Goal: Task Accomplishment & Management: Complete application form

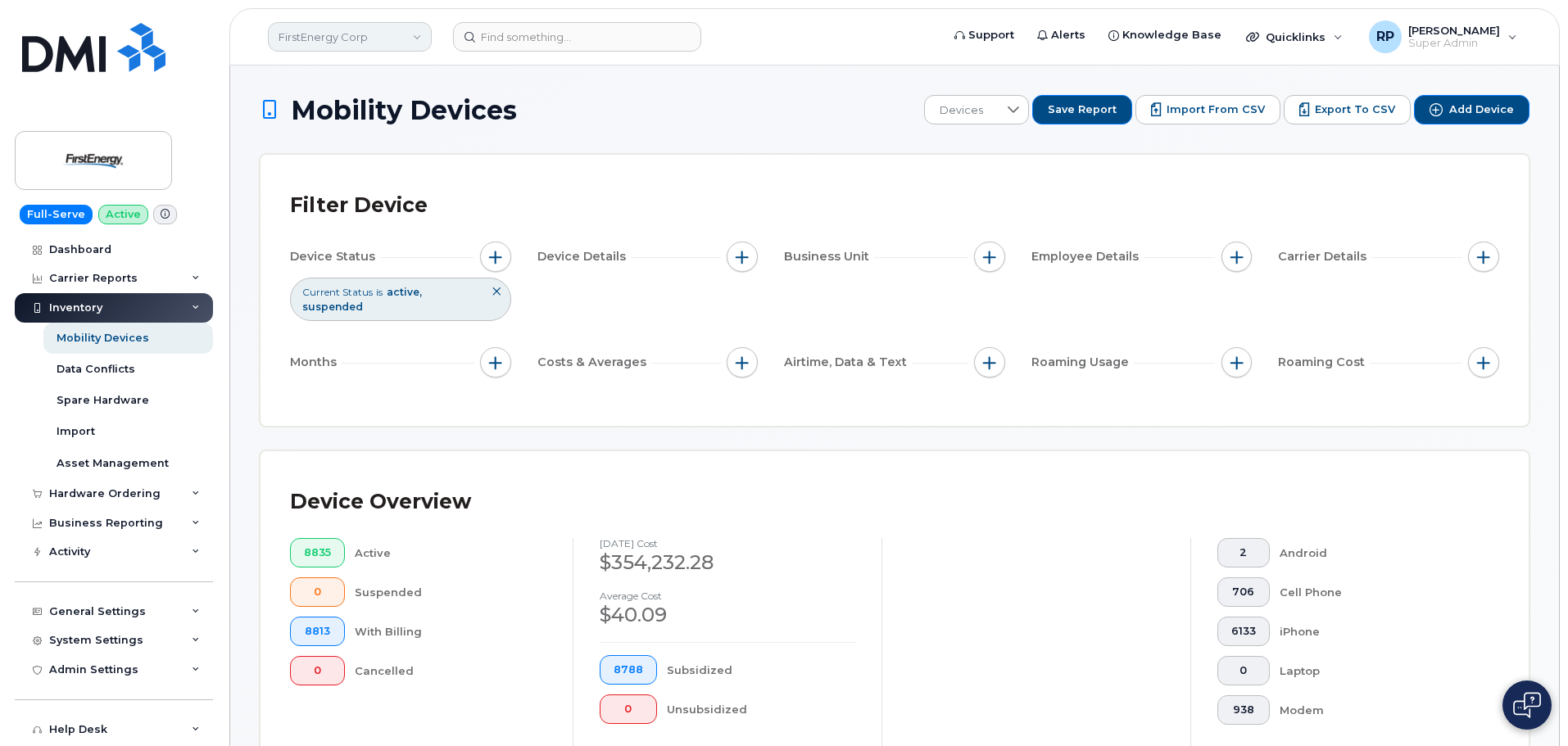
click at [340, 37] on link "FirstEnergy Corp" at bounding box center [349, 36] width 164 height 29
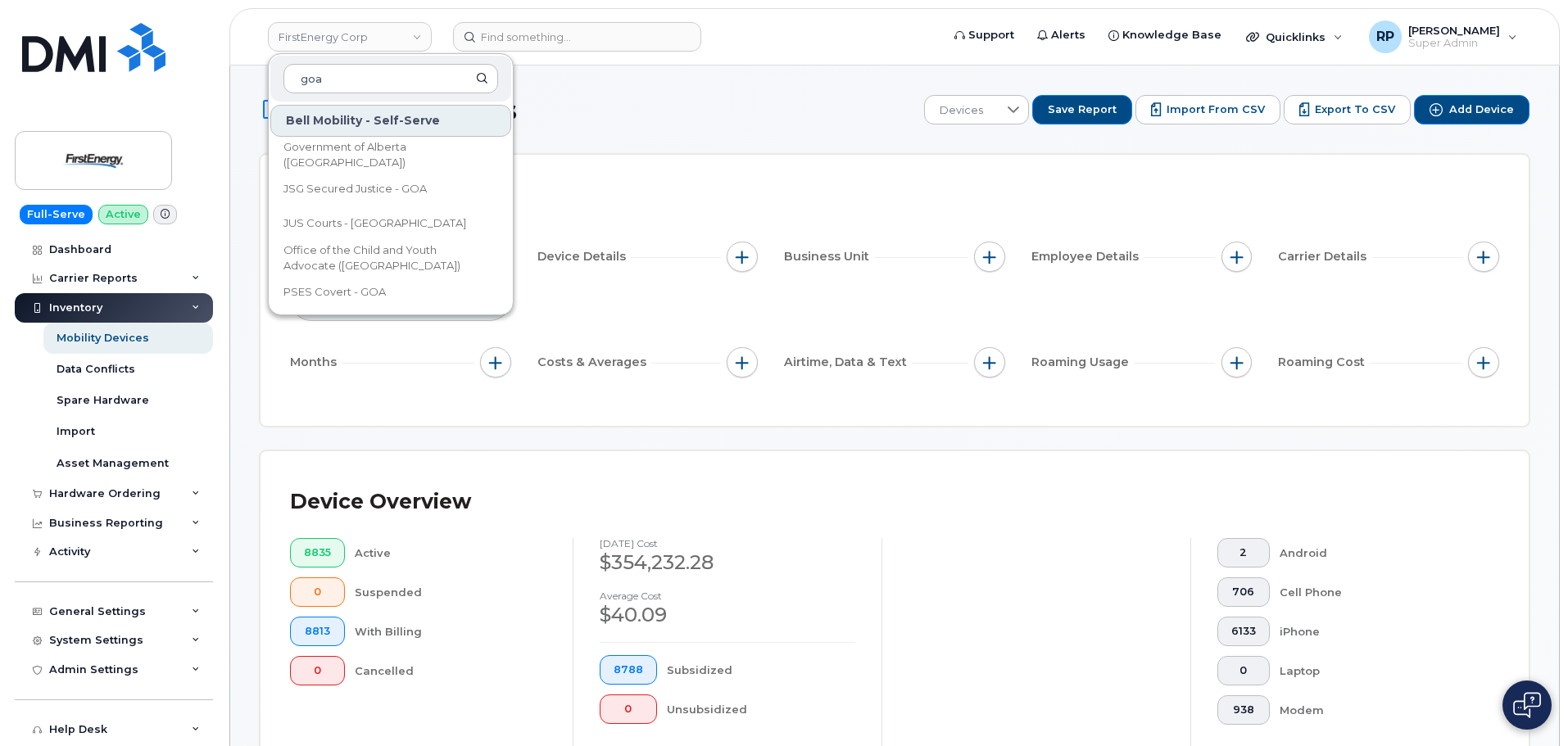
type input "goa"
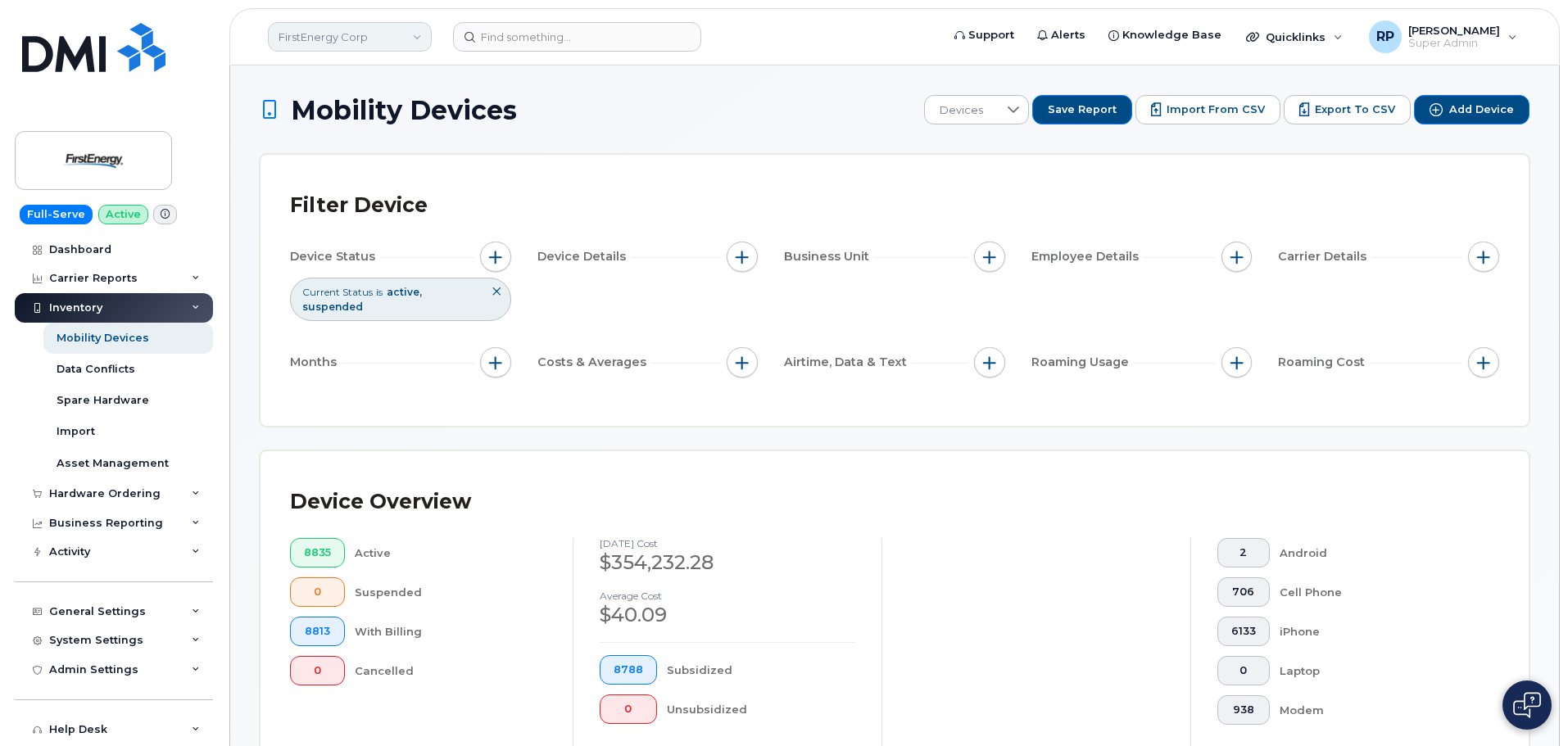
click at [365, 40] on link "FirstEnergy Corp" at bounding box center [349, 36] width 164 height 29
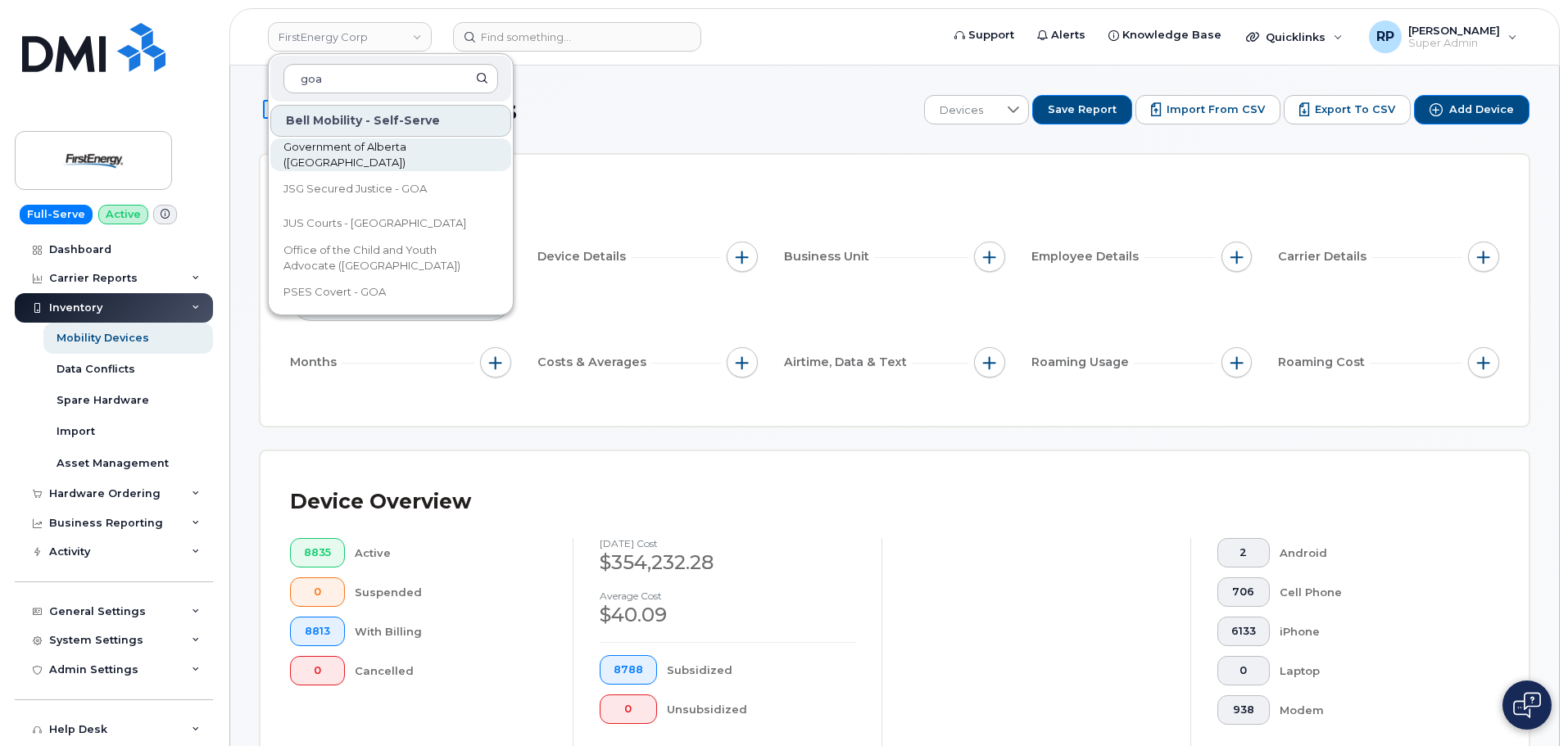
type input "goa"
click at [370, 157] on span "Government of Alberta ([GEOGRAPHIC_DATA])" at bounding box center [377, 155] width 188 height 32
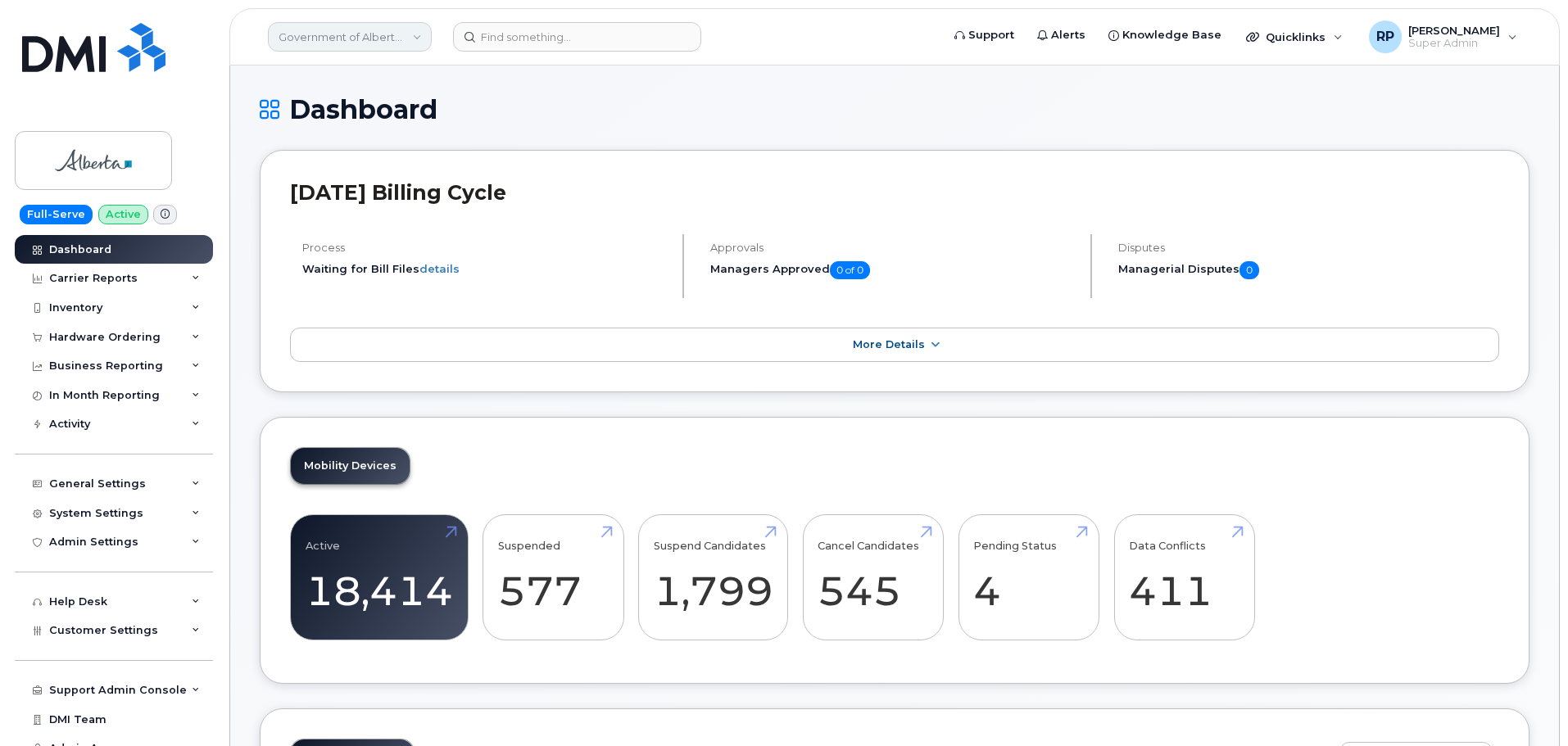
click at [334, 31] on link "Government of Alberta (GOA)" at bounding box center [349, 36] width 164 height 29
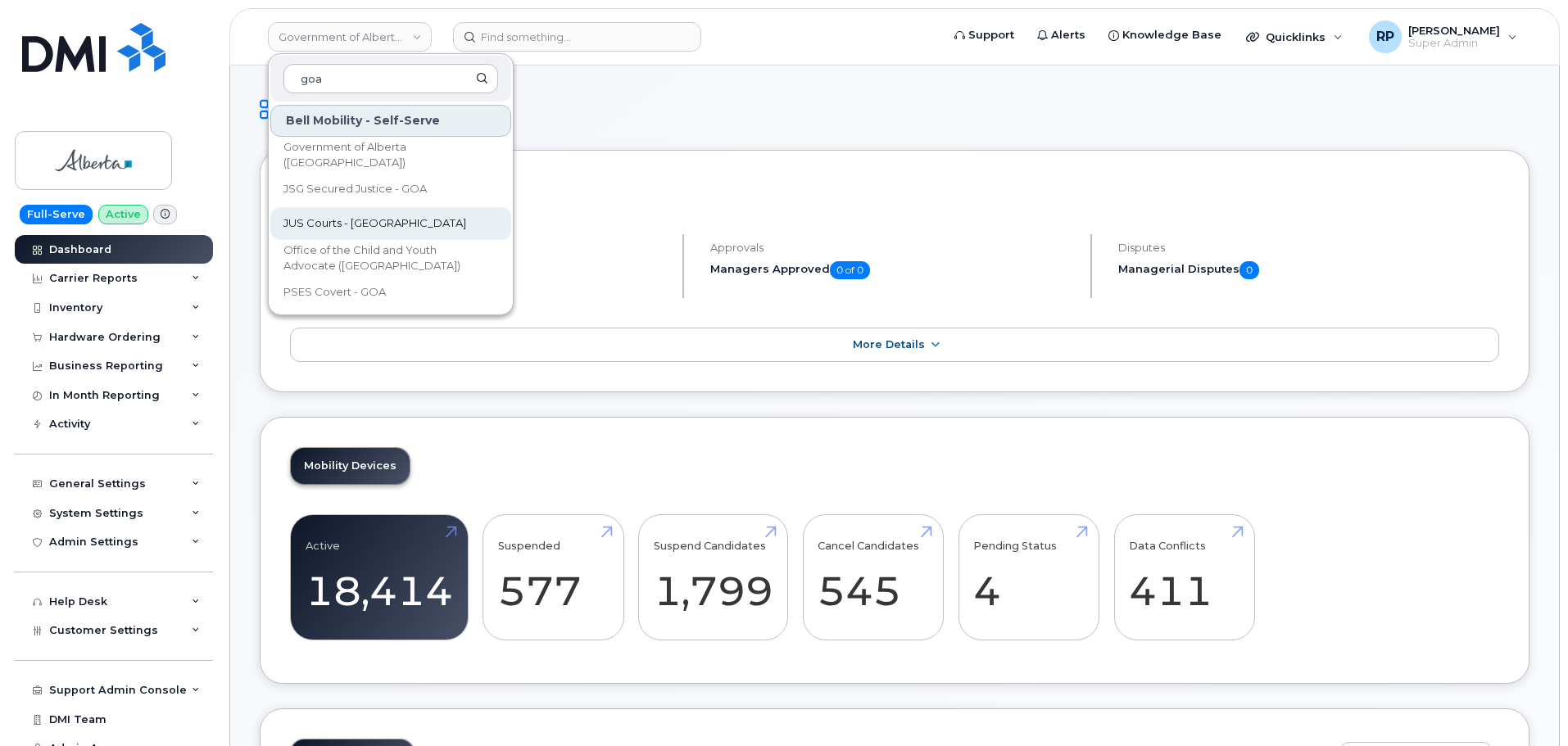
type input "goa"
click at [317, 228] on span "JUS Courts - GOA" at bounding box center [375, 223] width 183 height 16
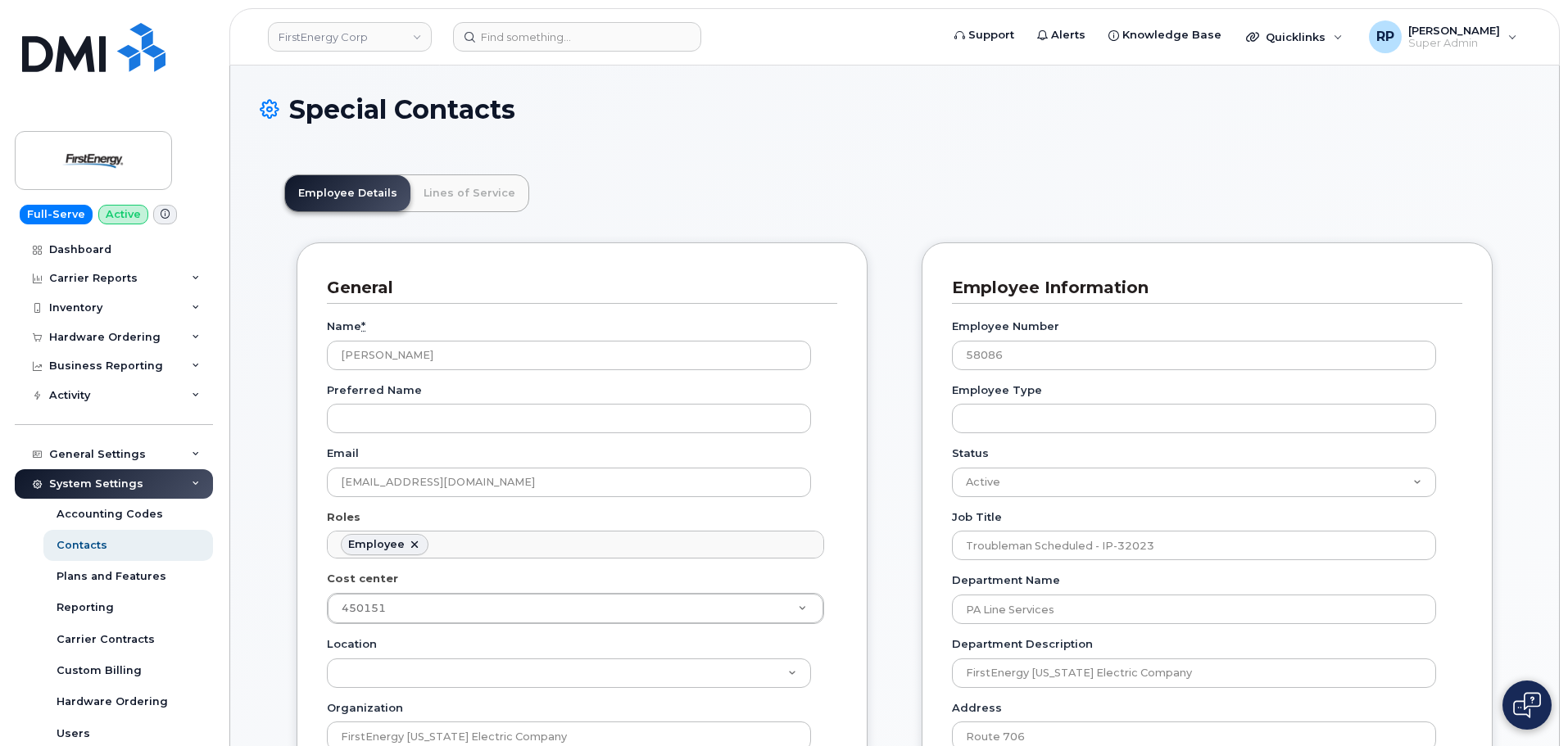
scroll to position [48, 0]
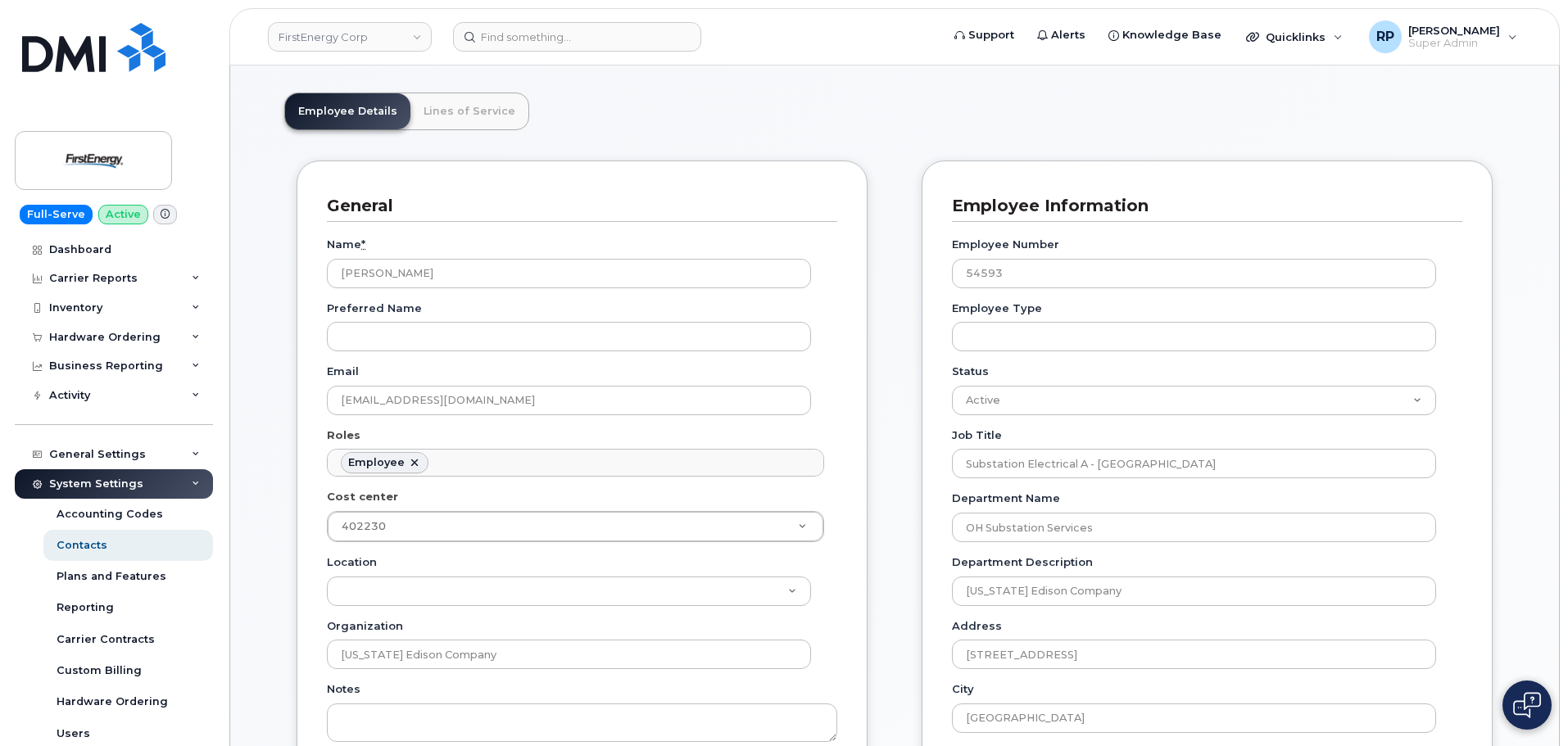
scroll to position [48, 0]
click at [867, 455] on div "General Name * [PERSON_NAME] Preferred Name Email [EMAIL_ADDRESS][DOMAIN_NAME] …" at bounding box center [583, 691] width 596 height 1062
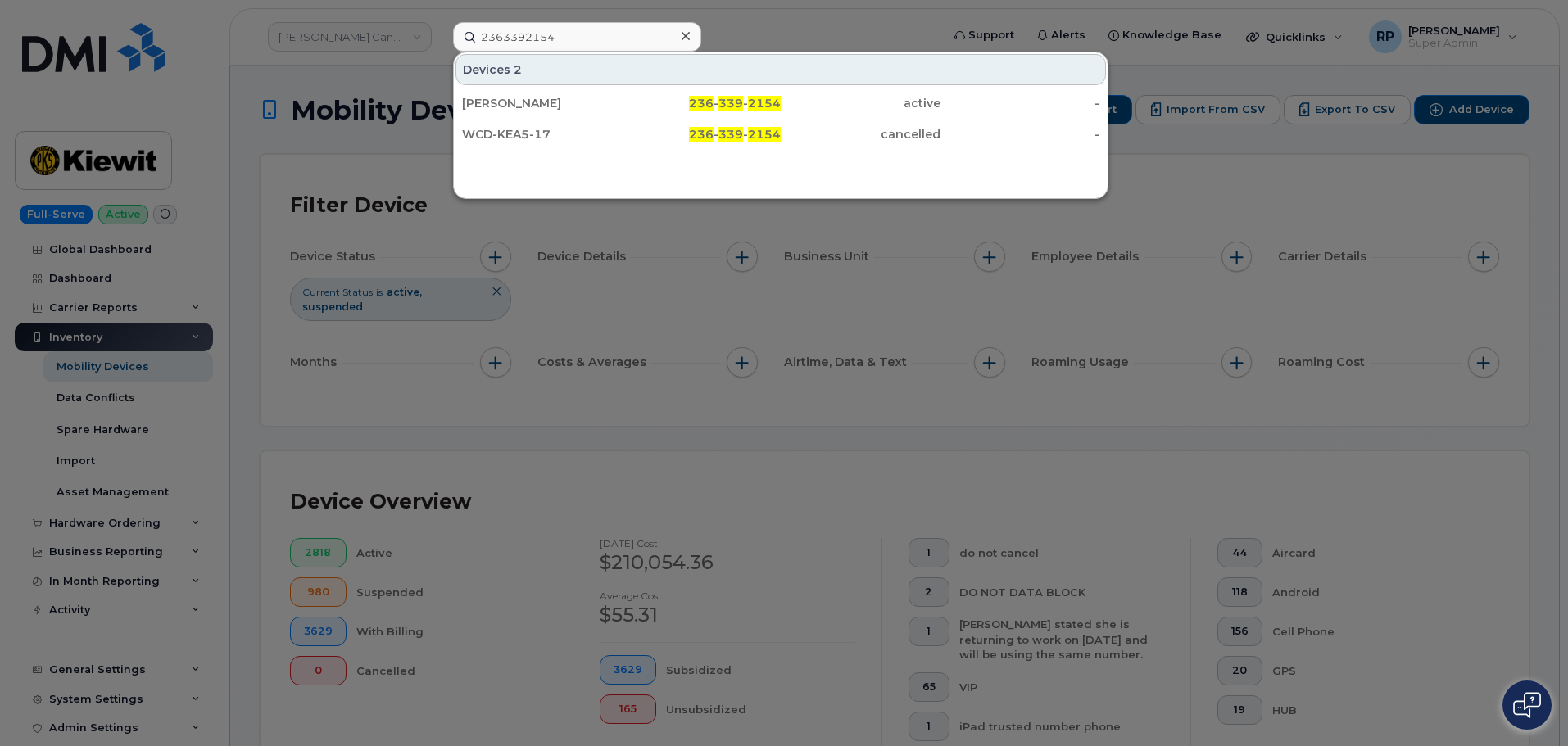
click at [337, 40] on div at bounding box center [784, 373] width 1568 height 746
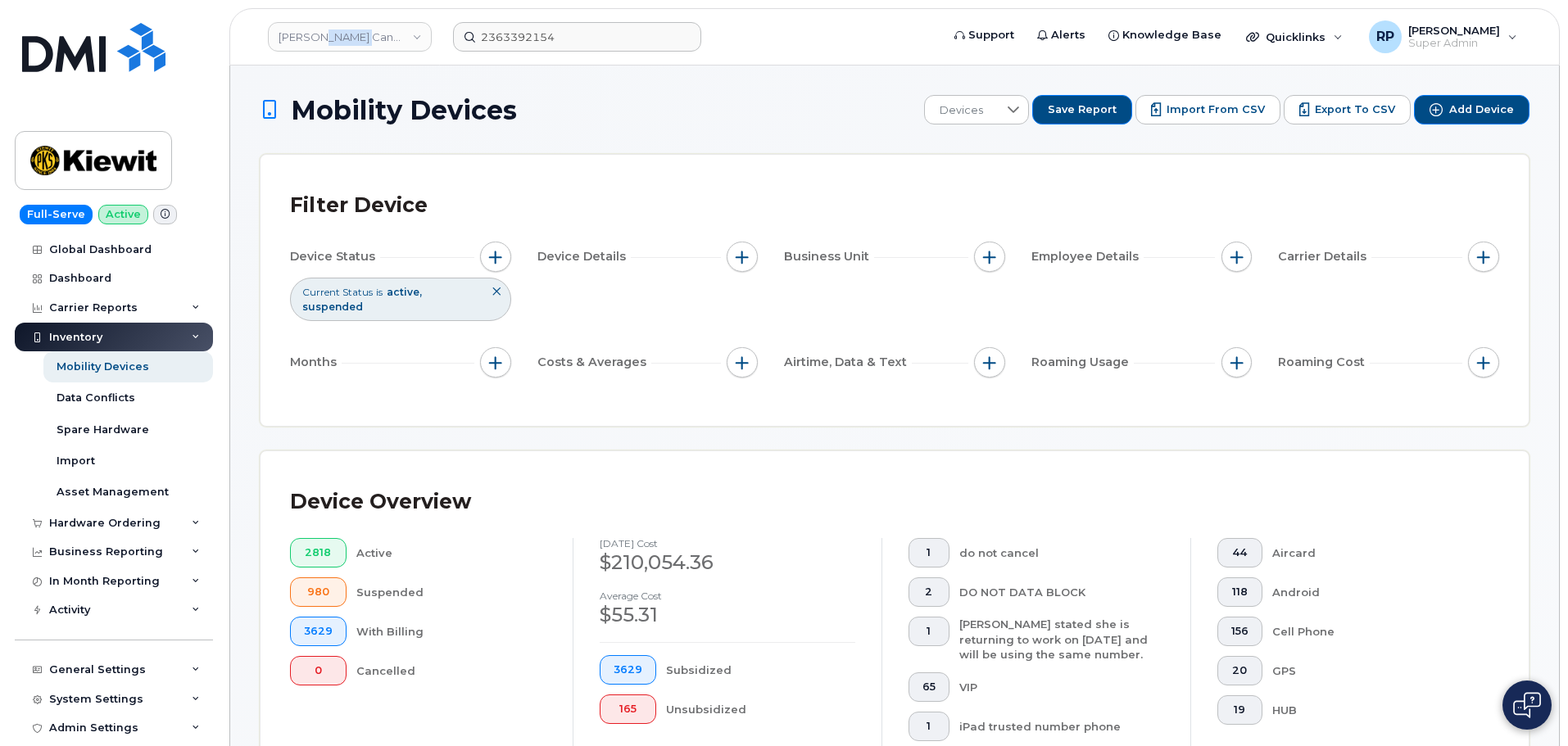
click at [337, 40] on link "[PERSON_NAME] Canada Inc" at bounding box center [349, 36] width 164 height 29
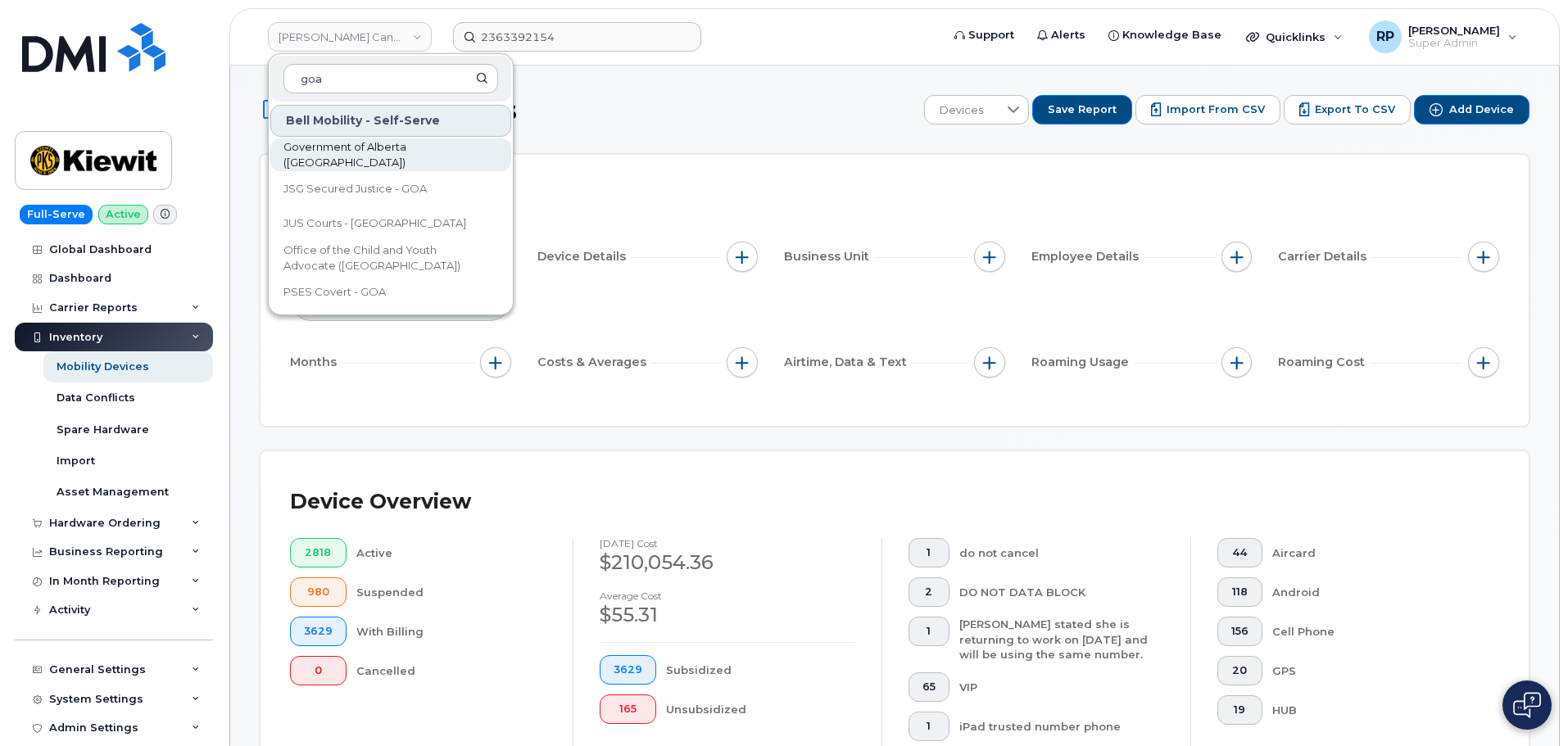
type input "goa"
click at [355, 159] on span "Government of Alberta ([GEOGRAPHIC_DATA])" at bounding box center [377, 155] width 188 height 32
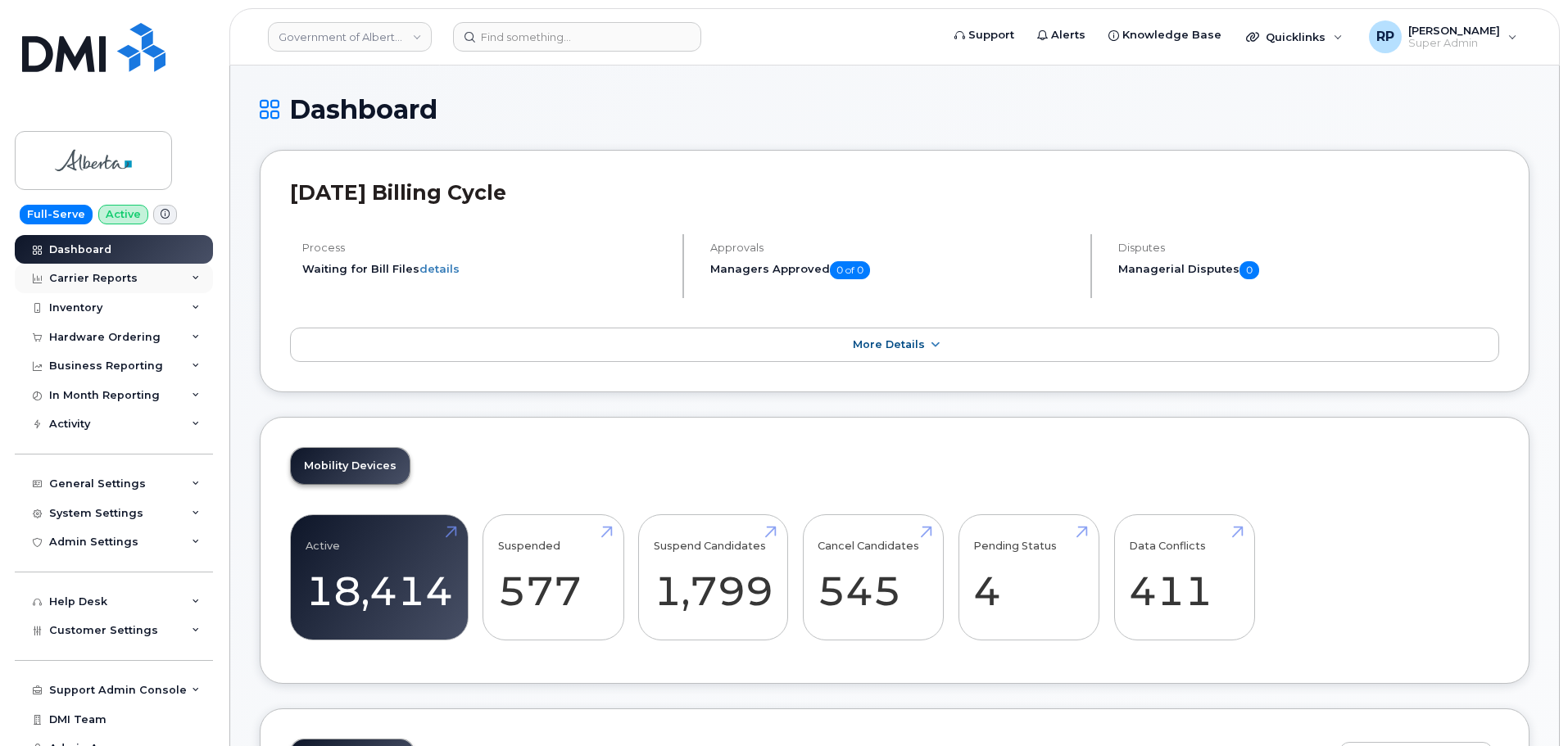
click at [131, 274] on div "Carrier Reports" at bounding box center [94, 279] width 89 height 13
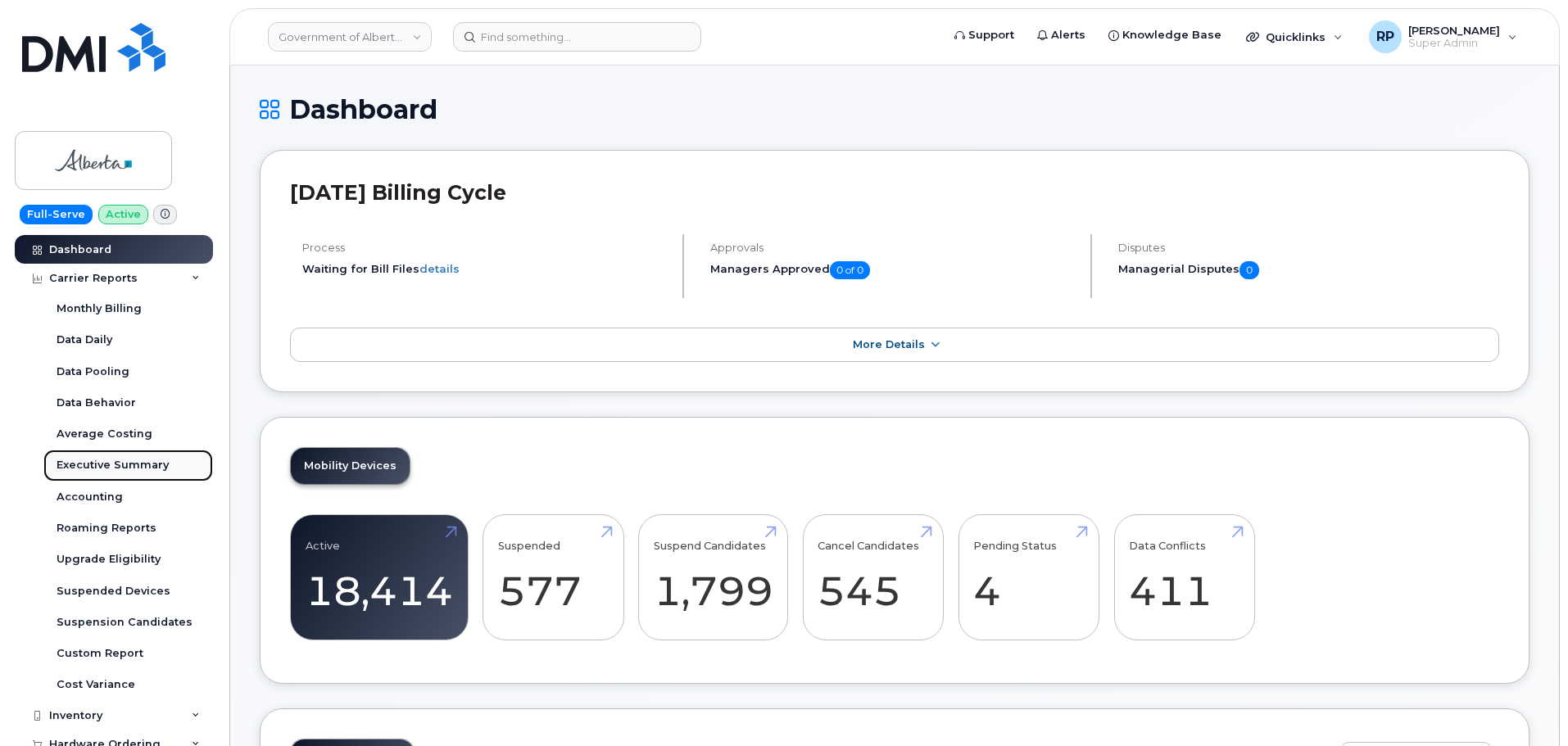
click at [126, 458] on div "Executive Summary" at bounding box center [113, 465] width 113 height 15
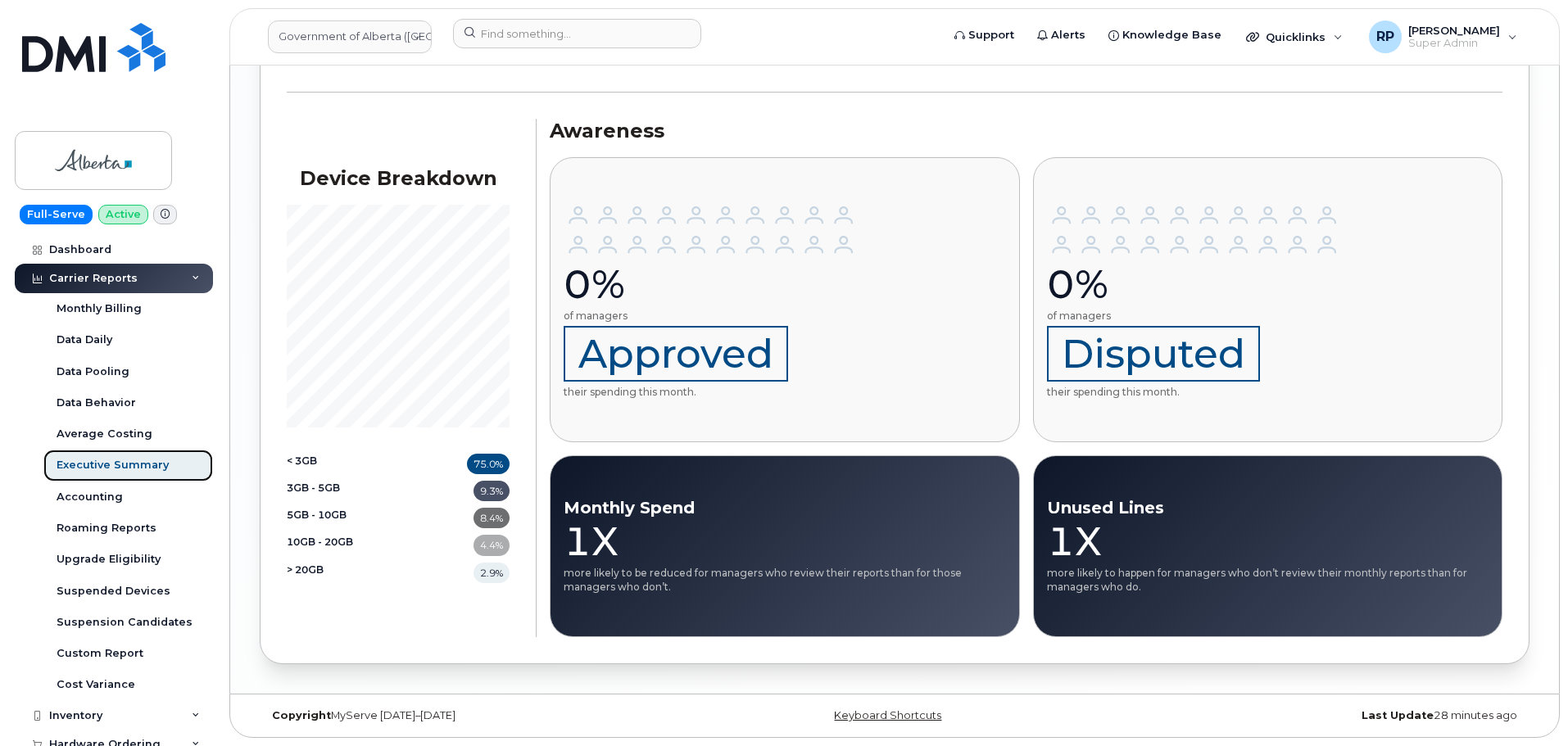
scroll to position [1897, 0]
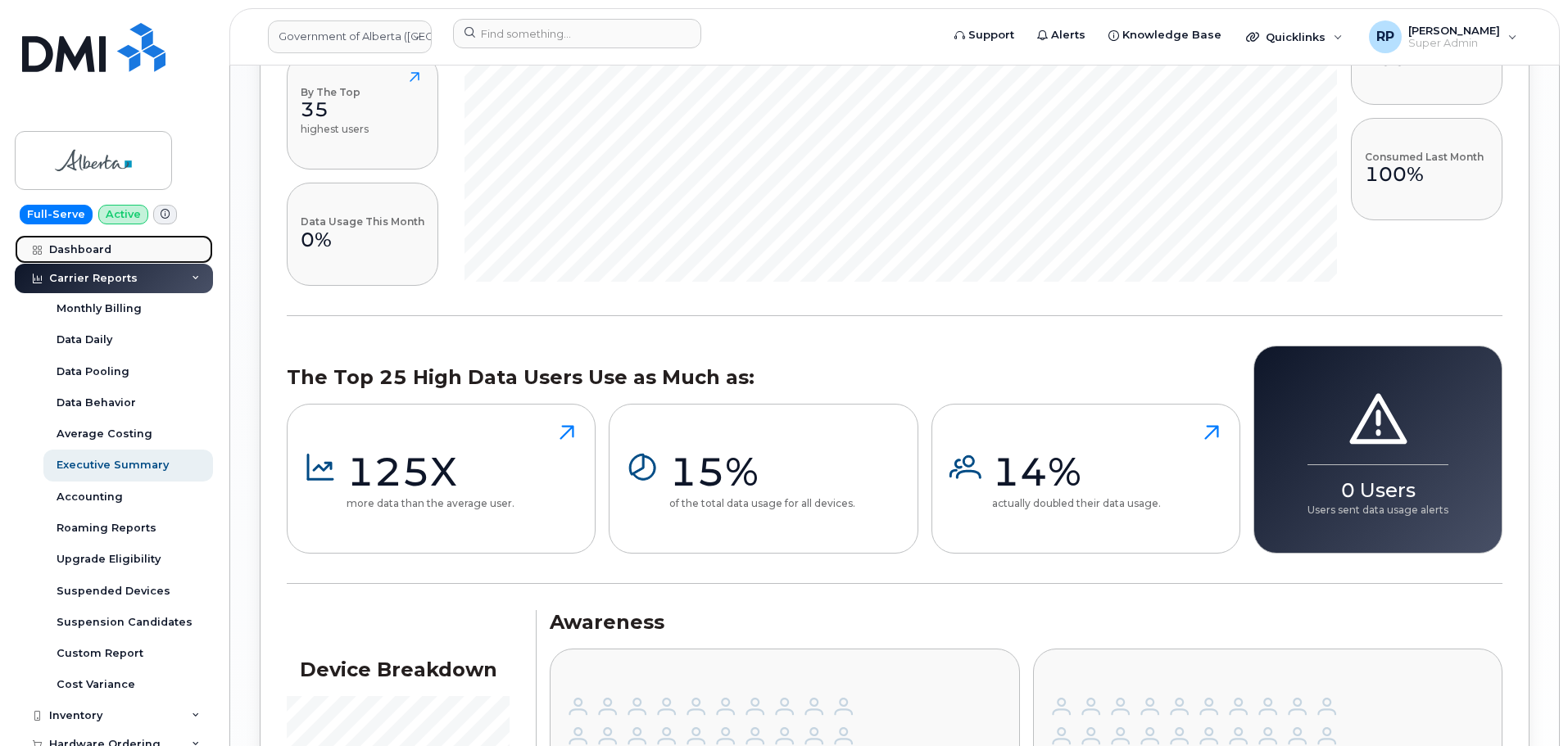
click at [73, 256] on link "Dashboard" at bounding box center [114, 250] width 199 height 29
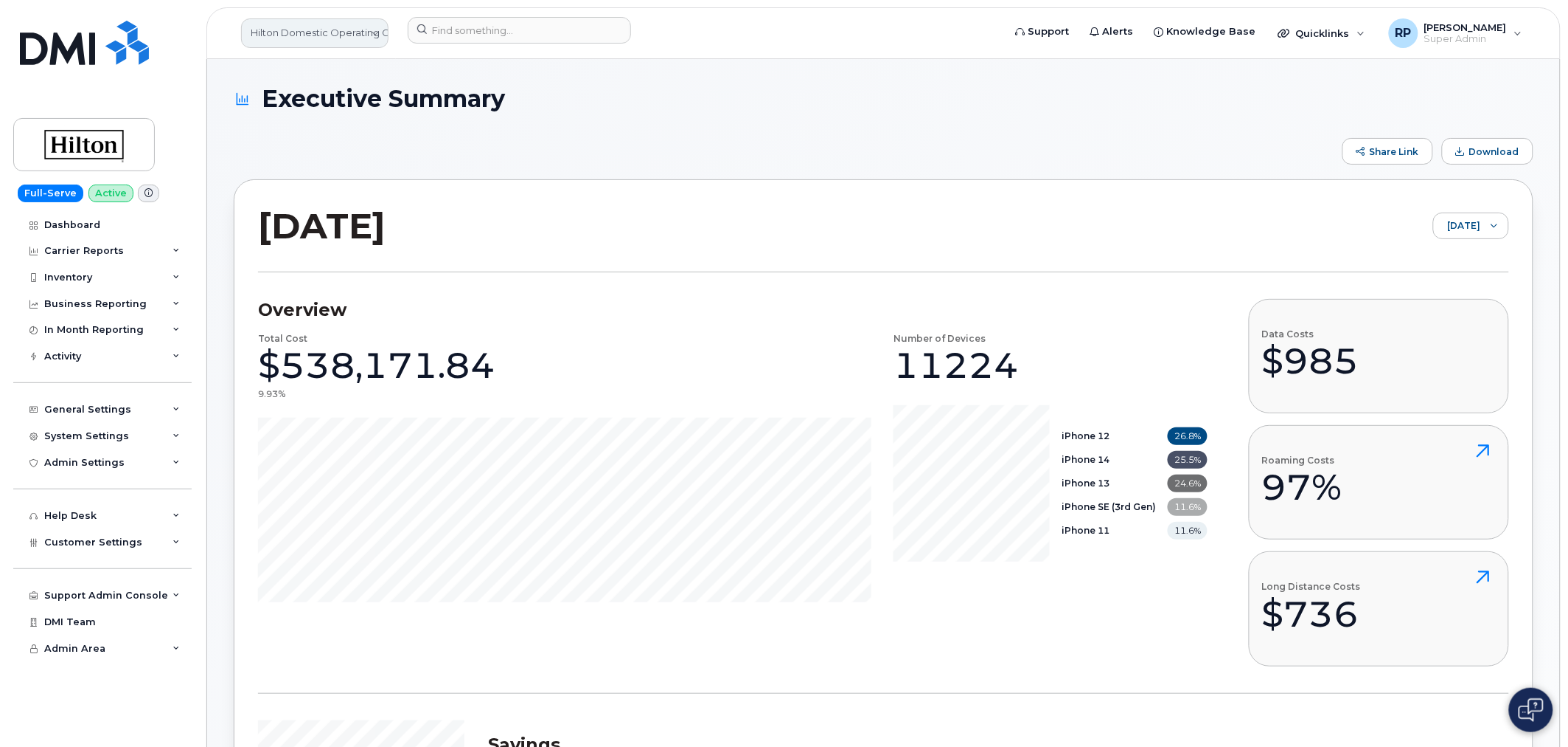
click at [319, 37] on link "Hilton Domestic Operating Company Inc" at bounding box center [314, 33] width 147 height 30
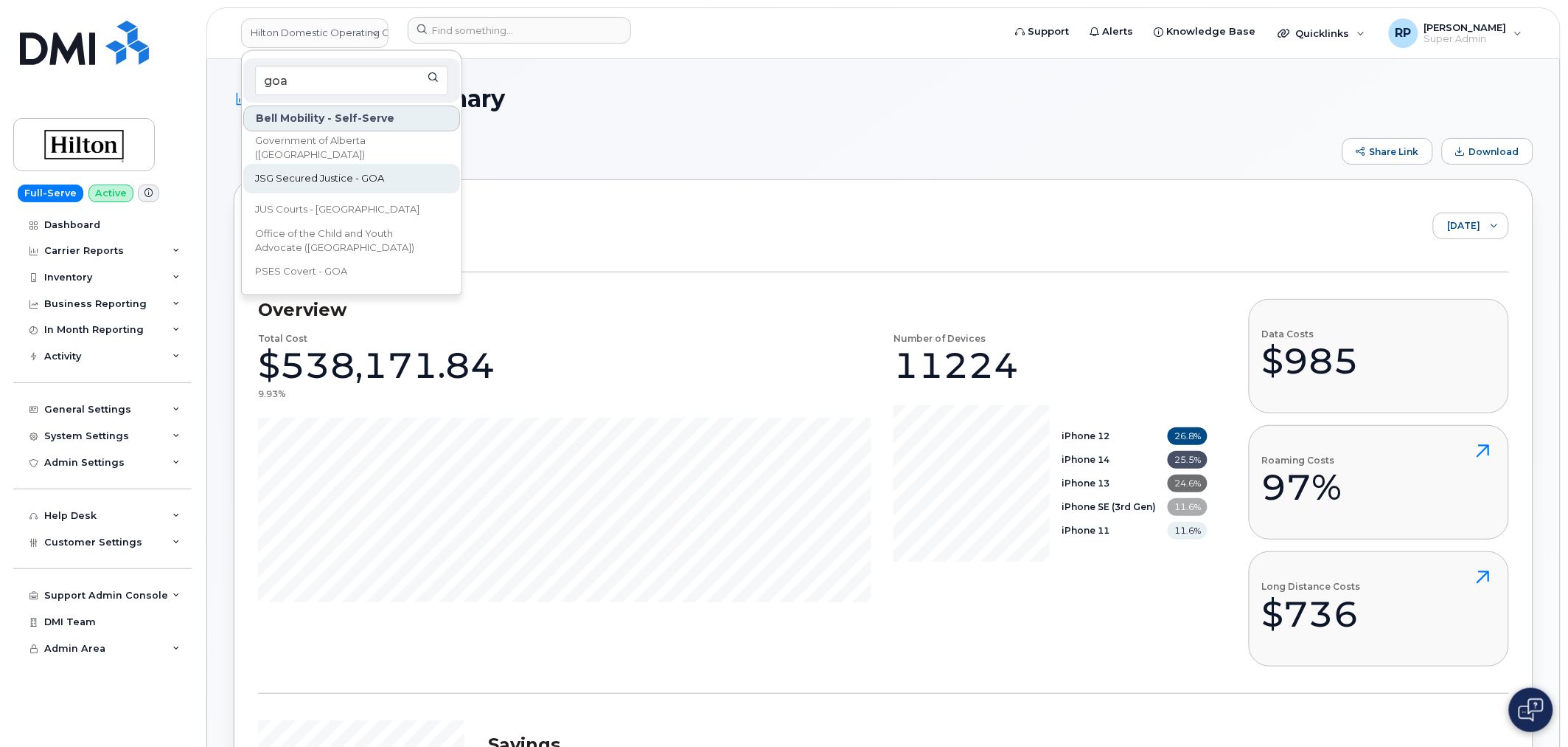
type input "goa"
click at [319, 175] on span "JSG Secured Justice - GOA" at bounding box center [320, 178] width 129 height 14
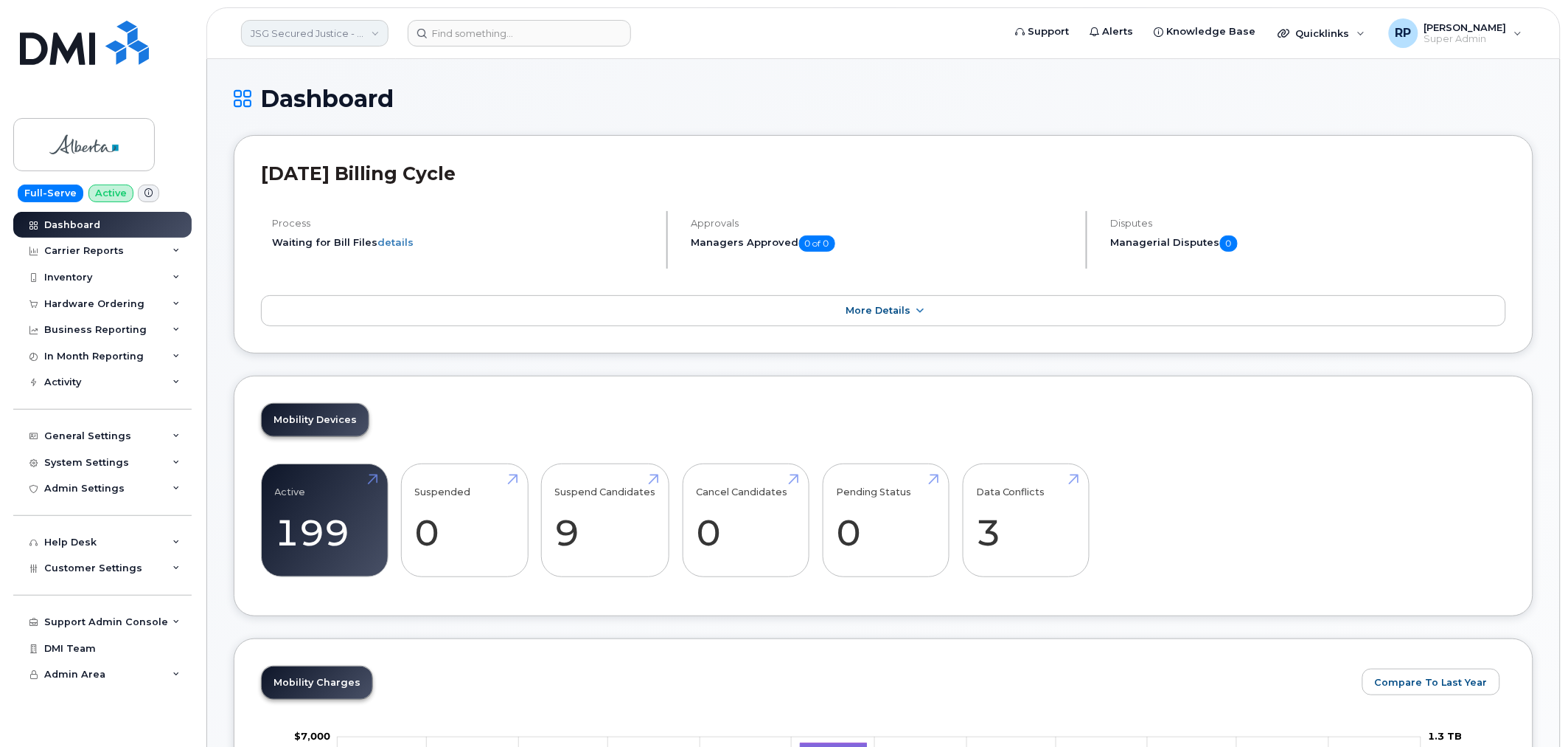
click at [283, 32] on link "JSG Secured Justice - GOA" at bounding box center [314, 32] width 147 height 26
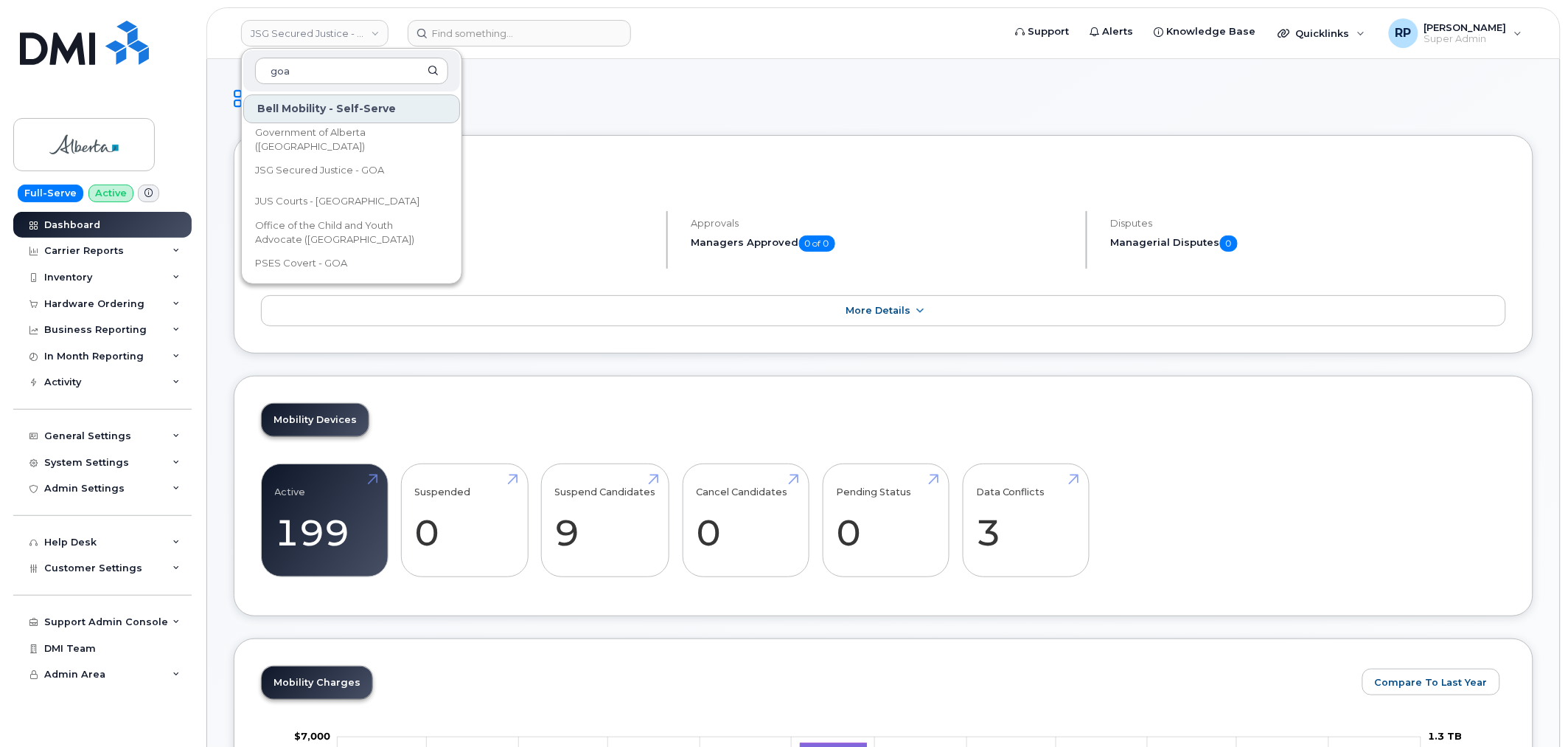
type input "goa"
click at [554, 106] on h1 "Dashboard" at bounding box center [884, 98] width 1300 height 26
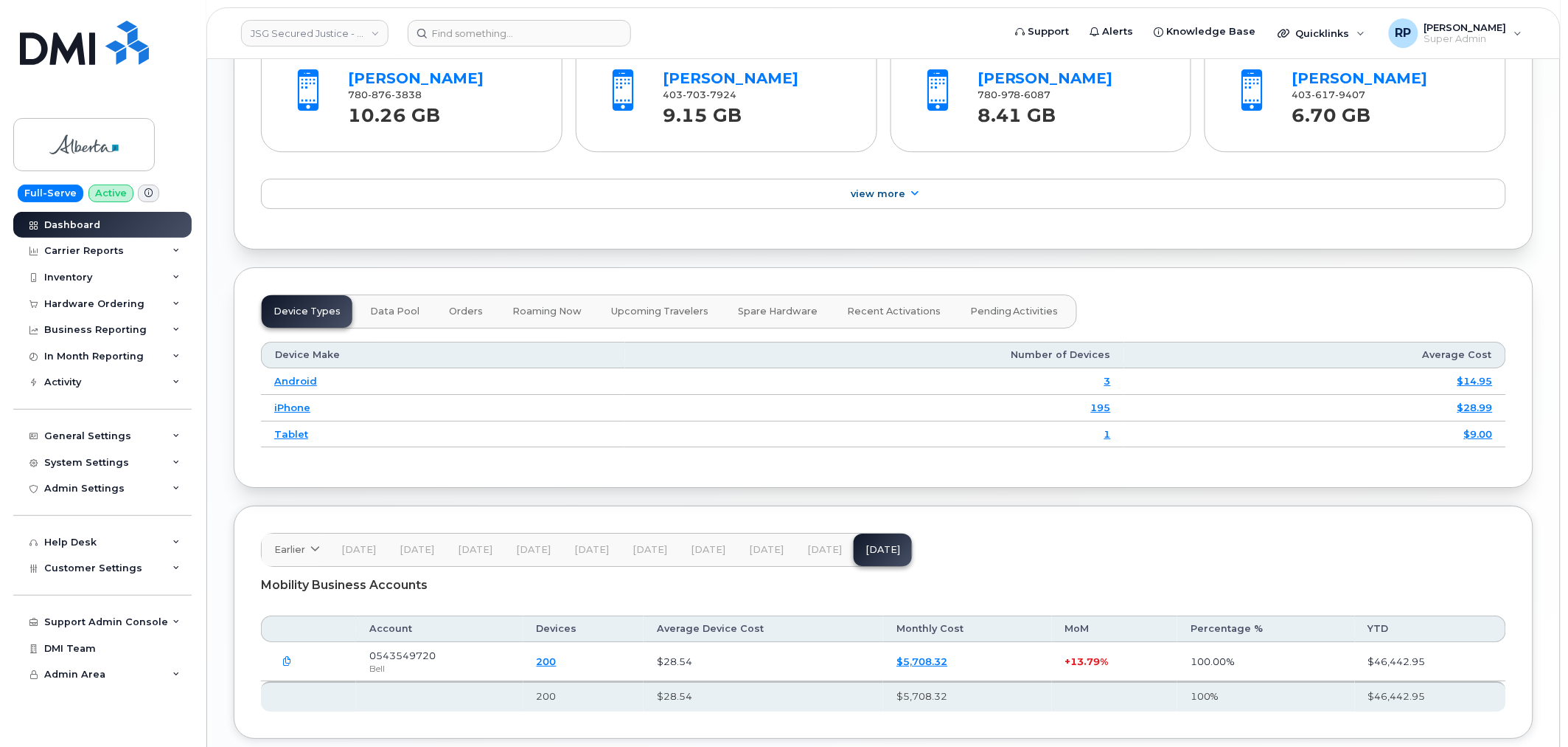
scroll to position [1639, 0]
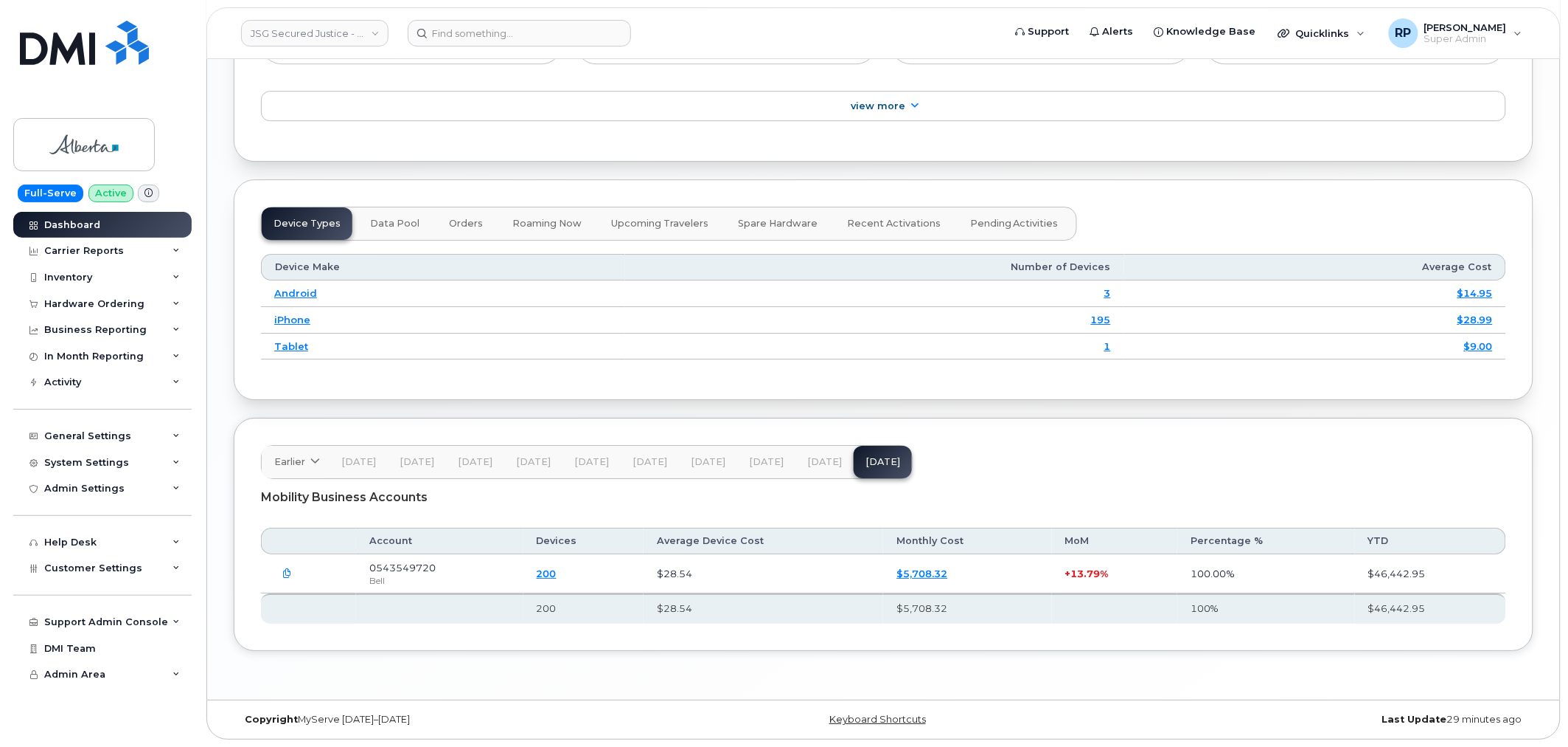
click at [291, 581] on button "button" at bounding box center [287, 572] width 26 height 26
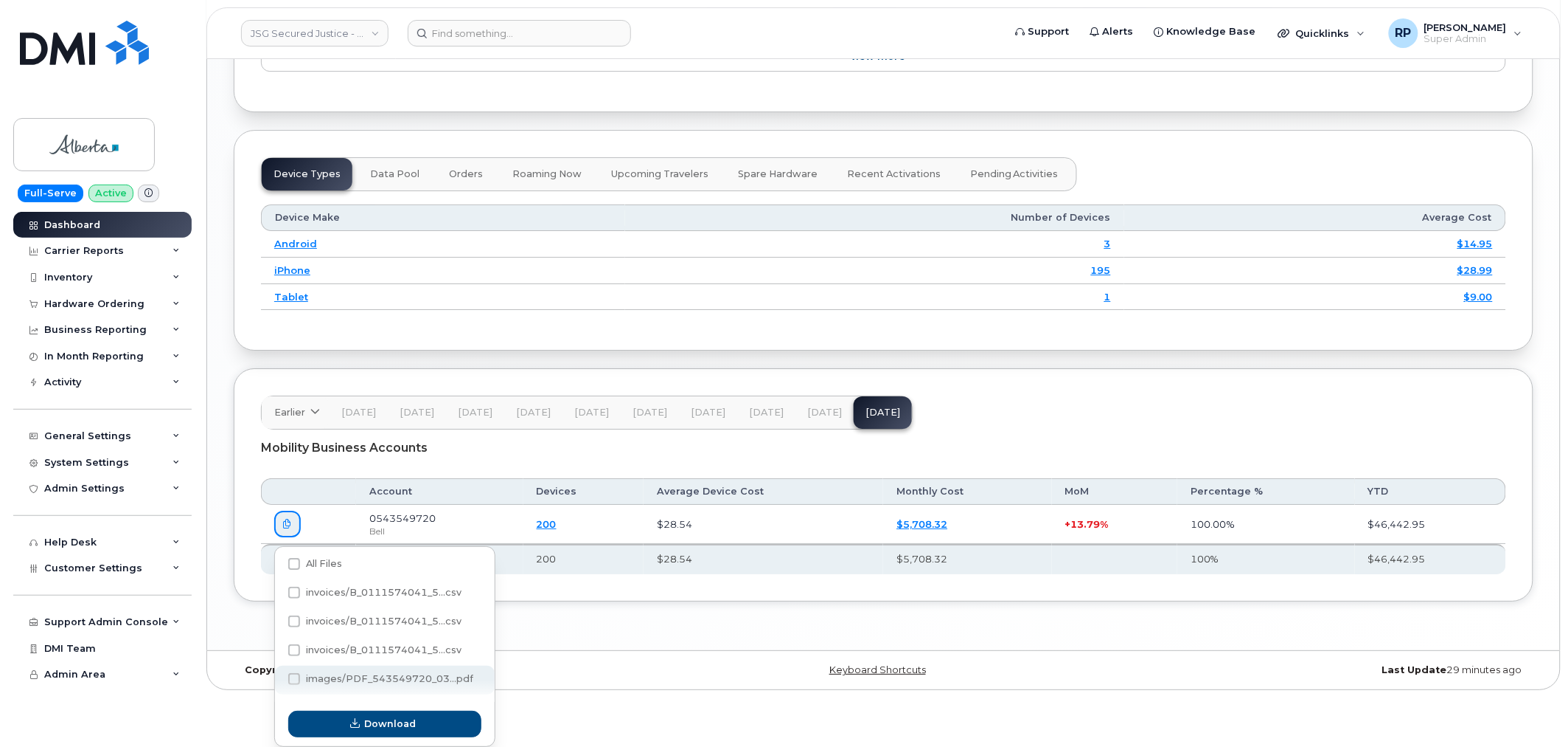
click at [334, 681] on span "images/PDF_543549720_03...pdf" at bounding box center [389, 678] width 168 height 11
click at [278, 681] on input "images/PDF_543549720_03...pdf" at bounding box center [274, 679] width 8 height 8
checkbox input "true"
click at [363, 720] on button "Download" at bounding box center [385, 724] width 193 height 26
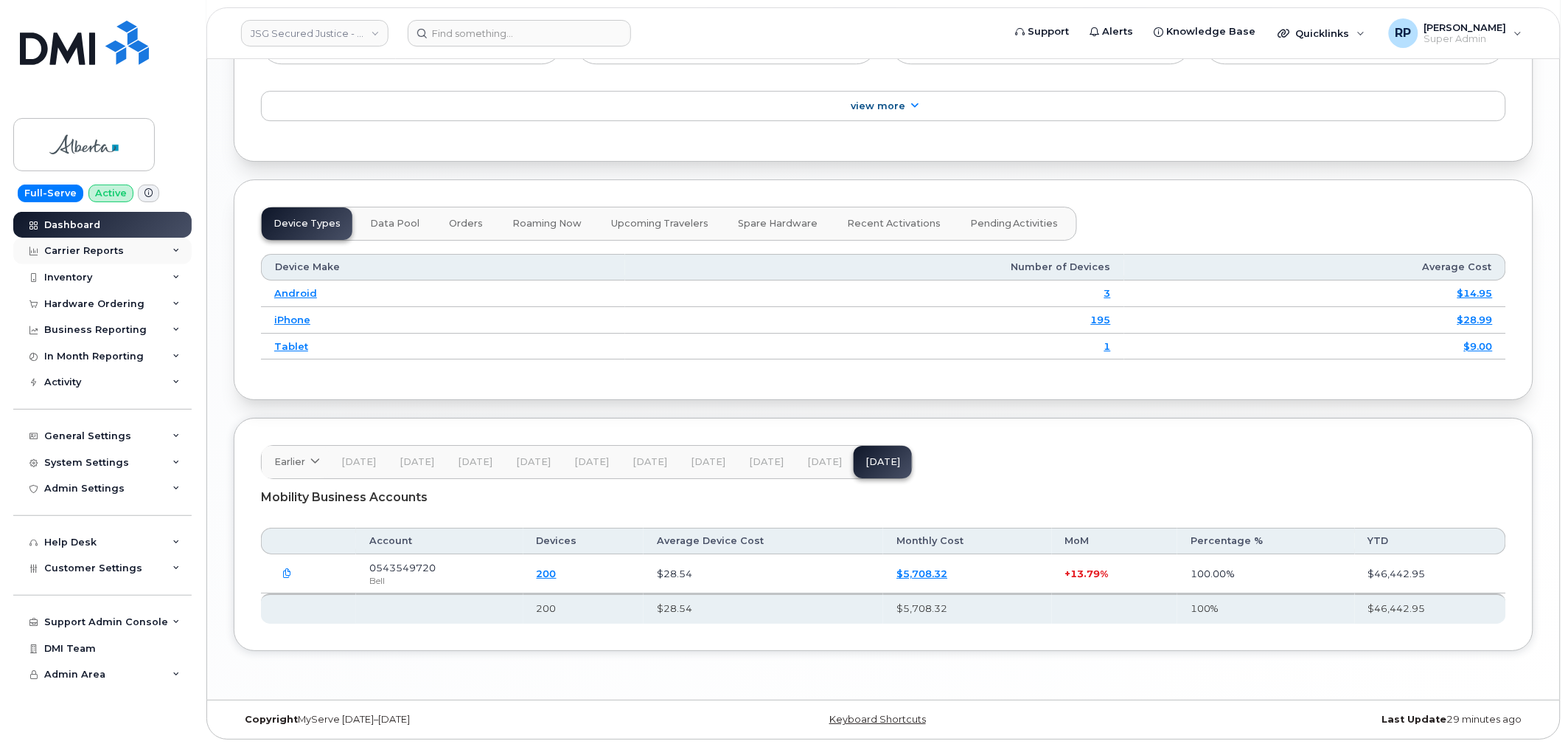
click at [104, 253] on div "Carrier Reports" at bounding box center [84, 251] width 80 height 12
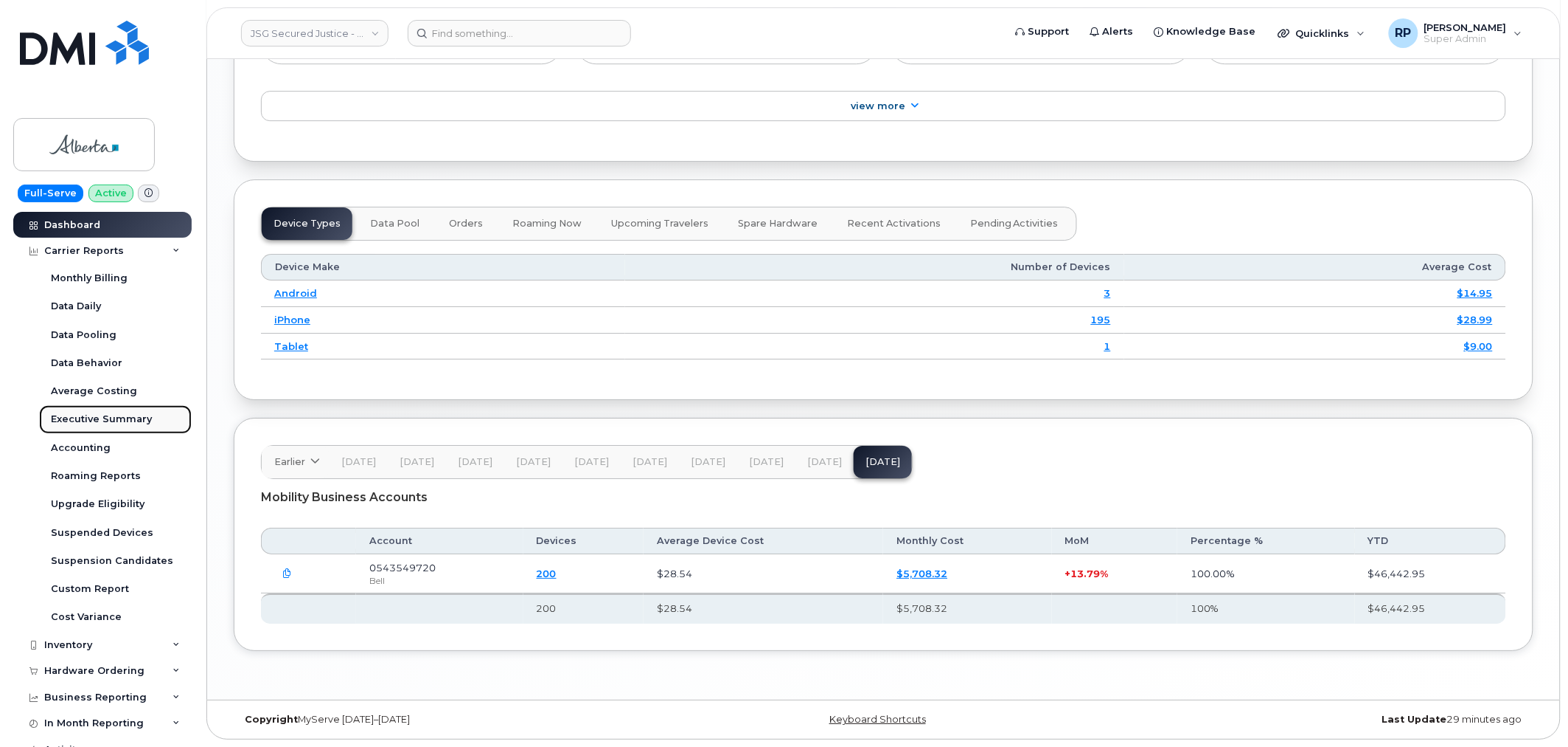
click at [100, 423] on div "Executive Summary" at bounding box center [101, 419] width 101 height 14
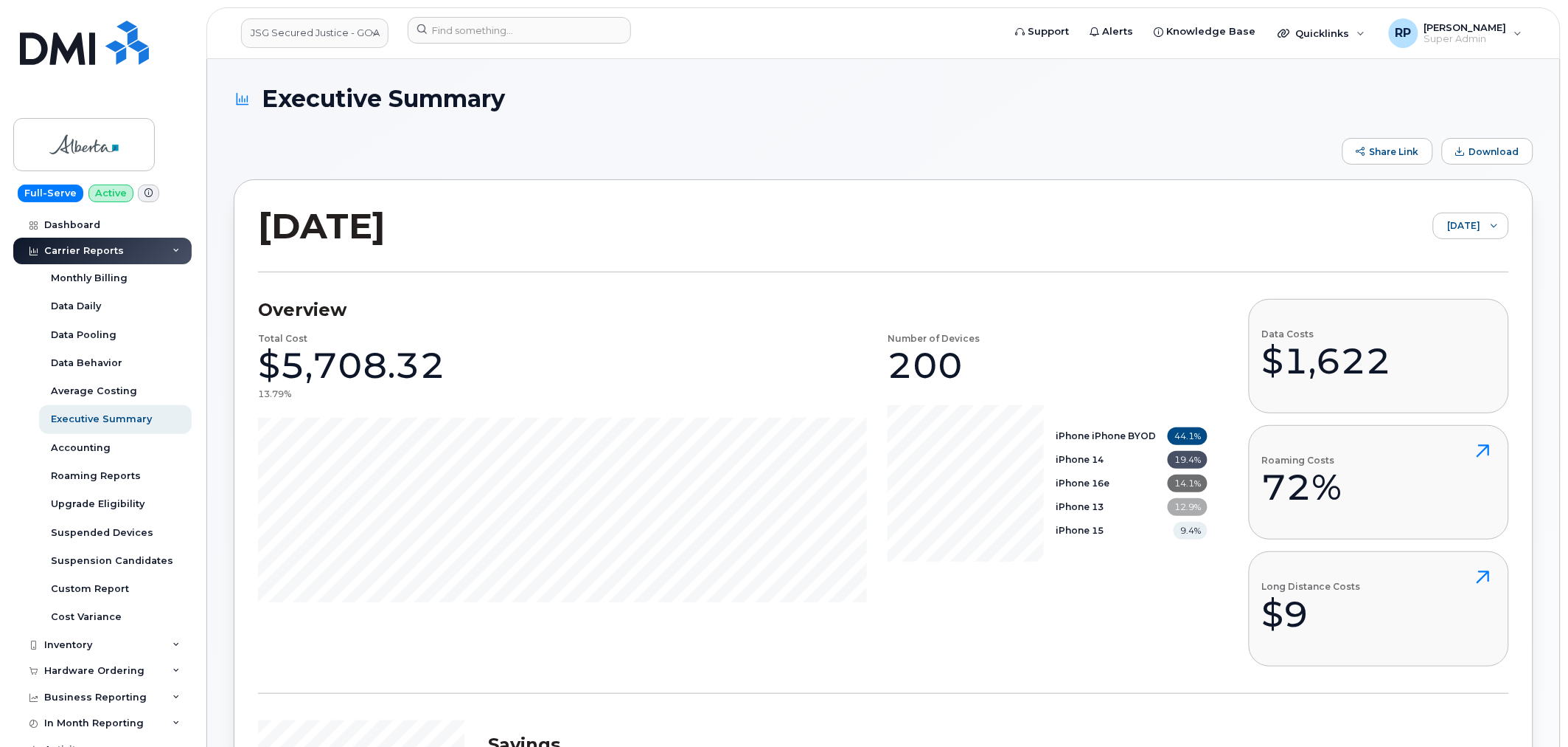
click at [1461, 152] on span "Download" at bounding box center [1461, 151] width 9 height 9
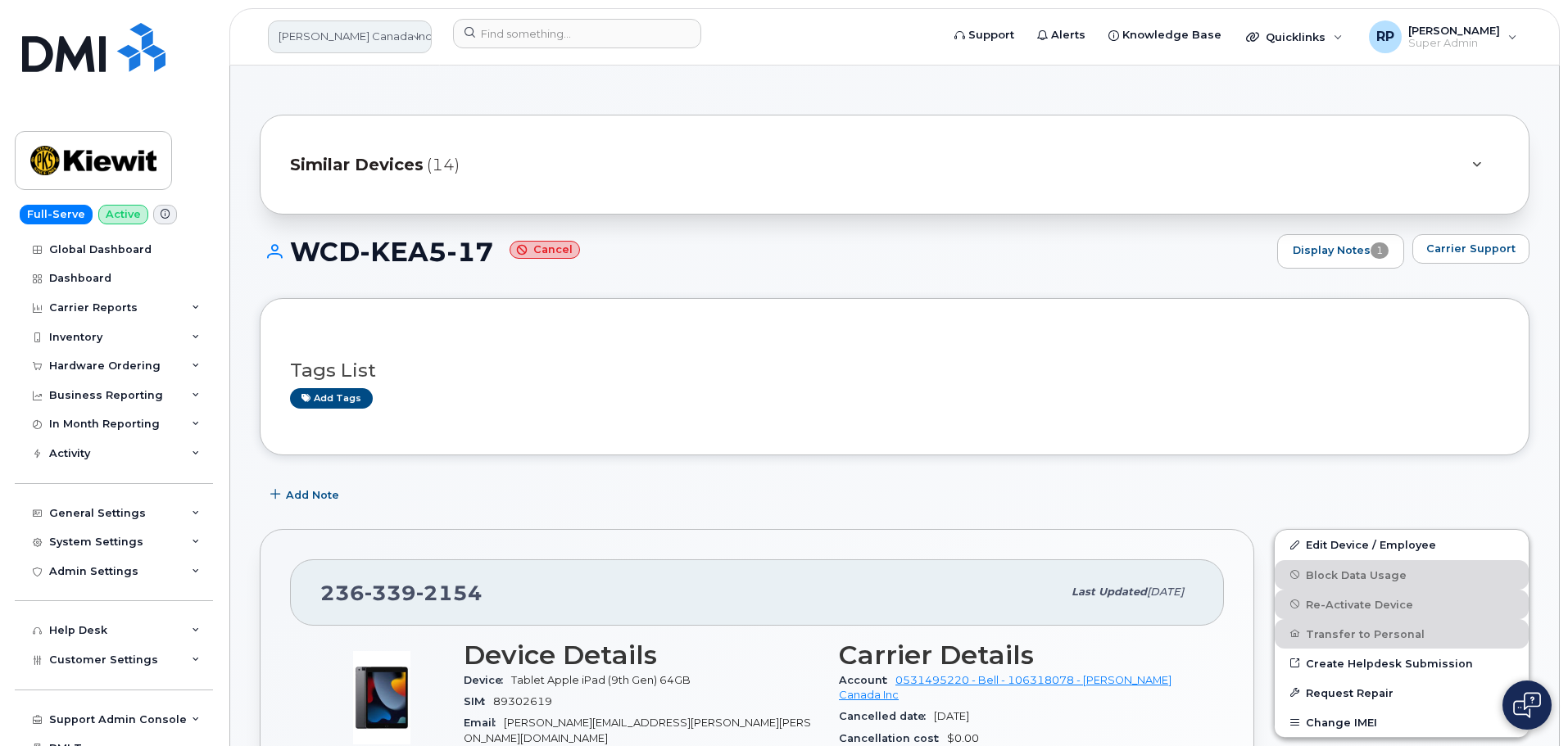
scroll to position [1907, 0]
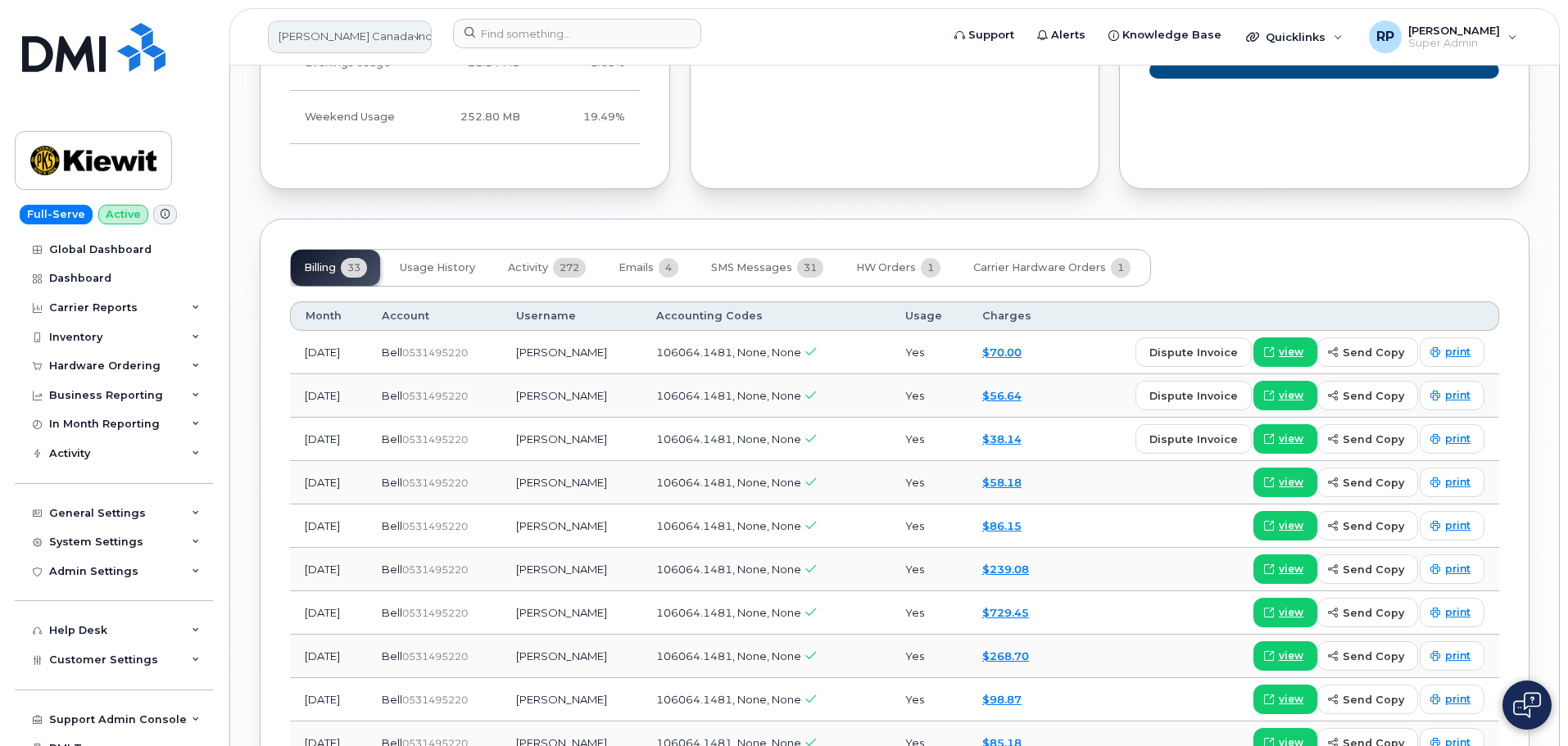
click at [366, 42] on link "[PERSON_NAME] Canada Inc" at bounding box center [349, 37] width 164 height 33
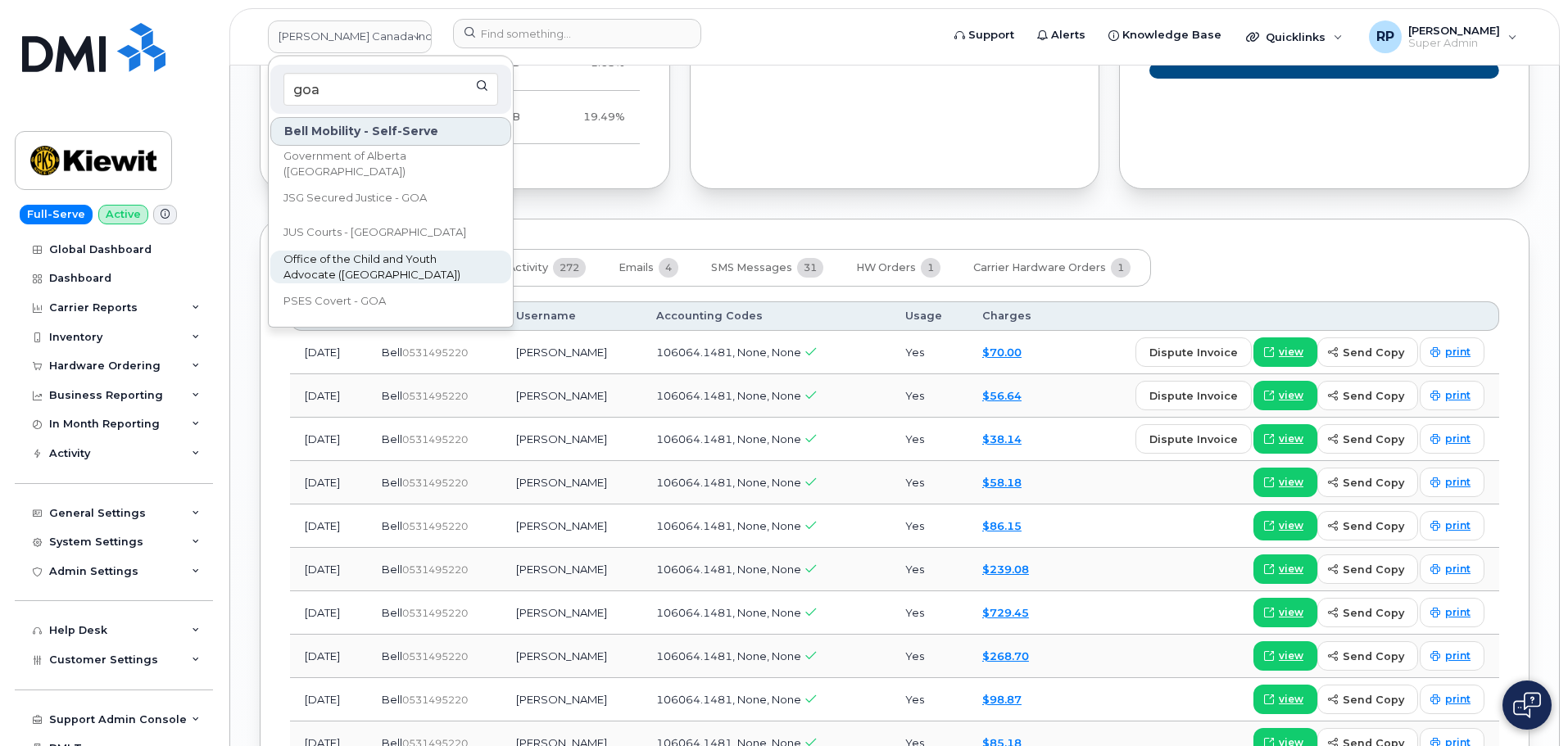
type input "goa"
click at [364, 258] on span "Office of the Child and Youth Advocate ([GEOGRAPHIC_DATA])" at bounding box center [377, 268] width 188 height 32
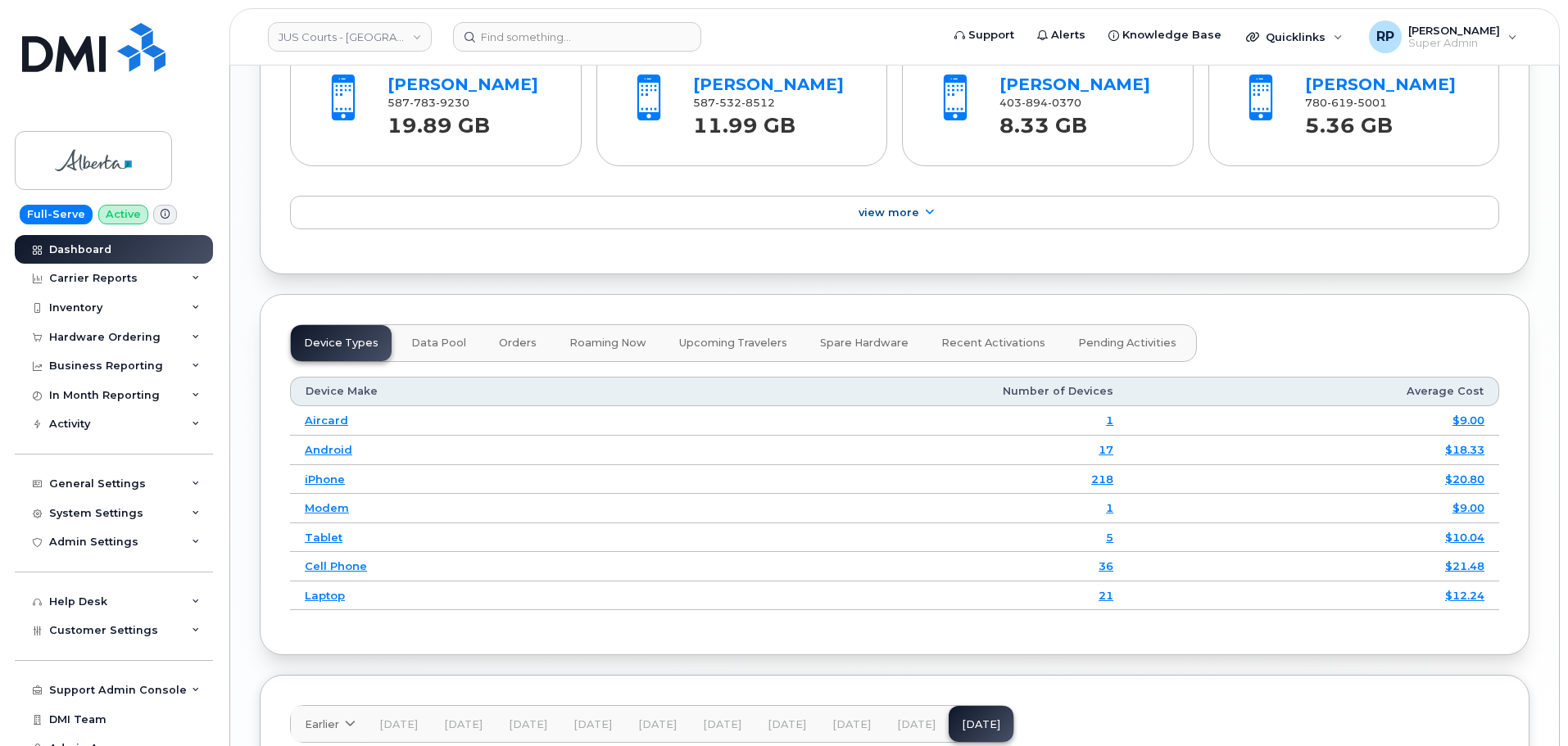
scroll to position [2014, 0]
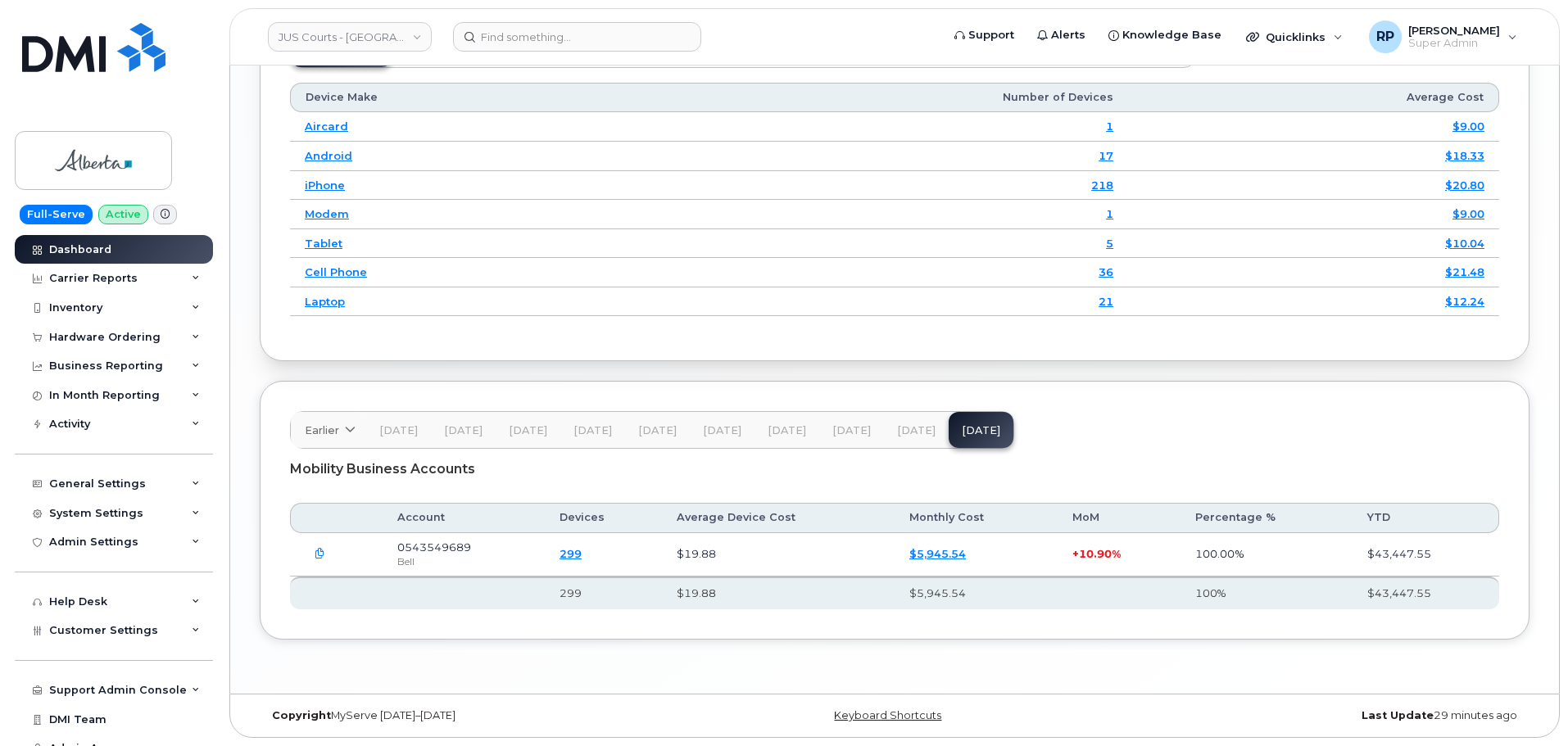
click at [318, 547] on button "button" at bounding box center [319, 554] width 29 height 29
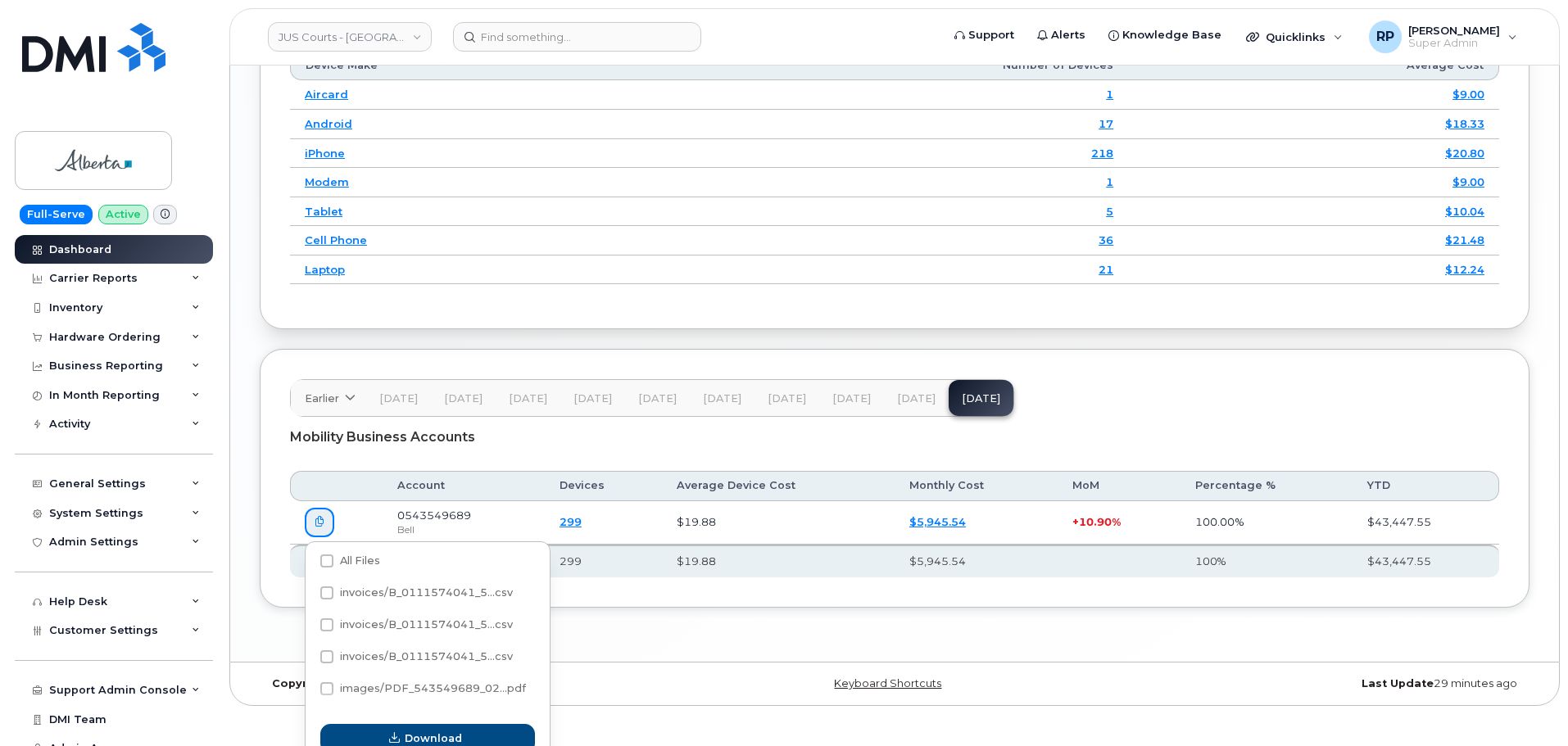
scroll to position [2064, 0]
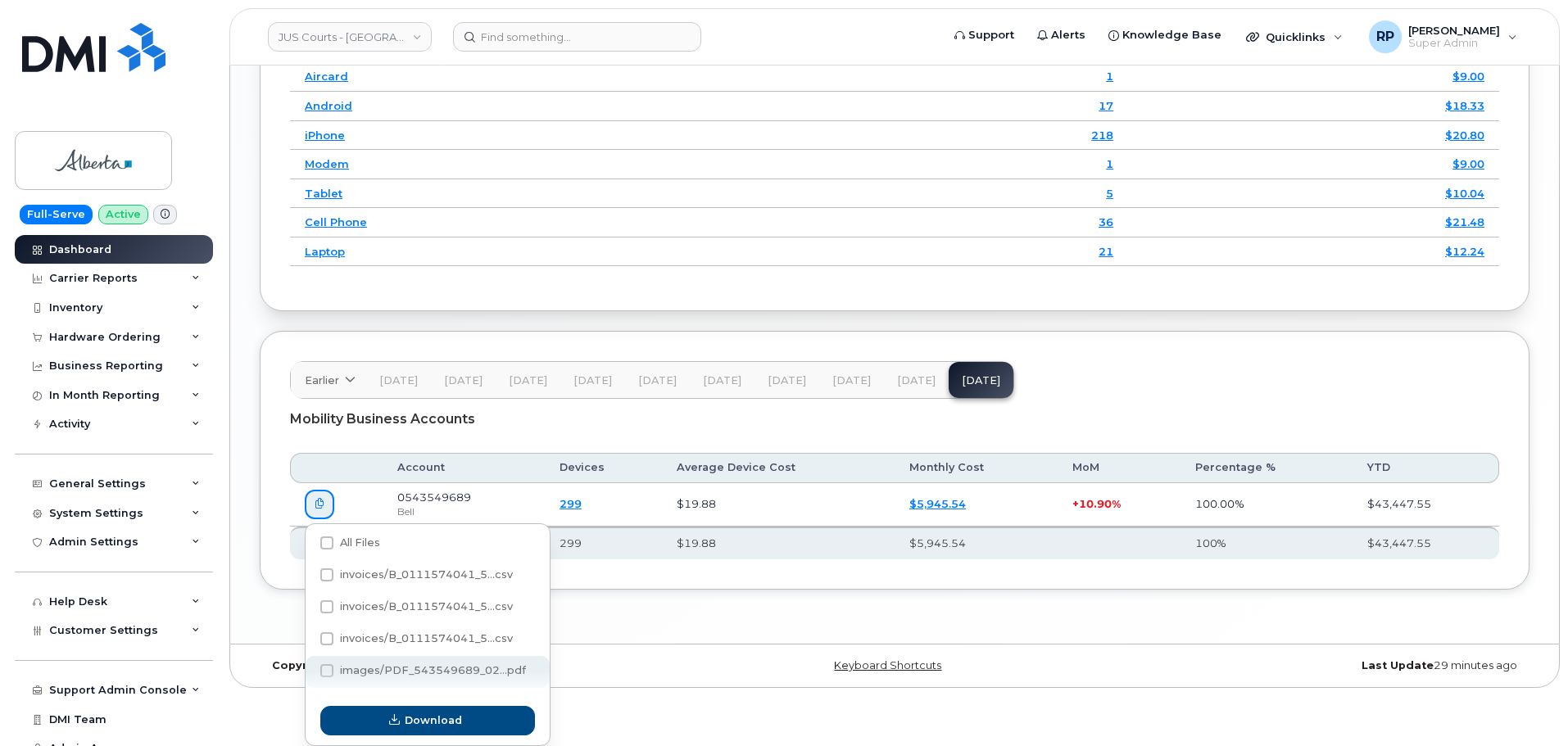
click at [422, 668] on span "images/PDF_543549689_02...pdf" at bounding box center [432, 670] width 186 height 12
click at [309, 668] on input "images/PDF_543549689_02...pdf" at bounding box center [305, 671] width 9 height 9
checkbox input "true"
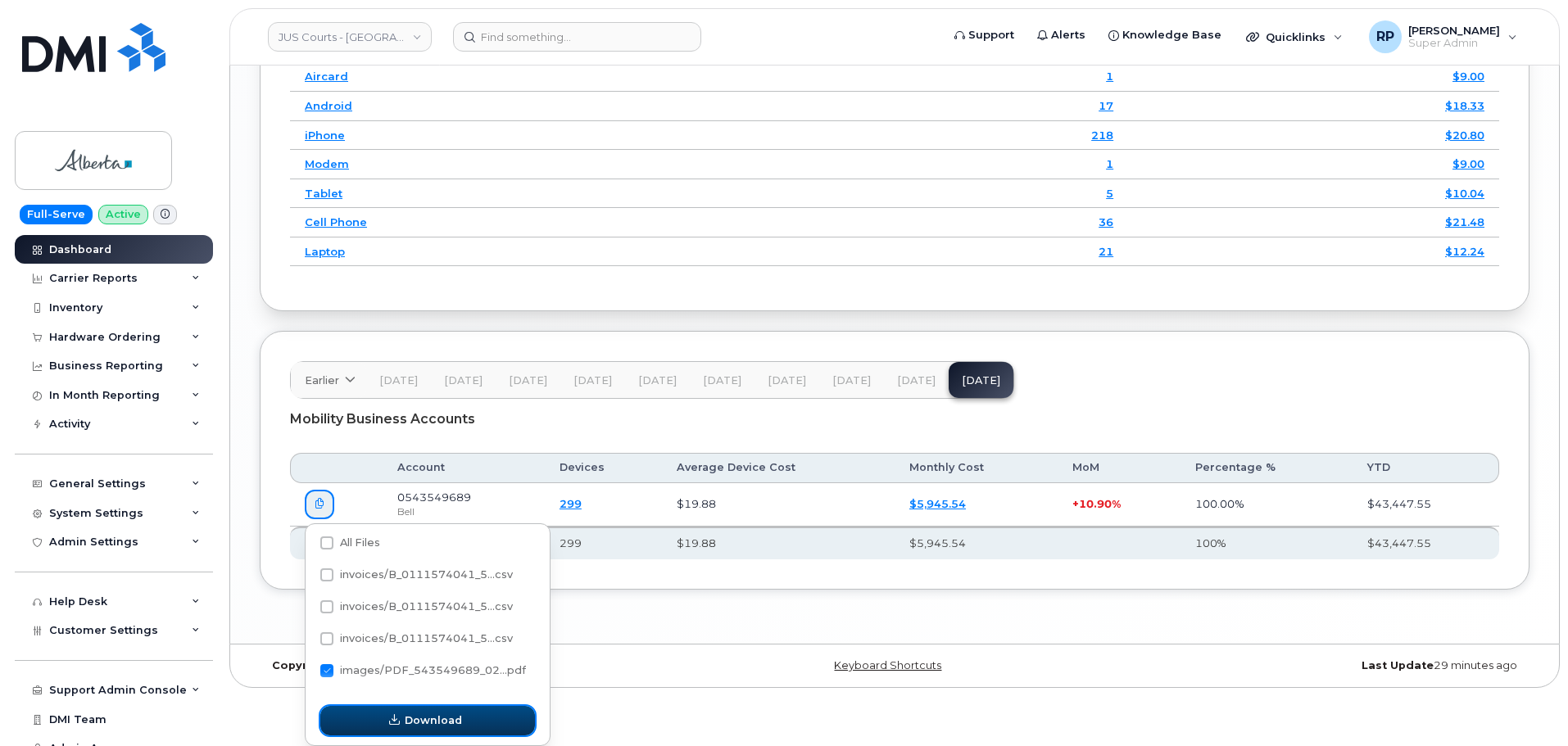
click at [433, 710] on button "Download" at bounding box center [427, 720] width 215 height 29
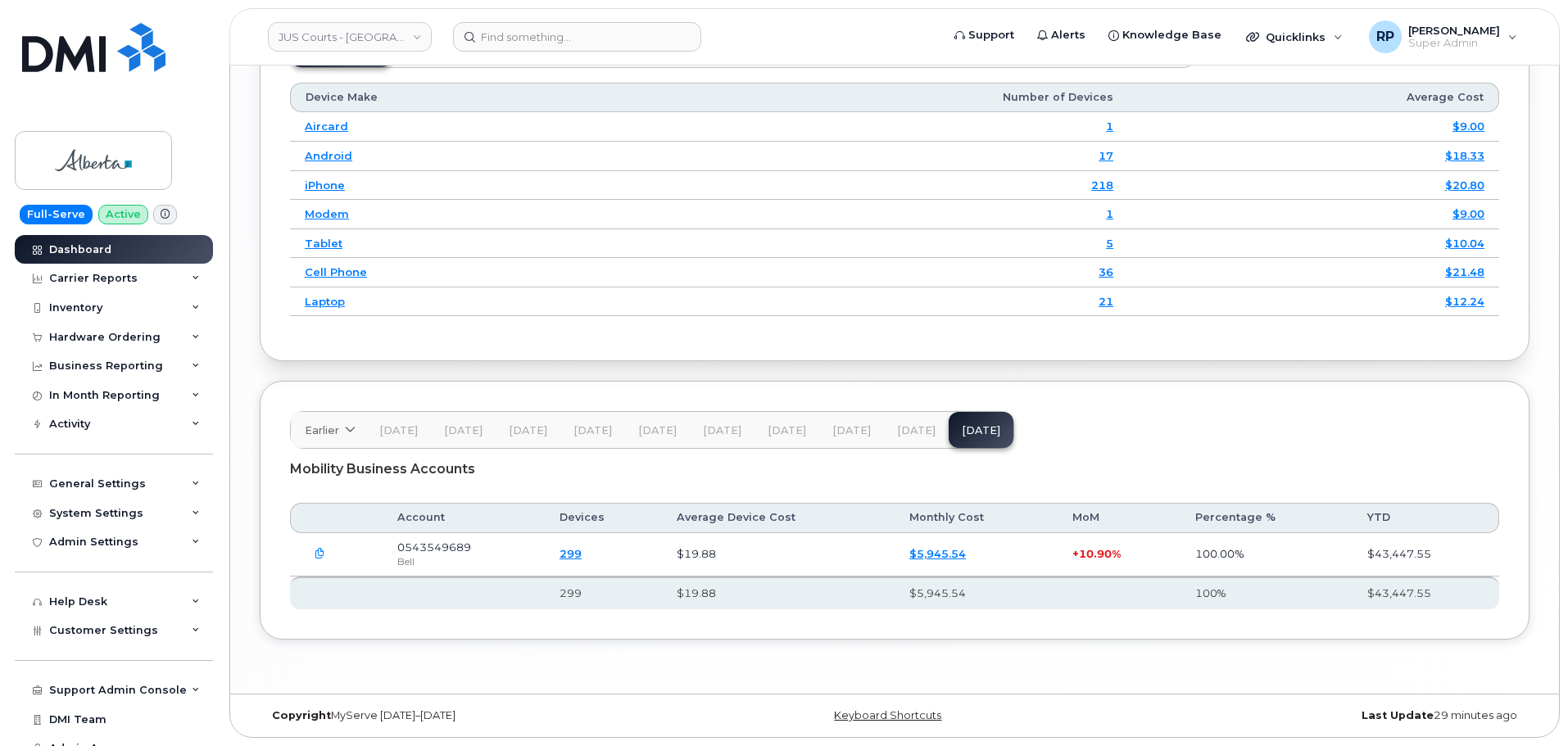
scroll to position [2014, 0]
click at [144, 278] on div "Carrier Reports" at bounding box center [114, 278] width 199 height 29
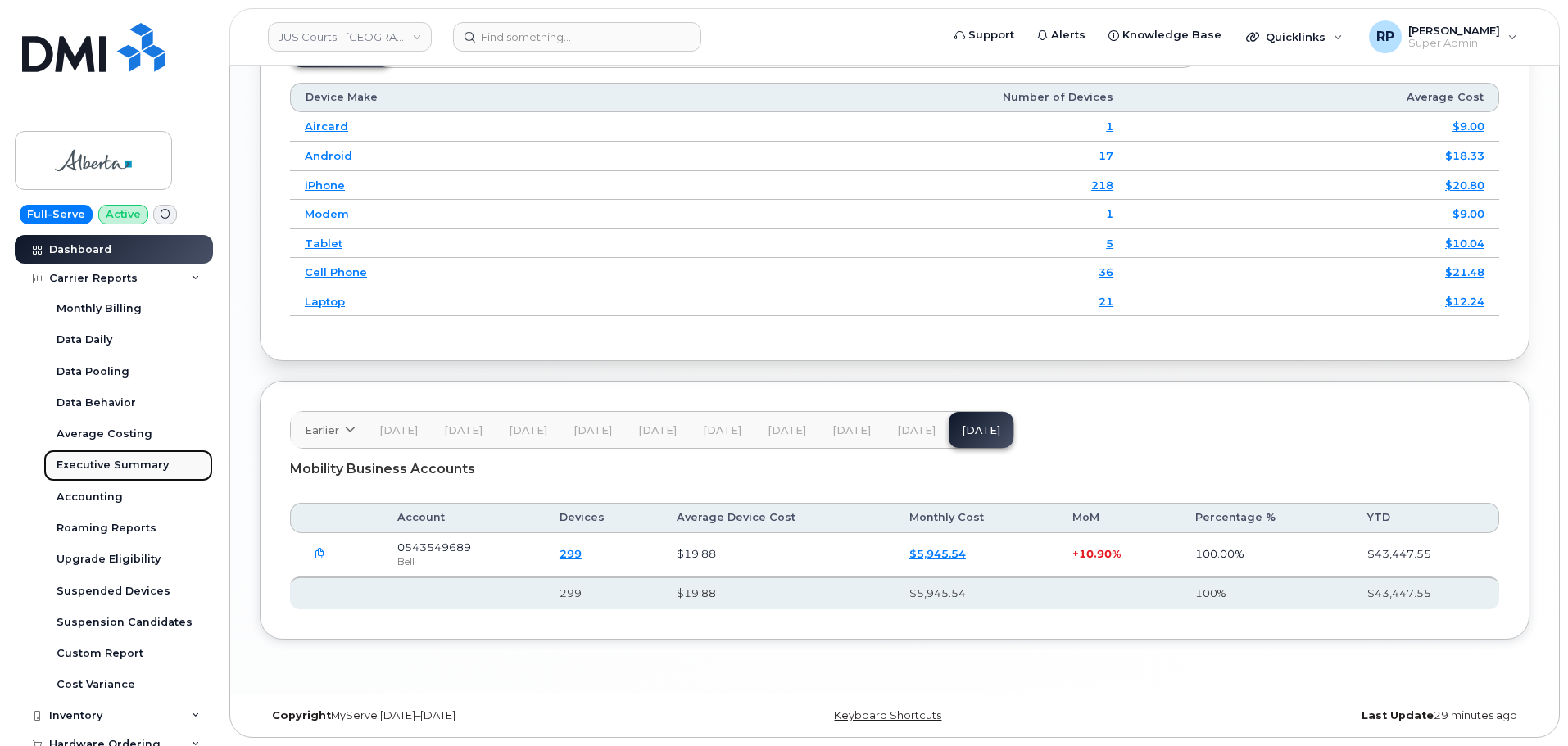
click at [101, 461] on div "Executive Summary" at bounding box center [113, 465] width 113 height 15
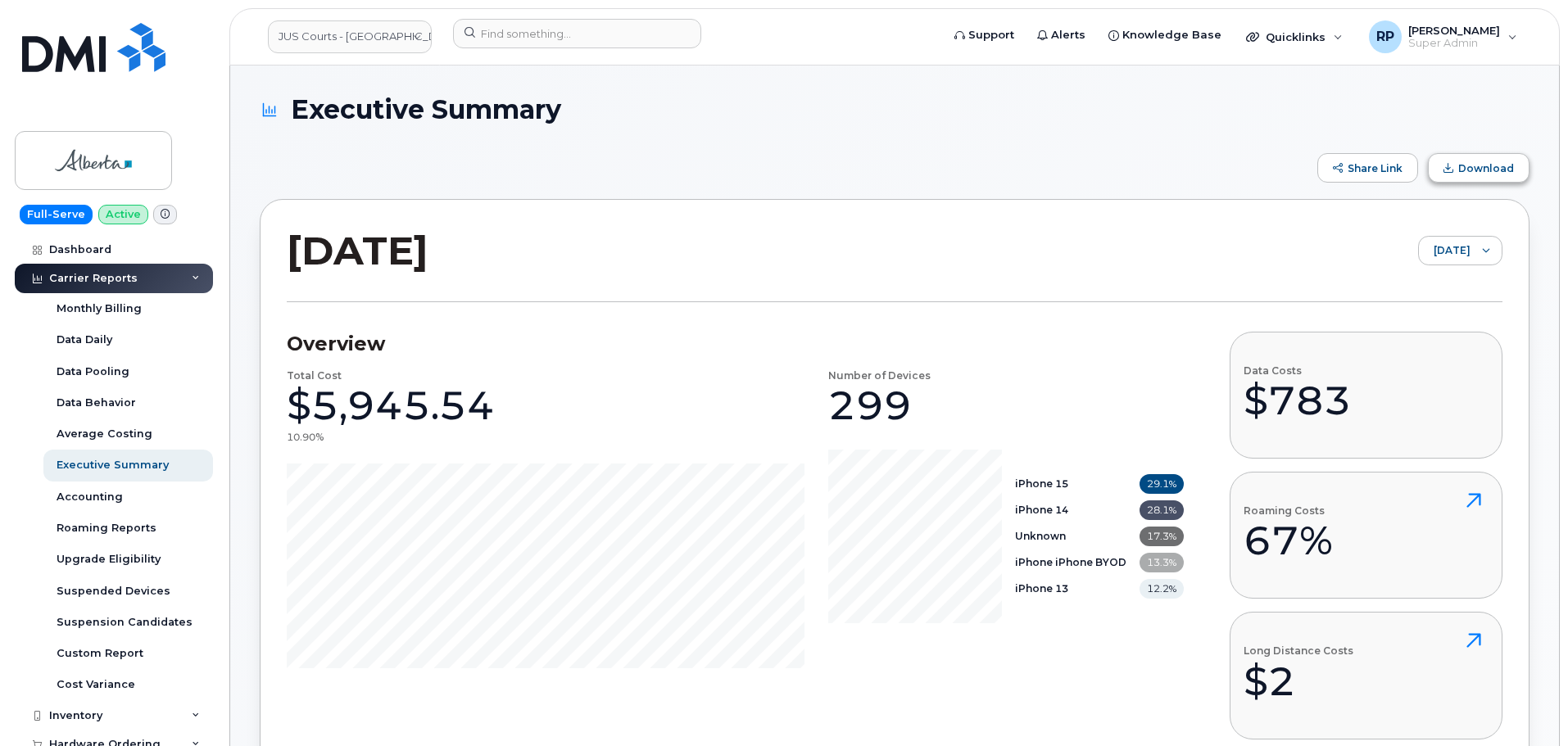
click at [1456, 175] on button "Download" at bounding box center [1478, 167] width 101 height 29
click at [325, 25] on link "JUS Courts - [GEOGRAPHIC_DATA]" at bounding box center [349, 37] width 164 height 33
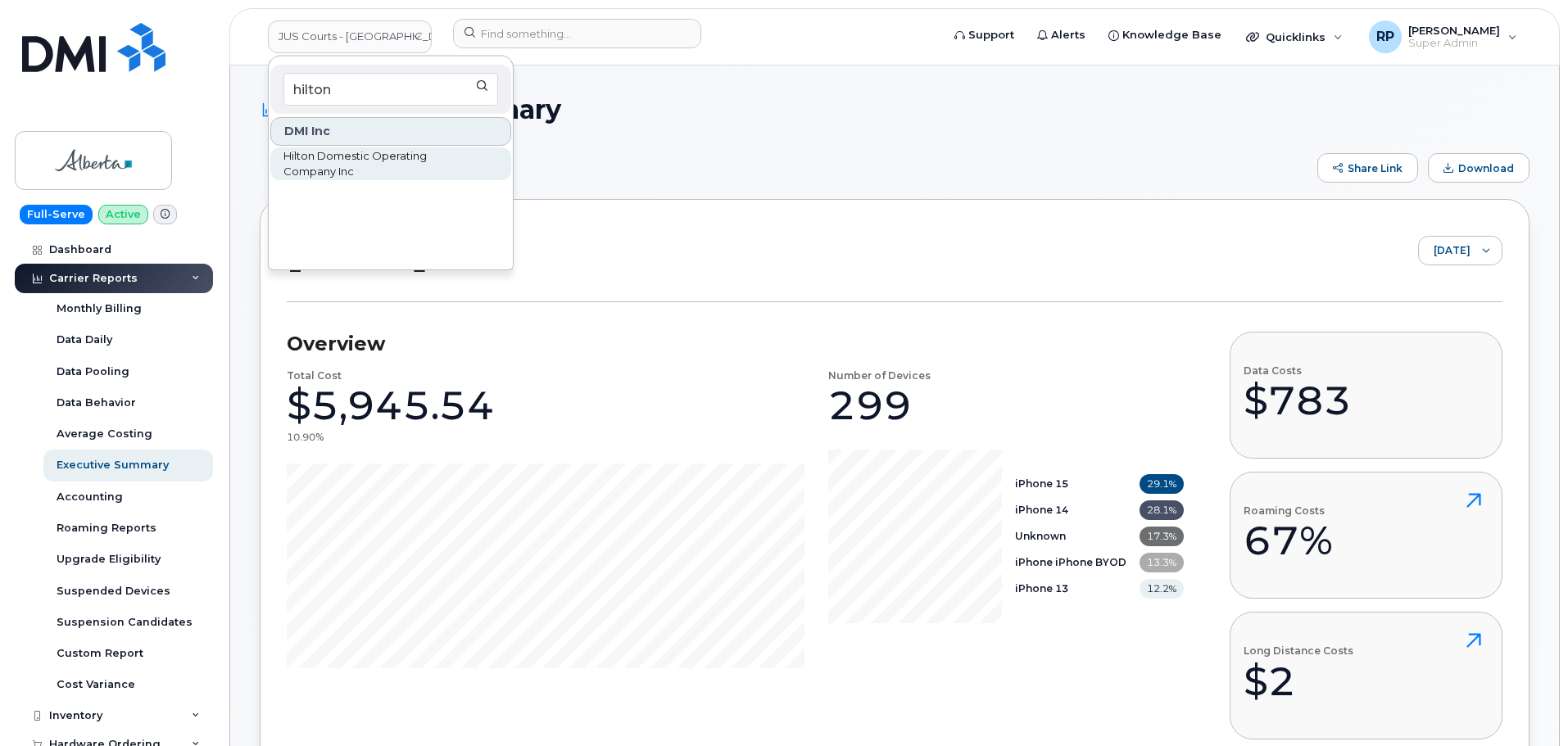
type input "hilton"
click at [331, 158] on span "Hilton Domestic Operating Company Inc" at bounding box center [377, 165] width 188 height 32
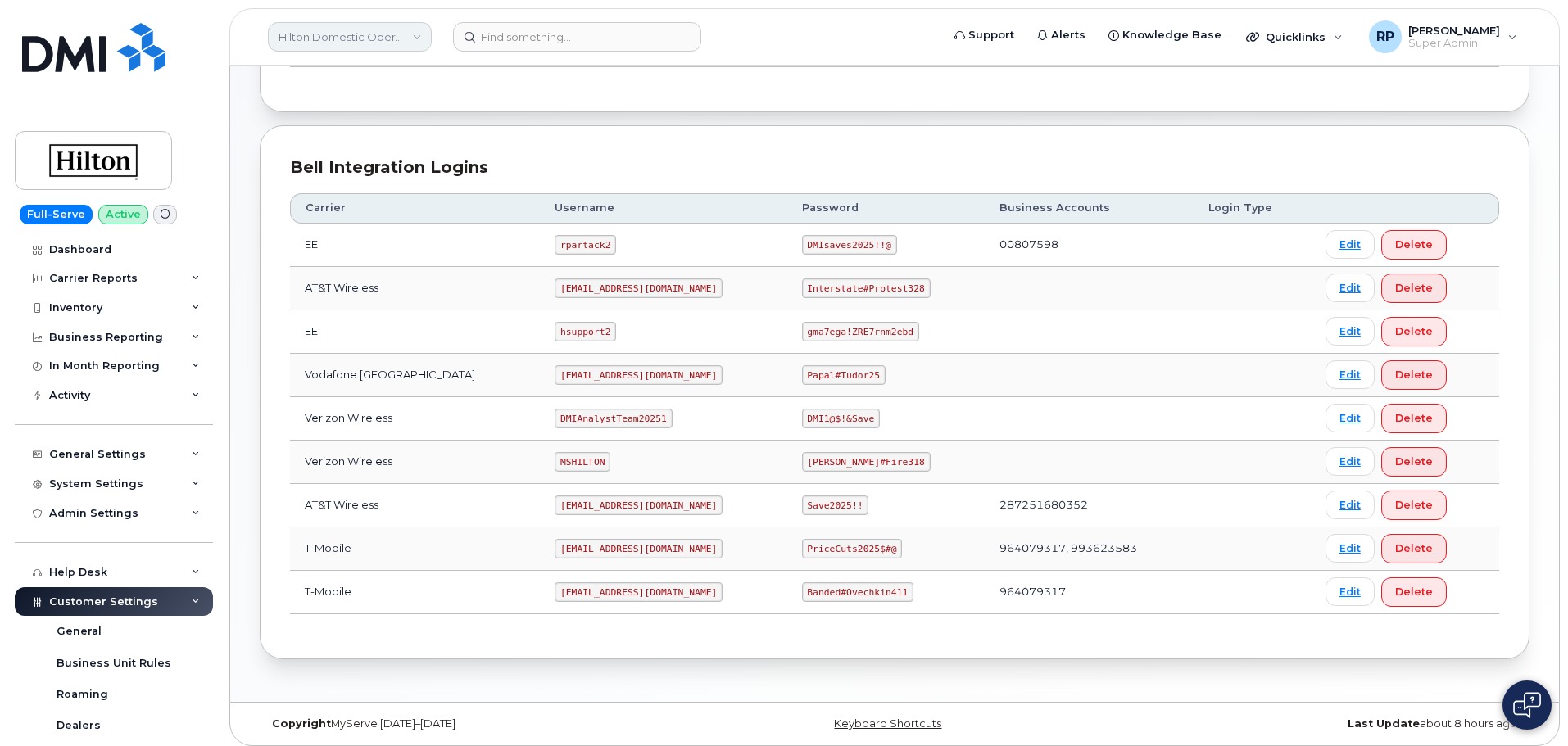
scroll to position [271, 0]
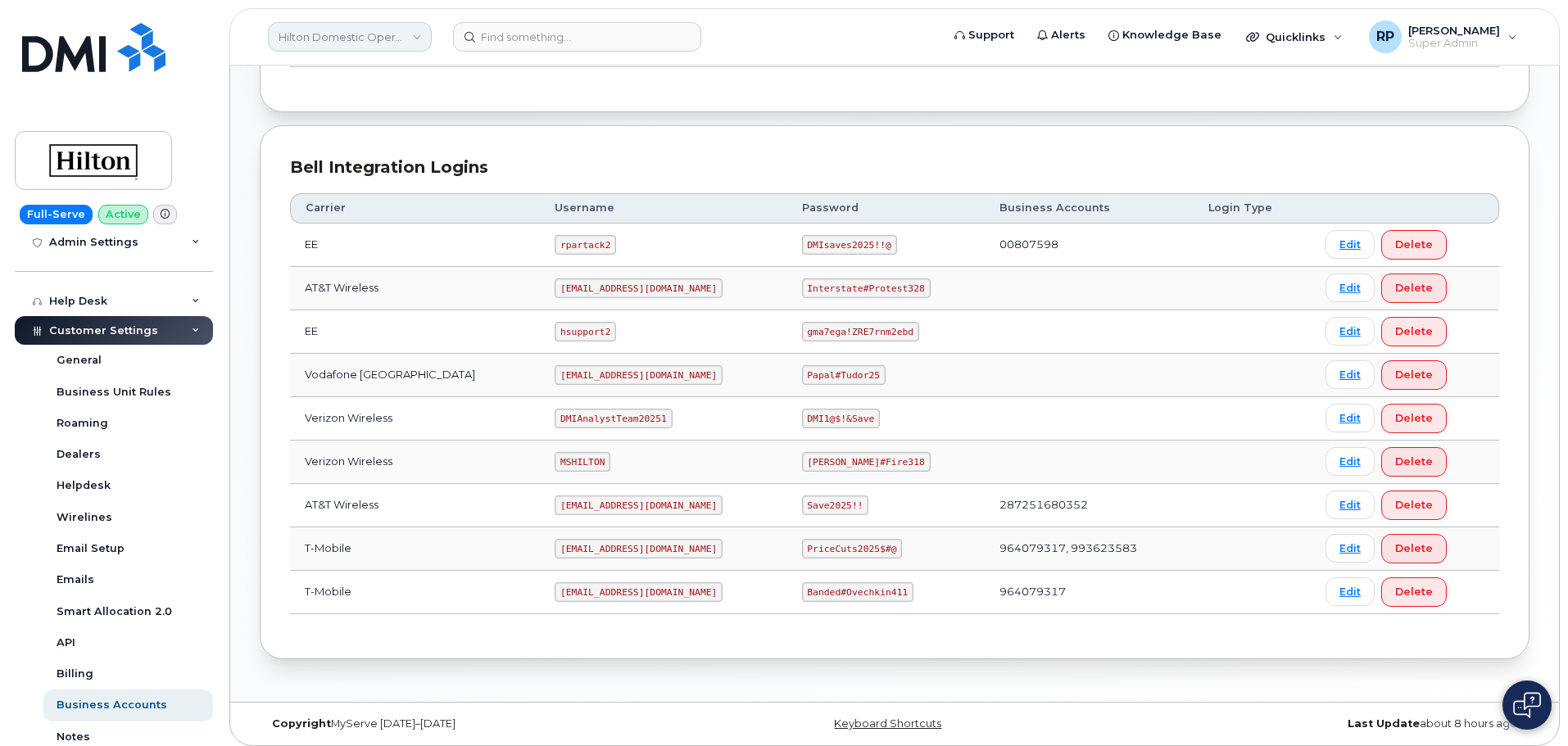
click at [391, 45] on link "Hilton Domestic Operating Company Inc" at bounding box center [349, 36] width 164 height 29
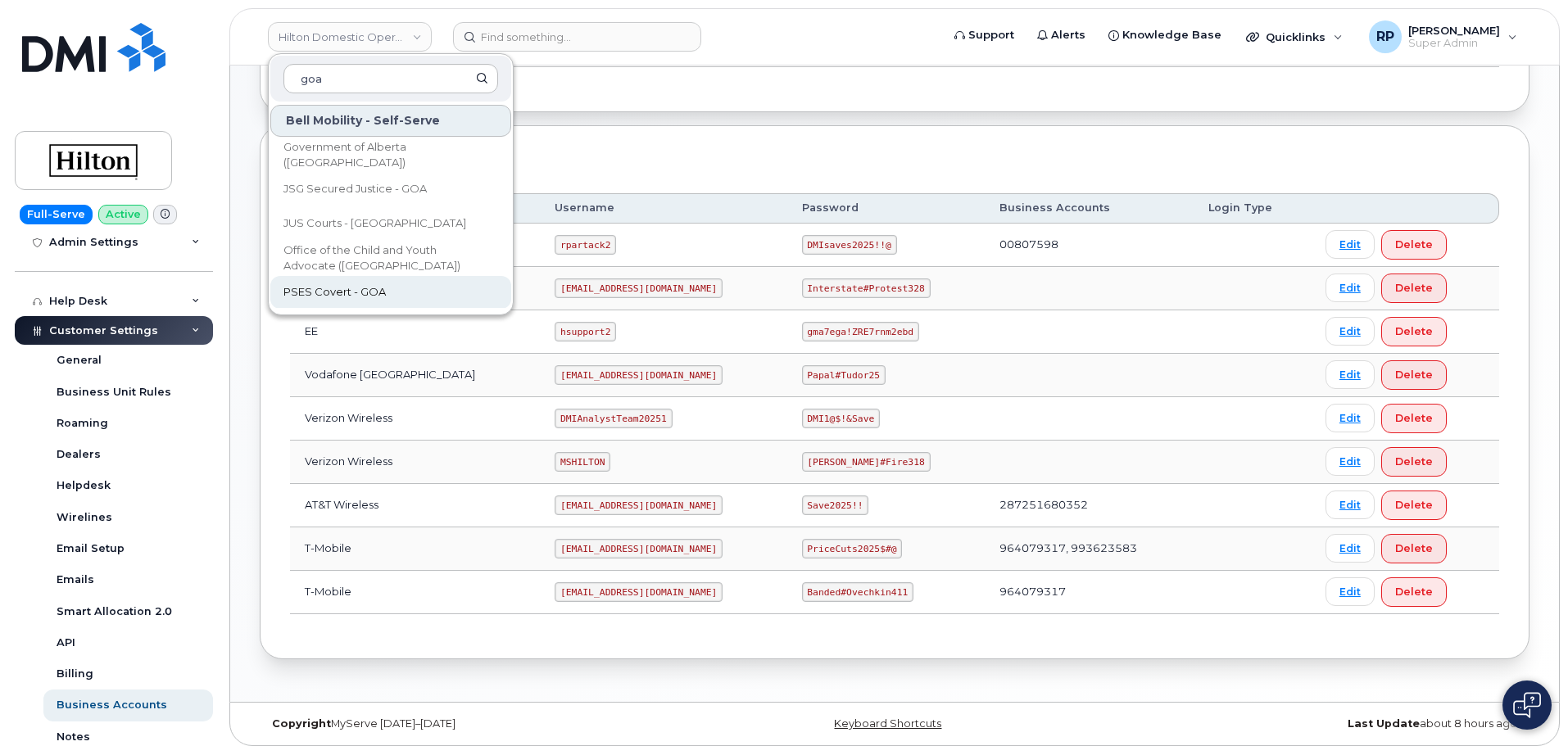
scroll to position [82, 0]
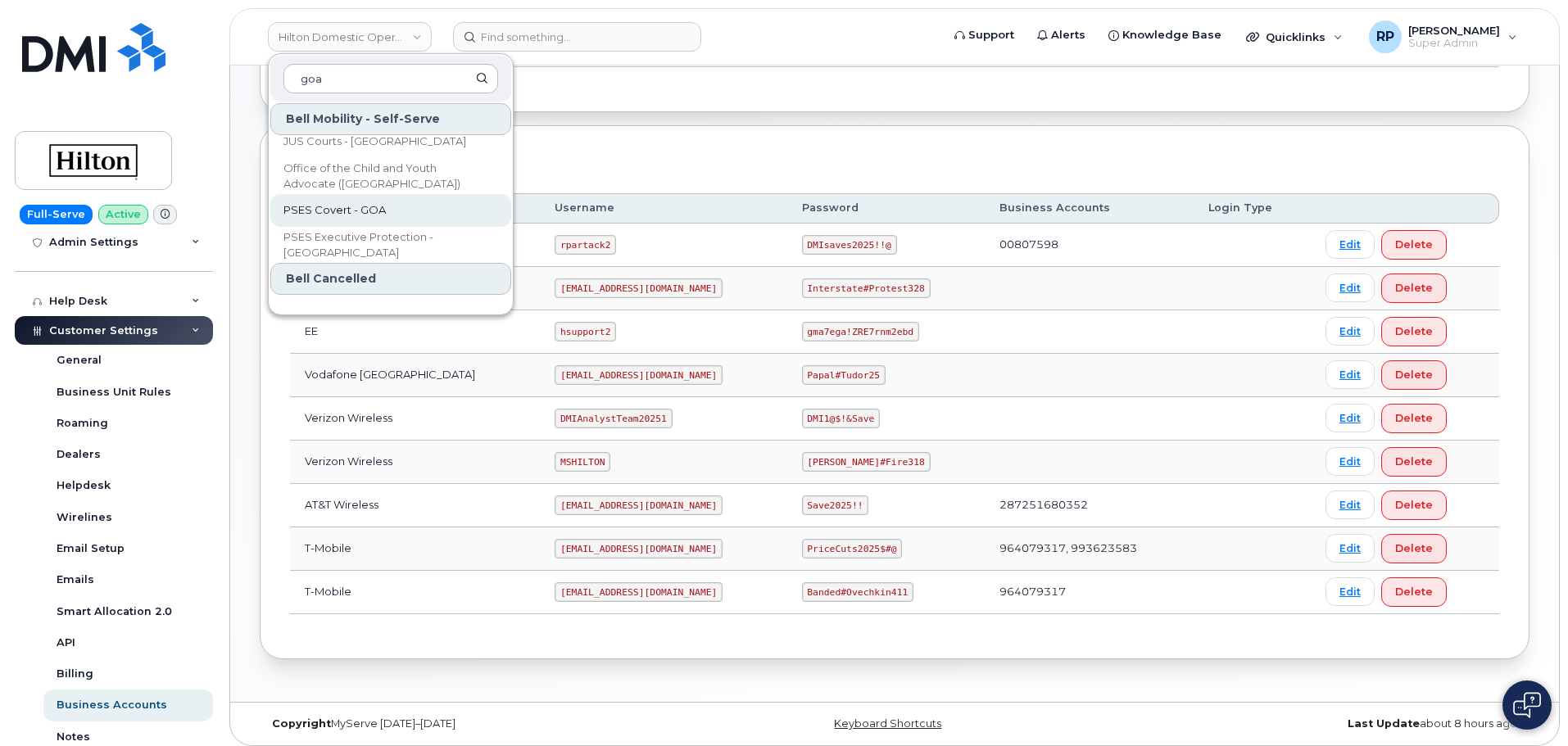
type input "goa"
click at [355, 210] on span "PSES Covert - GOA" at bounding box center [335, 210] width 102 height 16
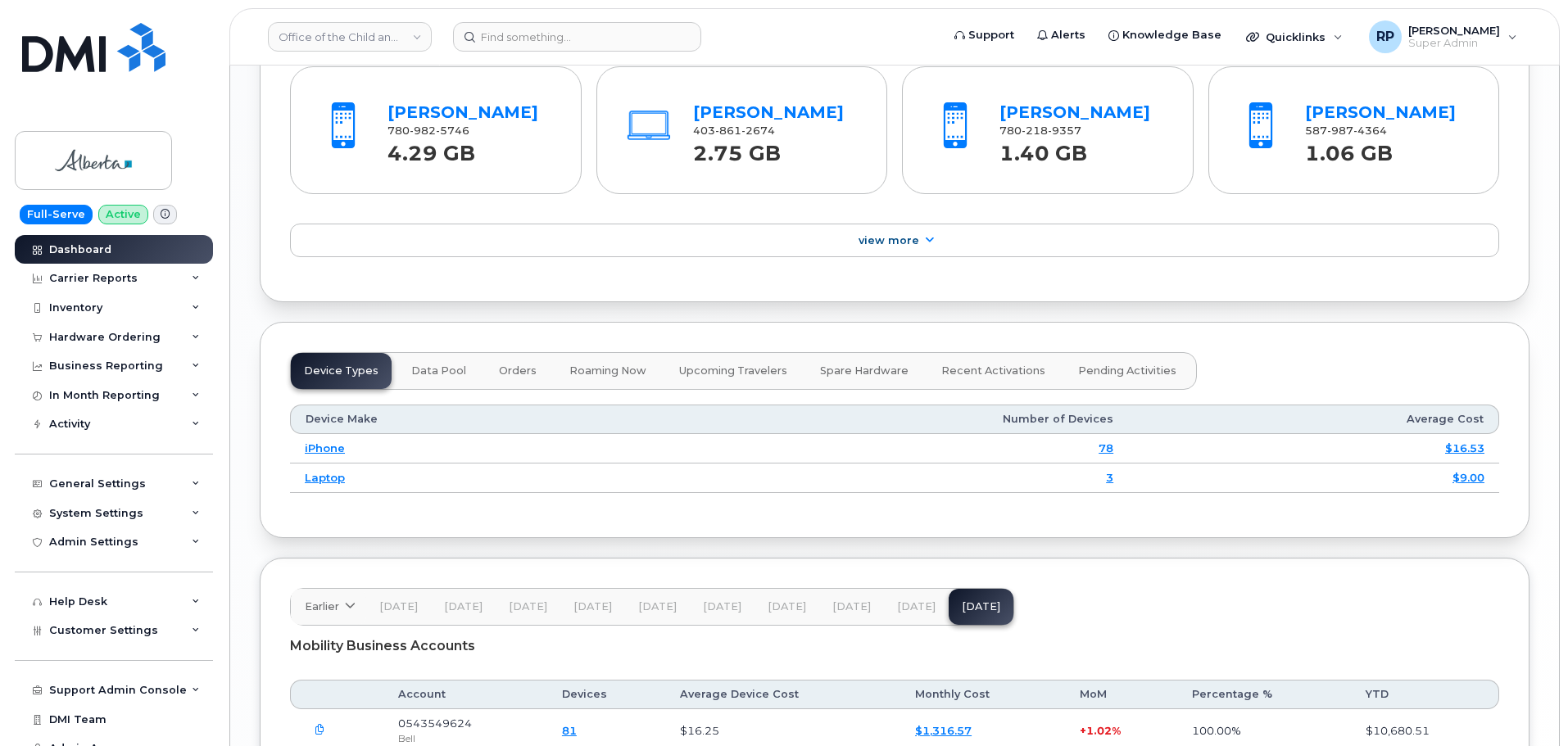
scroll to position [1868, 0]
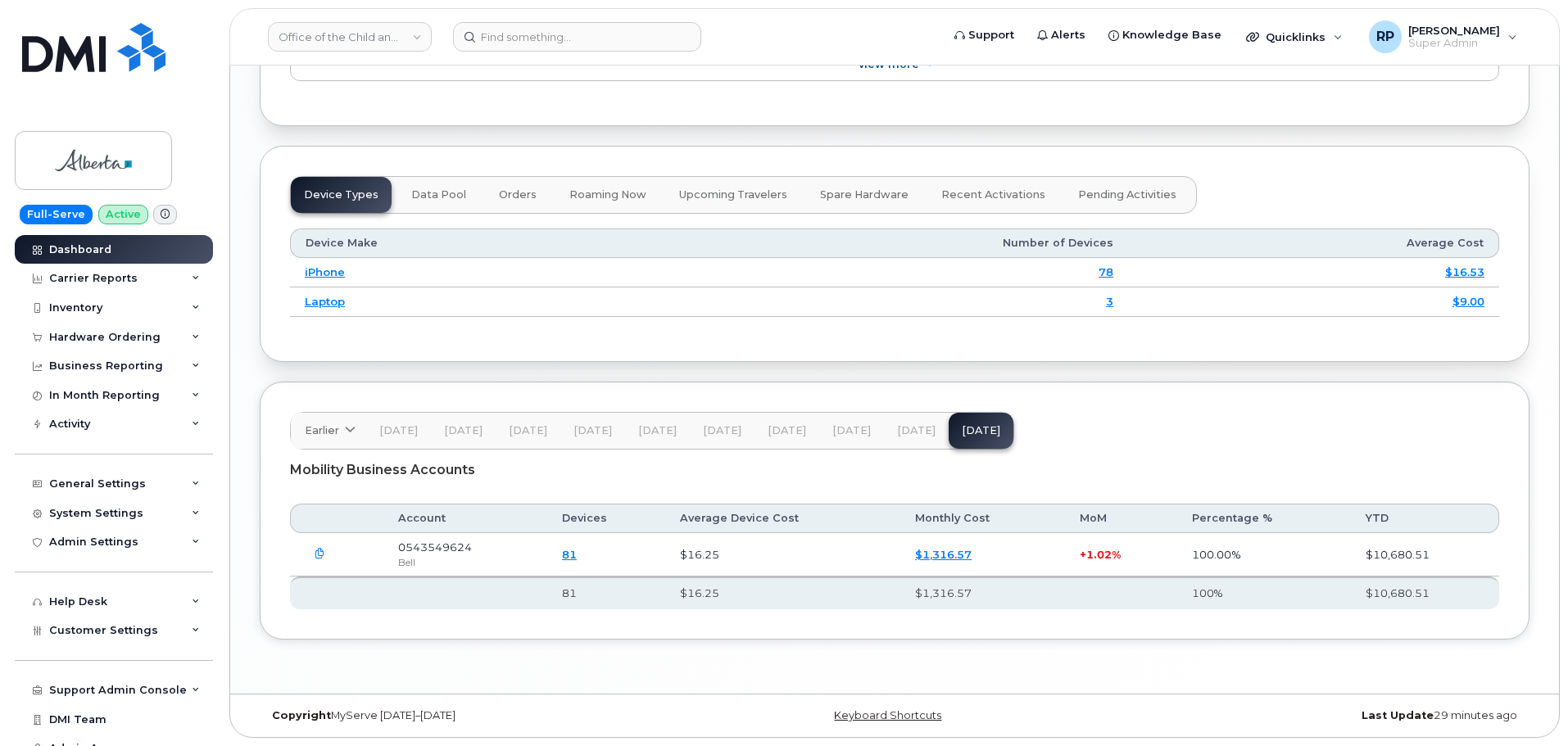
click at [322, 548] on icon "button" at bounding box center [320, 553] width 10 height 10
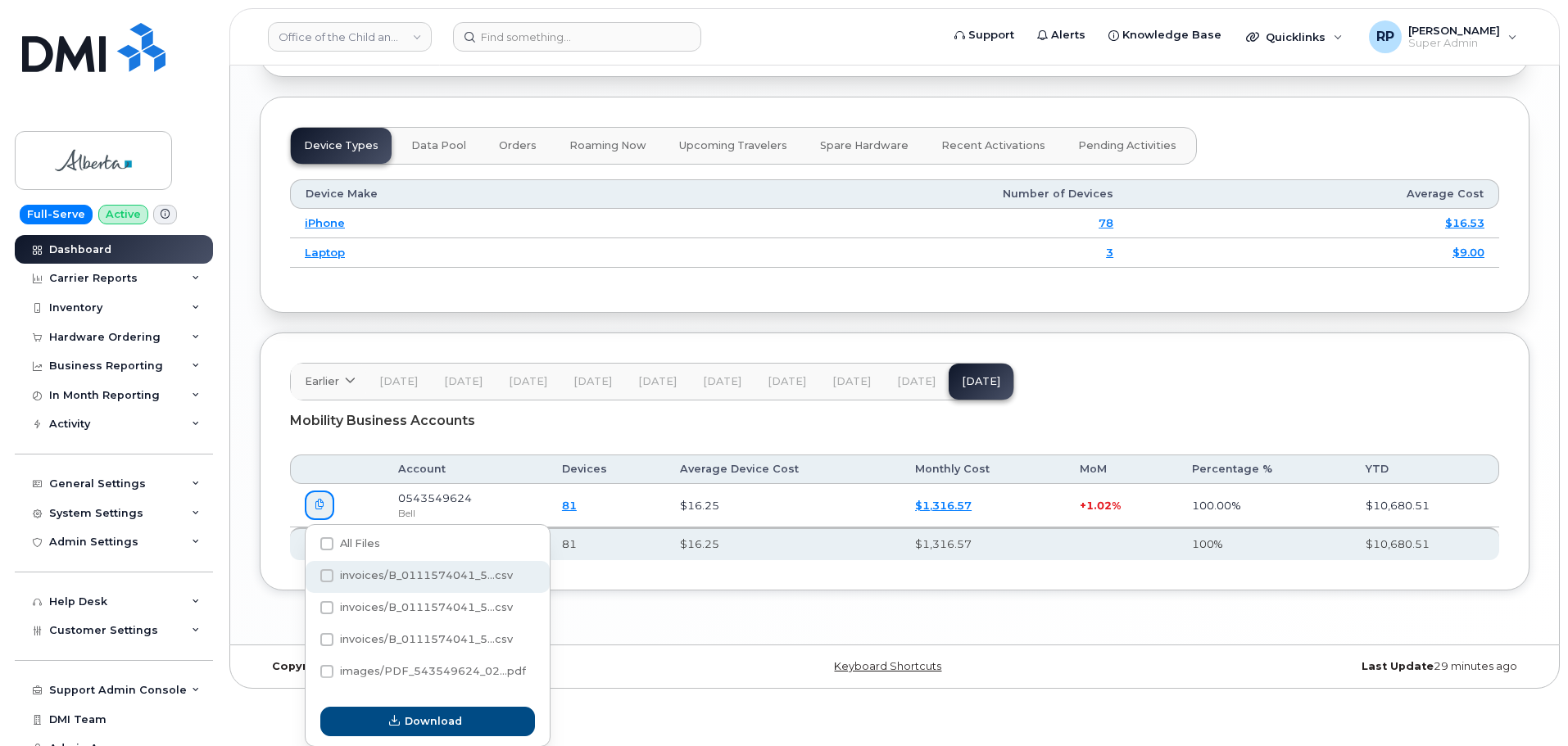
scroll to position [1918, 0]
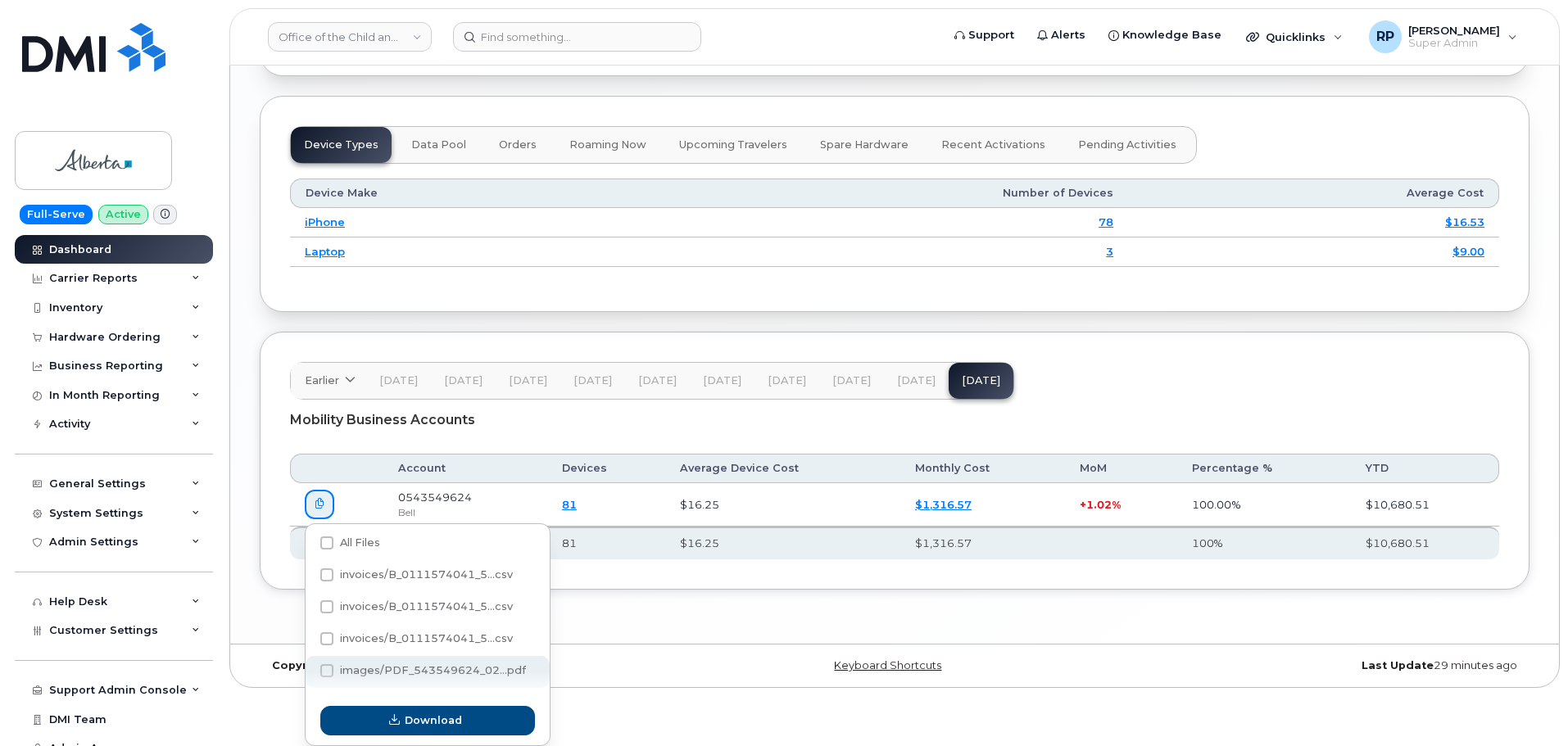
click at [395, 663] on div "images/PDF_543549624_02...pdf" at bounding box center [427, 672] width 244 height 32
checkbox input "true"
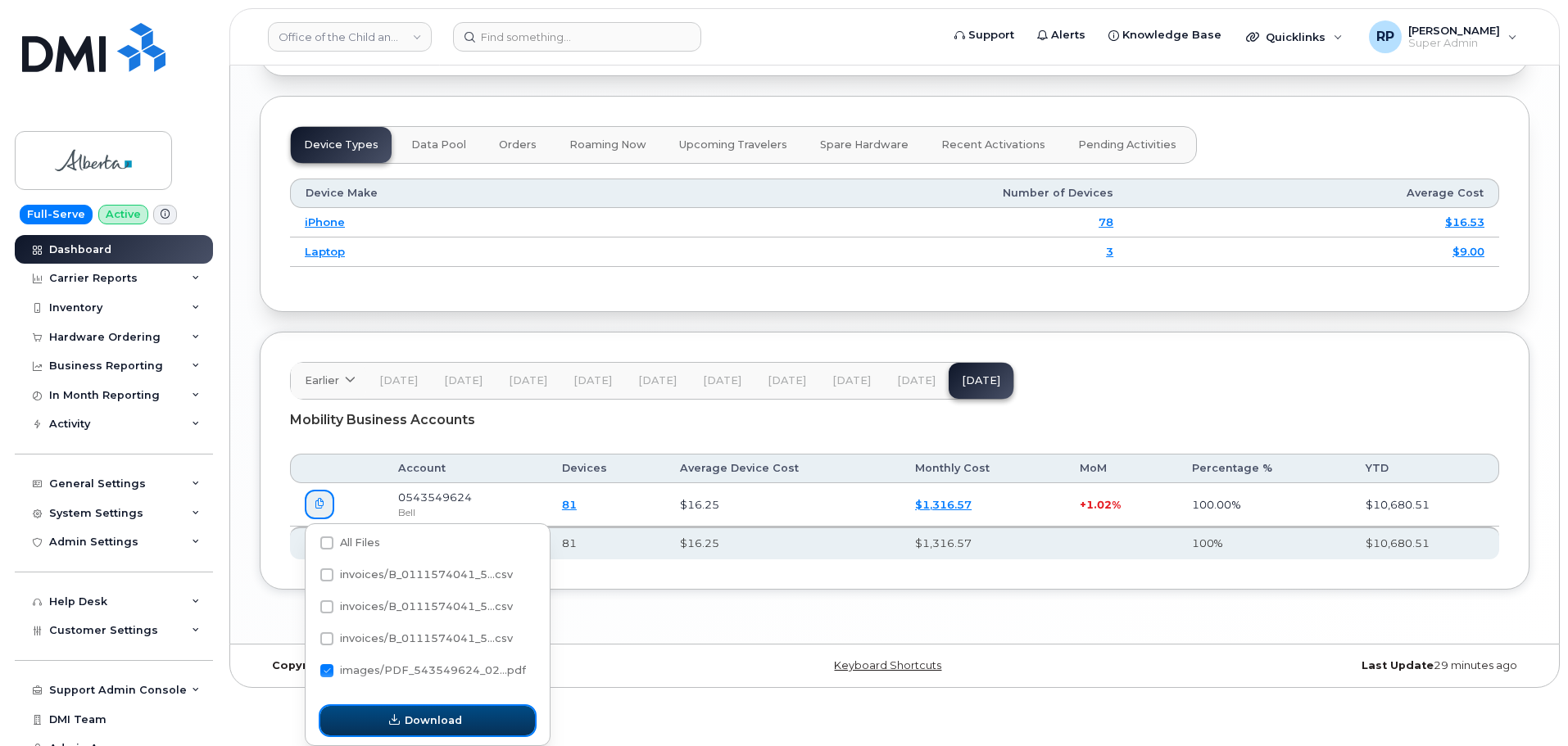
click at [415, 718] on span "Download" at bounding box center [433, 720] width 58 height 15
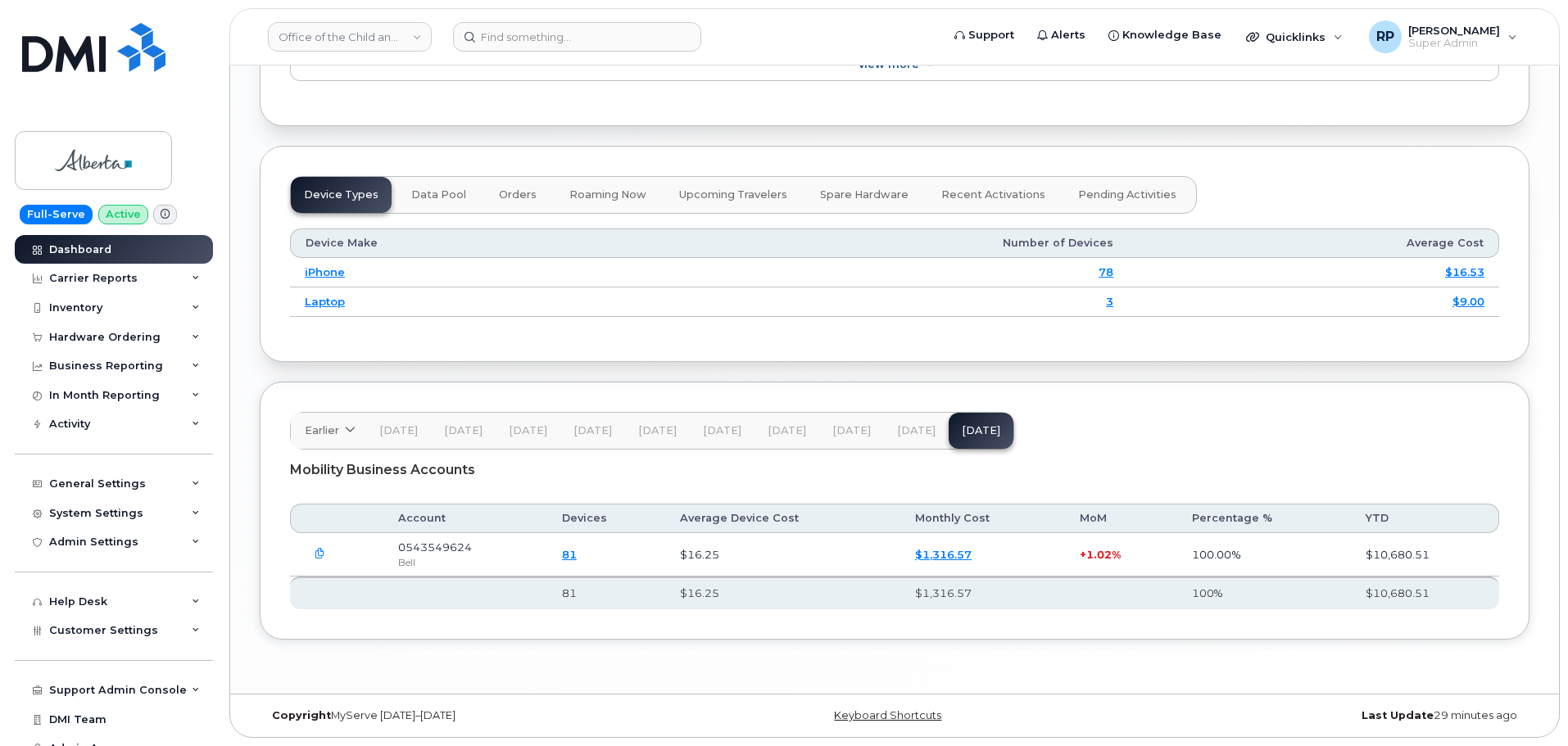
scroll to position [1868, 0]
click at [120, 275] on div "Carrier Reports" at bounding box center [94, 279] width 89 height 13
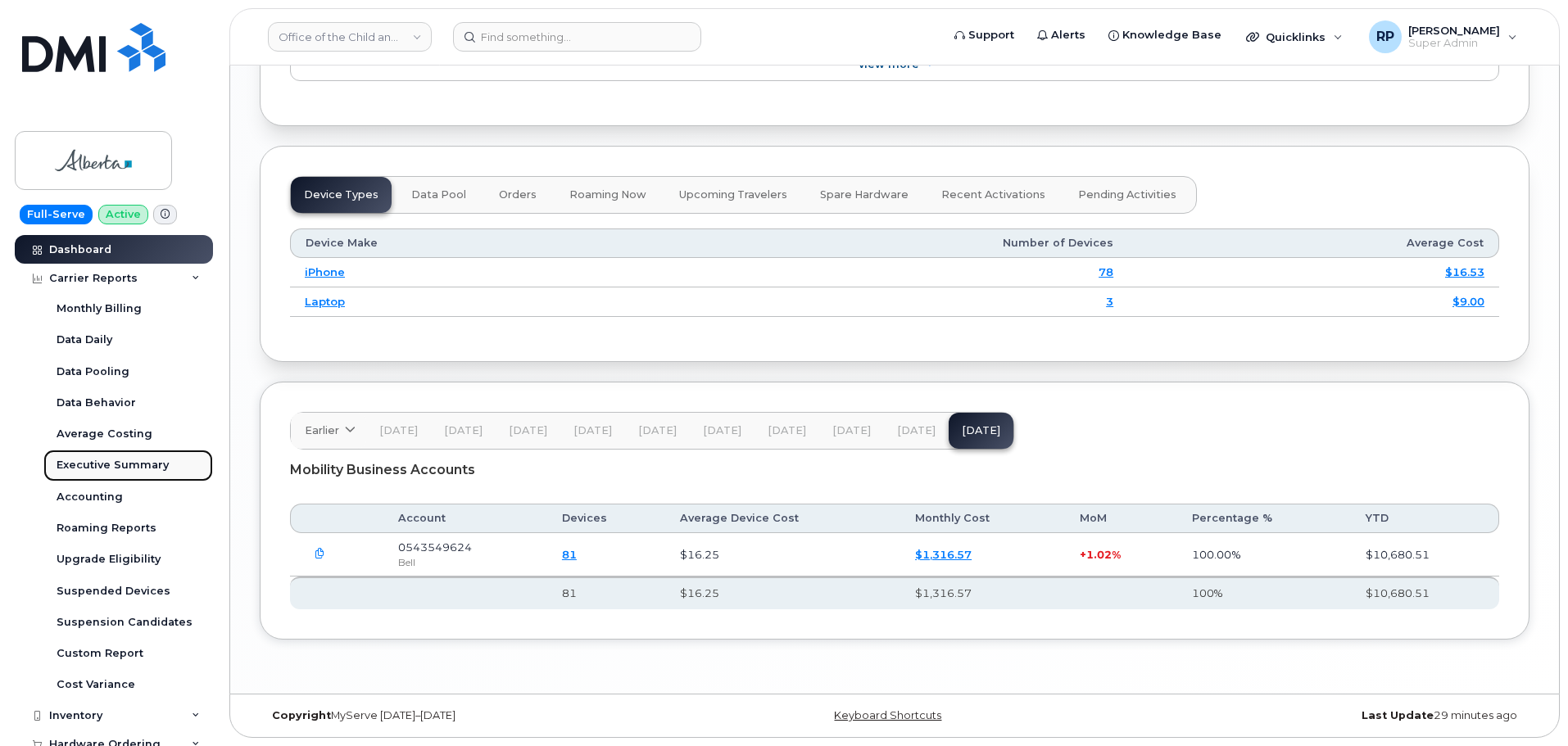
click at [96, 456] on link "Executive Summary" at bounding box center [128, 465] width 169 height 31
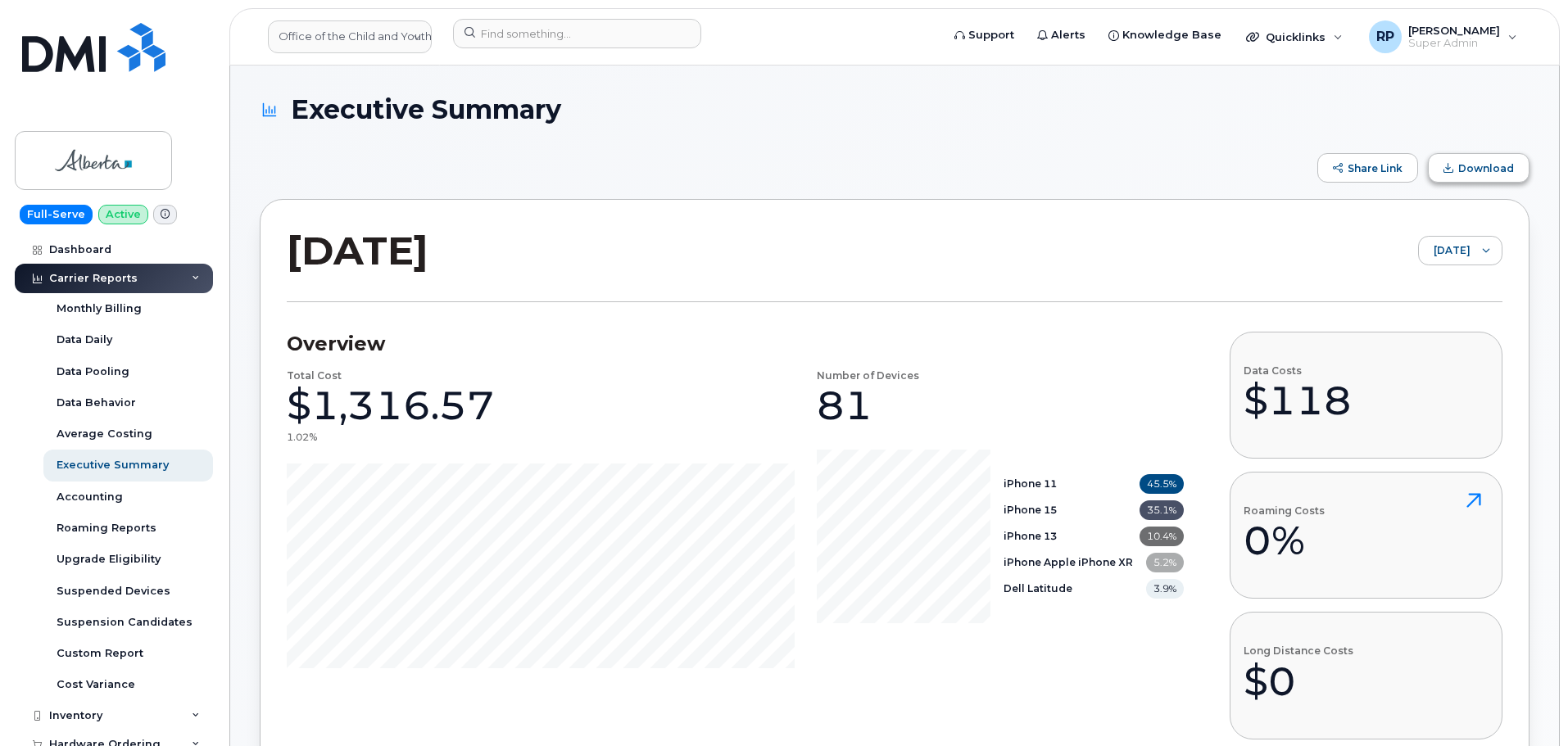
click at [1454, 172] on span "Download" at bounding box center [1448, 167] width 9 height 9
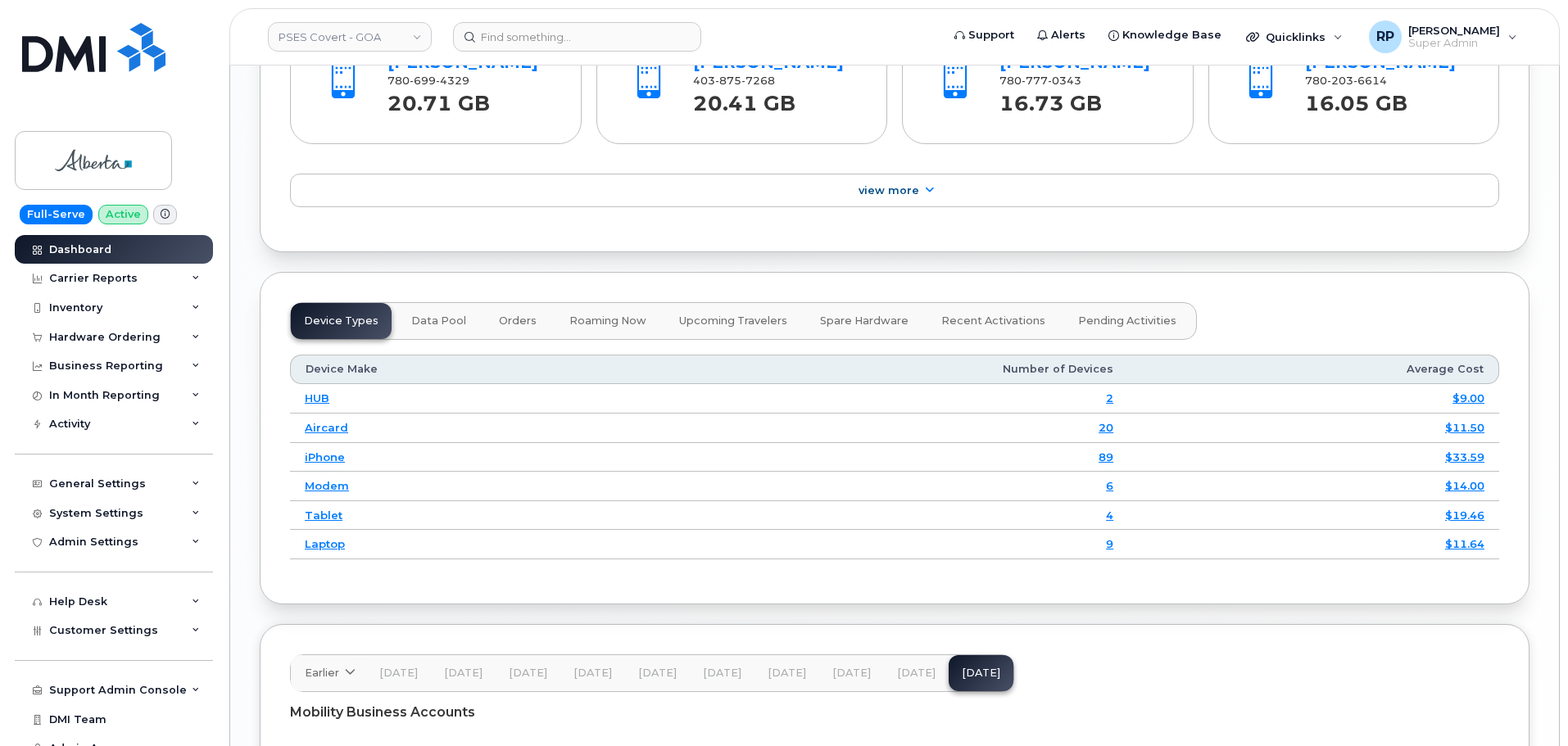
scroll to position [1966, 0]
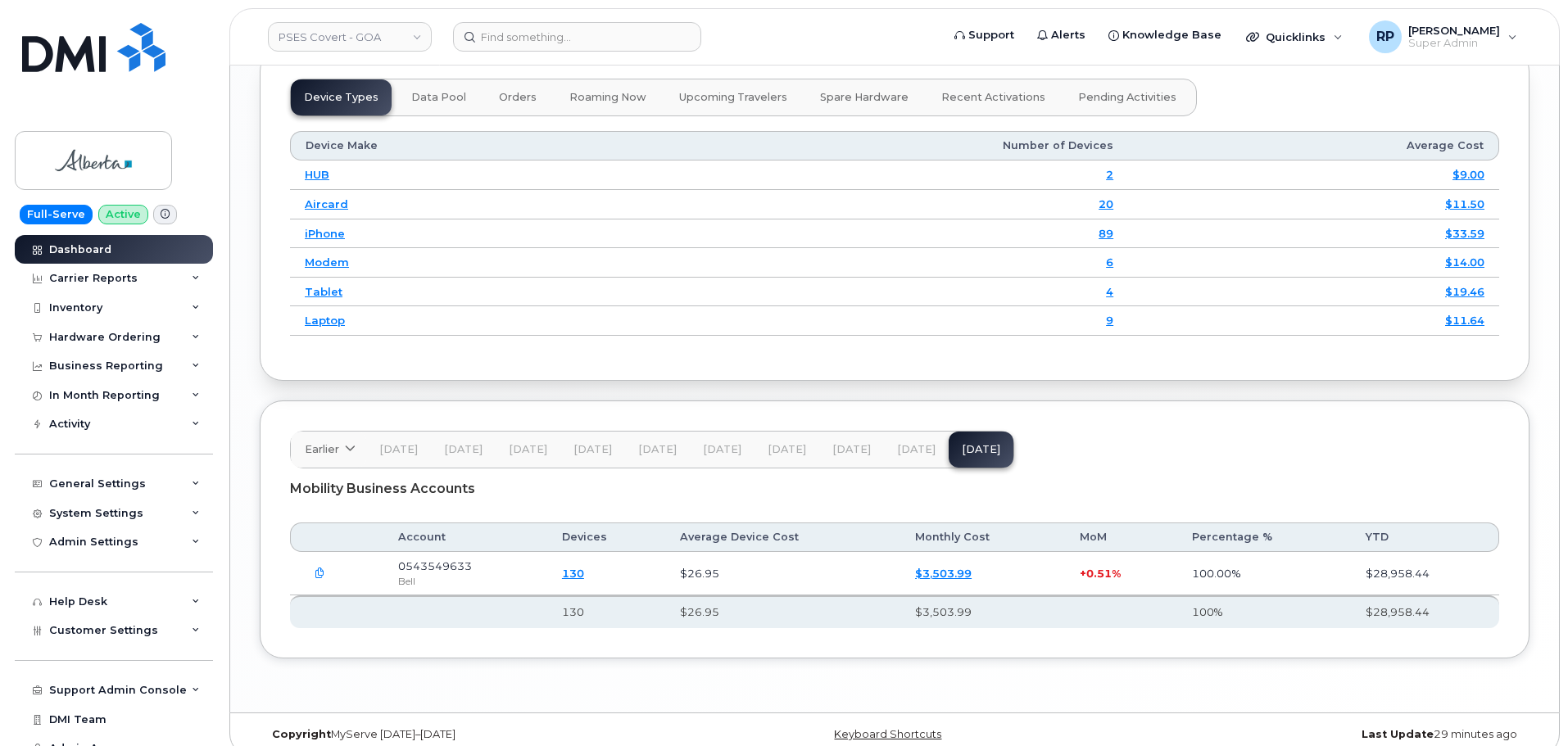
click at [316, 579] on icon "button" at bounding box center [320, 573] width 10 height 10
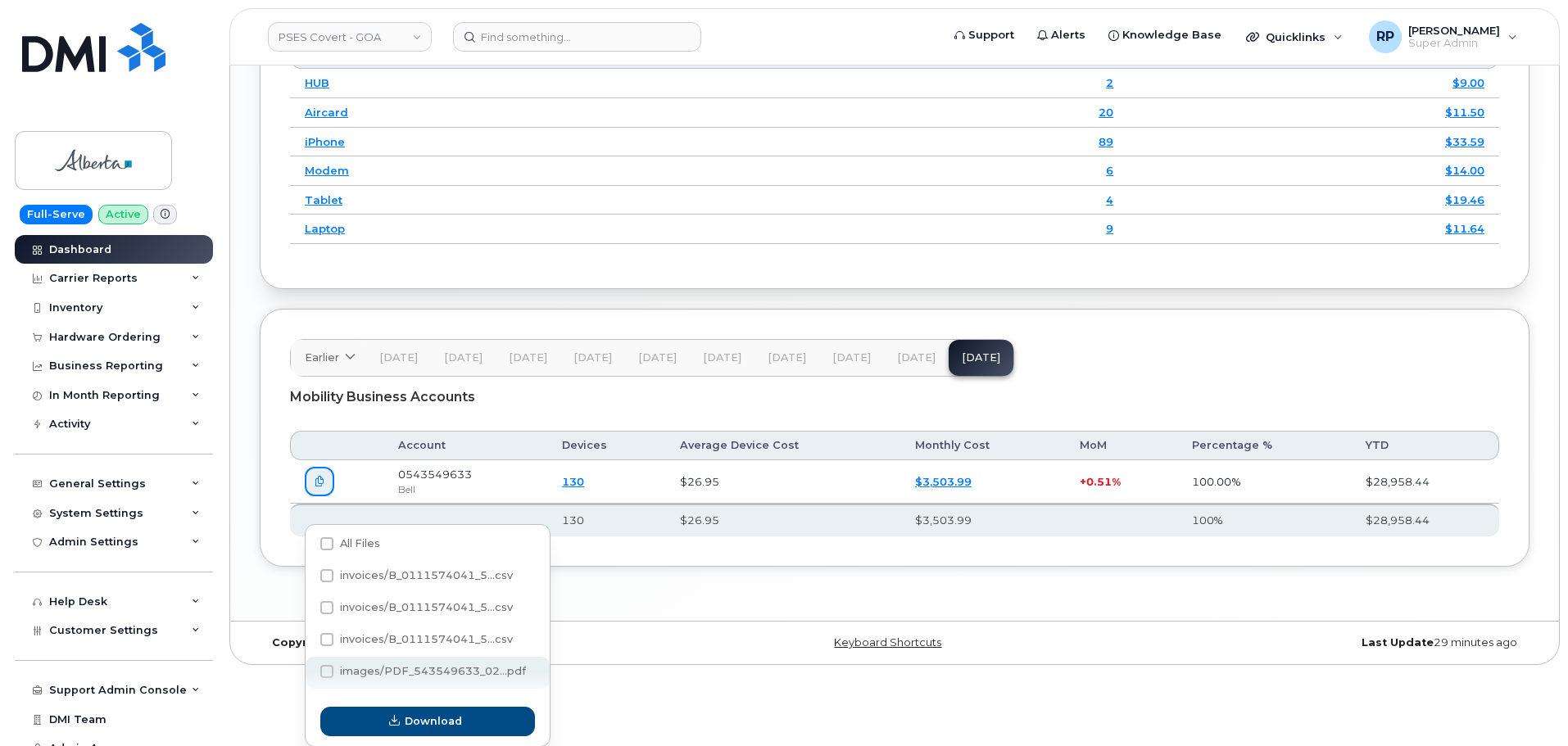
scroll to position [2058, 0]
click at [387, 672] on span "images/PDF_543549633_02...pdf" at bounding box center [432, 670] width 186 height 12
click at [309, 672] on input "images/PDF_543549633_02...pdf" at bounding box center [305, 671] width 9 height 9
checkbox input "true"
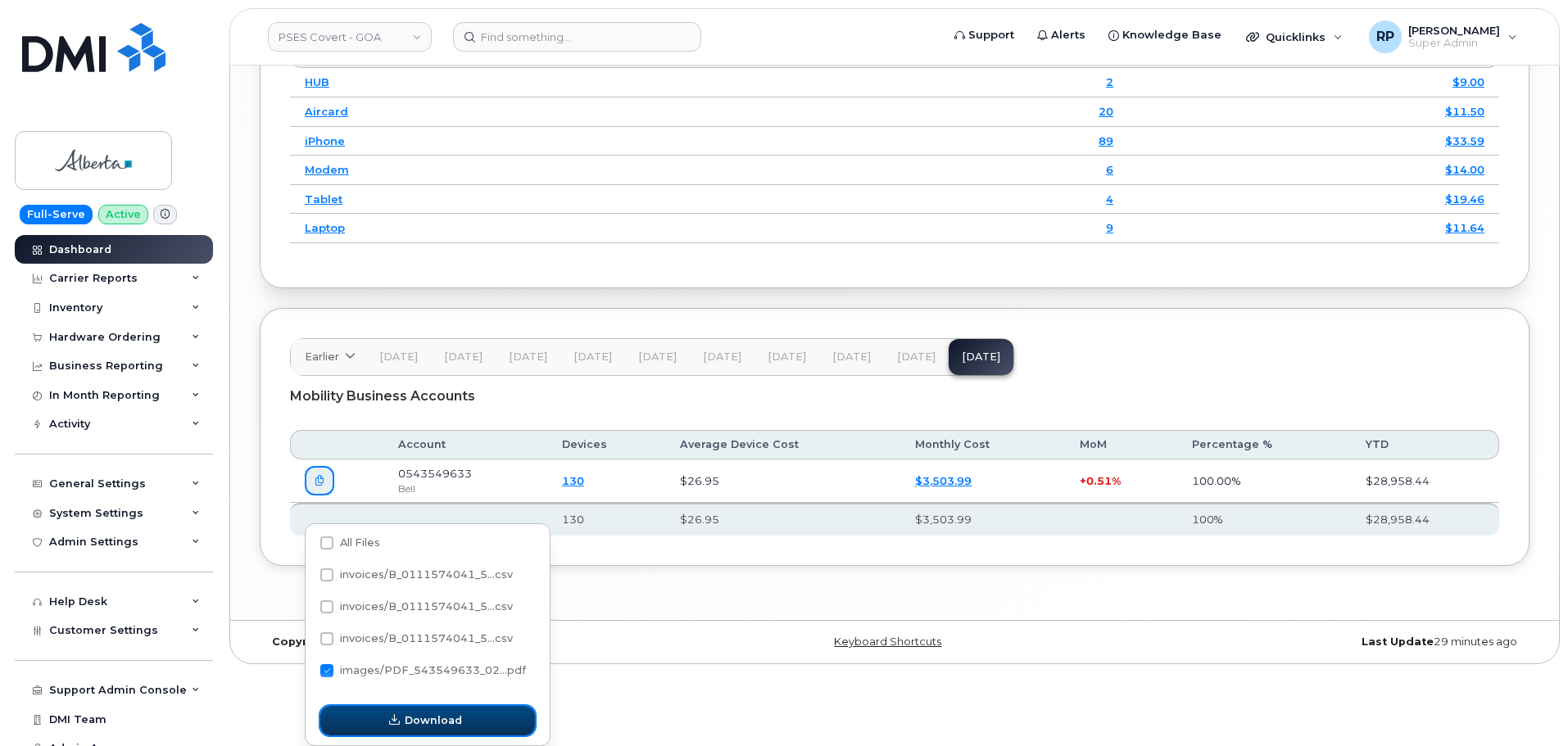
click at [410, 719] on span "Download" at bounding box center [433, 720] width 58 height 15
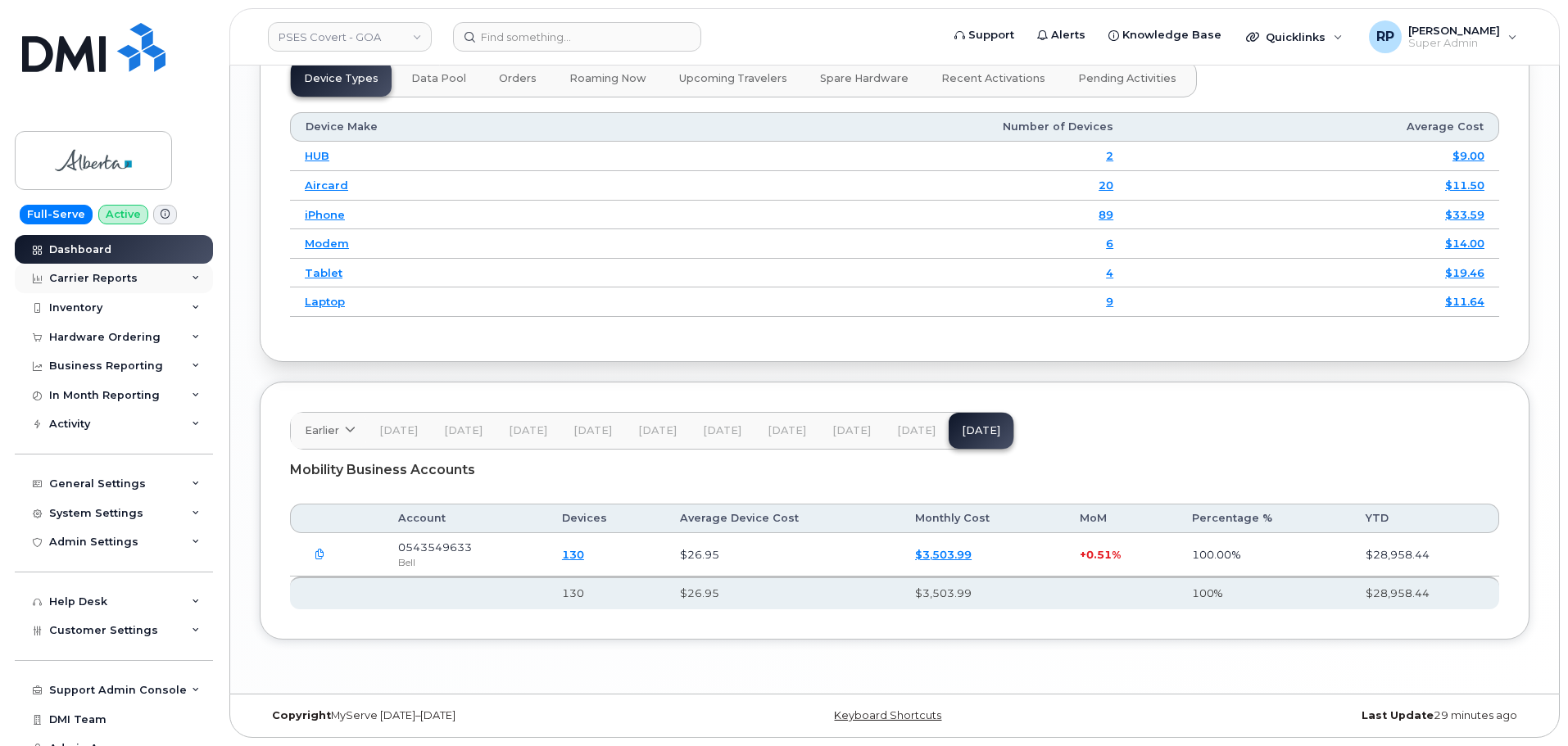
click at [134, 276] on div "Carrier Reports" at bounding box center [114, 278] width 199 height 29
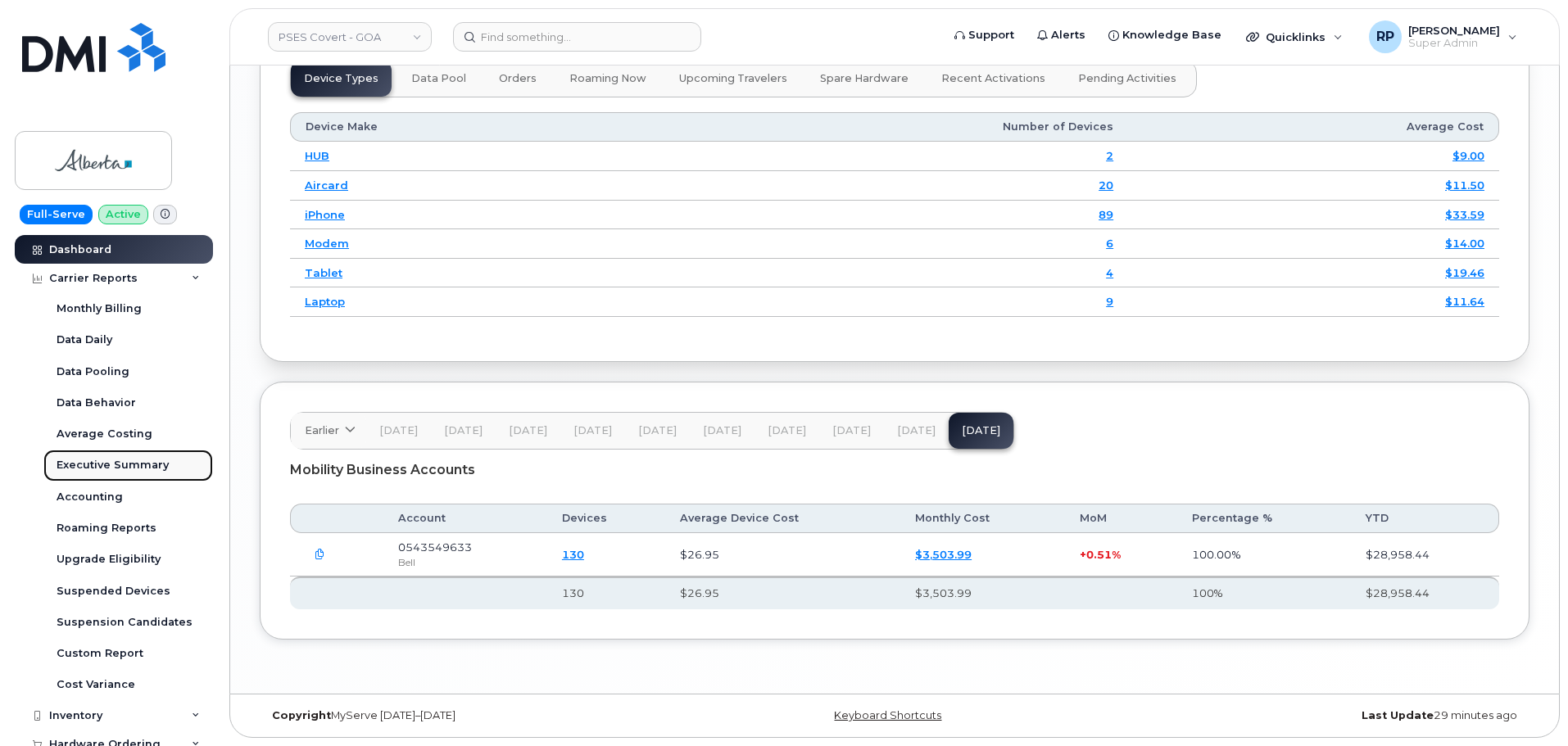
click at [116, 458] on div "Executive Summary" at bounding box center [113, 465] width 113 height 15
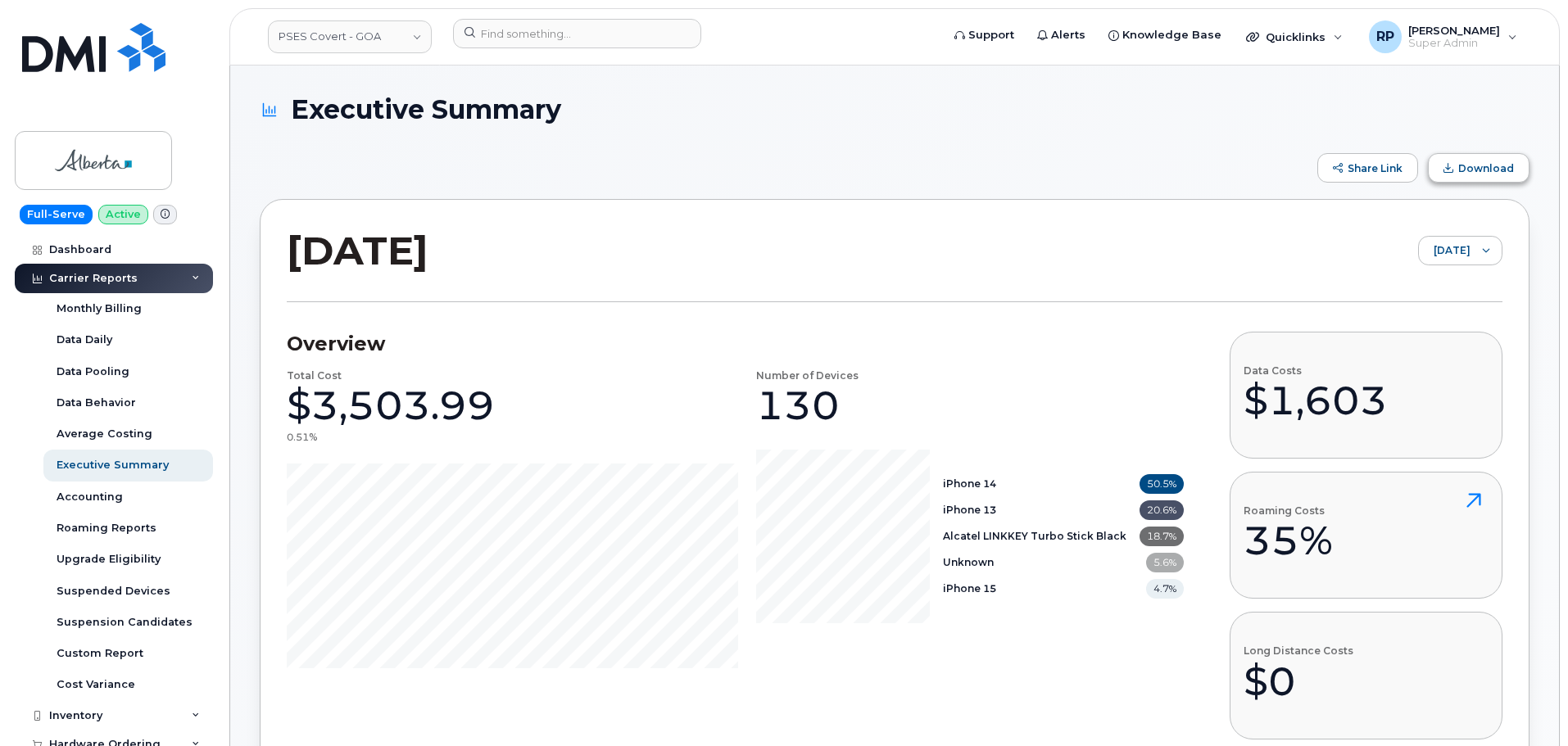
click at [1472, 172] on span "Download" at bounding box center [1486, 168] width 56 height 12
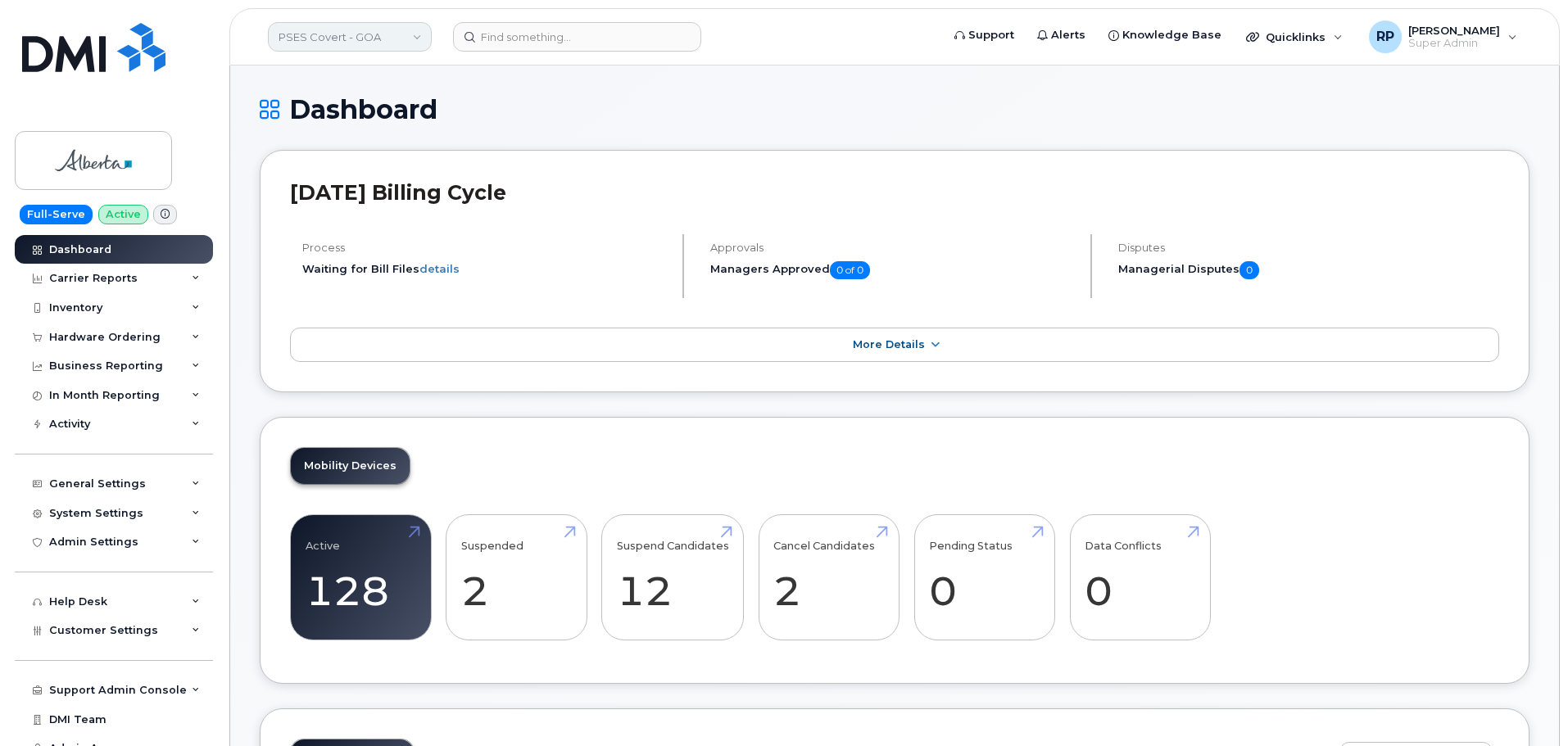
click at [388, 34] on link "PSES Covert - GOA" at bounding box center [349, 36] width 164 height 29
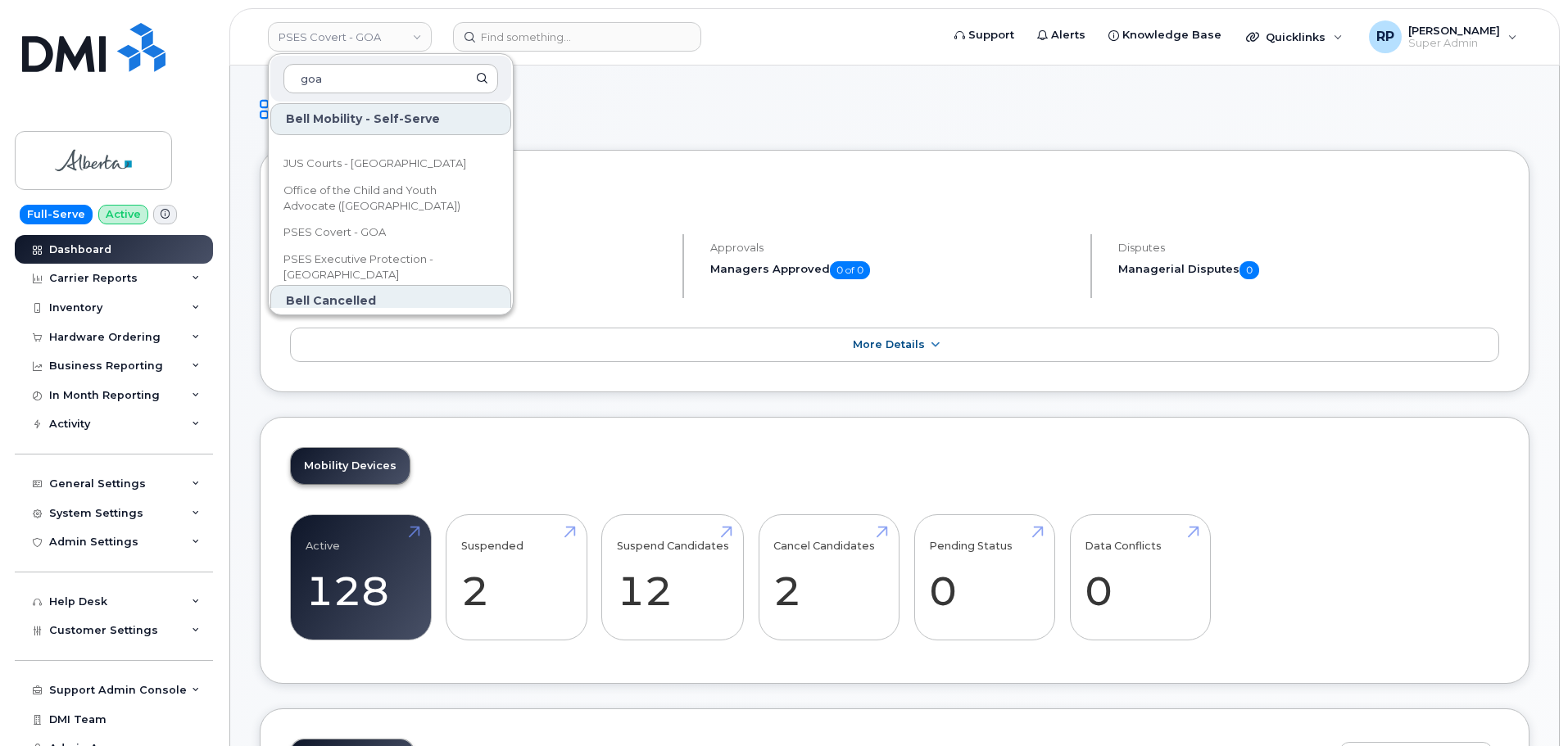
scroll to position [105, 0]
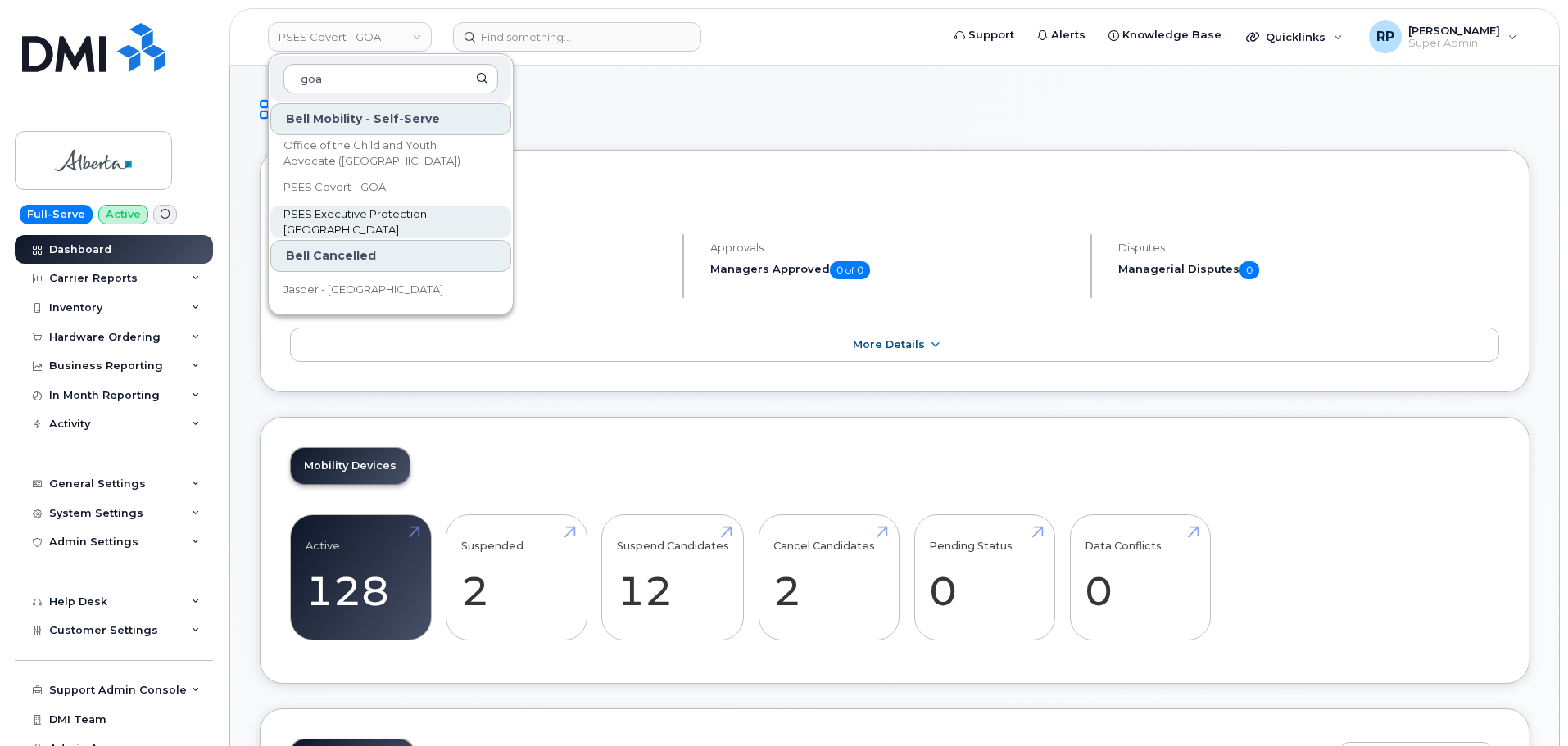
type input "goa"
click at [335, 217] on span "PSES Executive Protection - [GEOGRAPHIC_DATA]" at bounding box center [377, 222] width 188 height 32
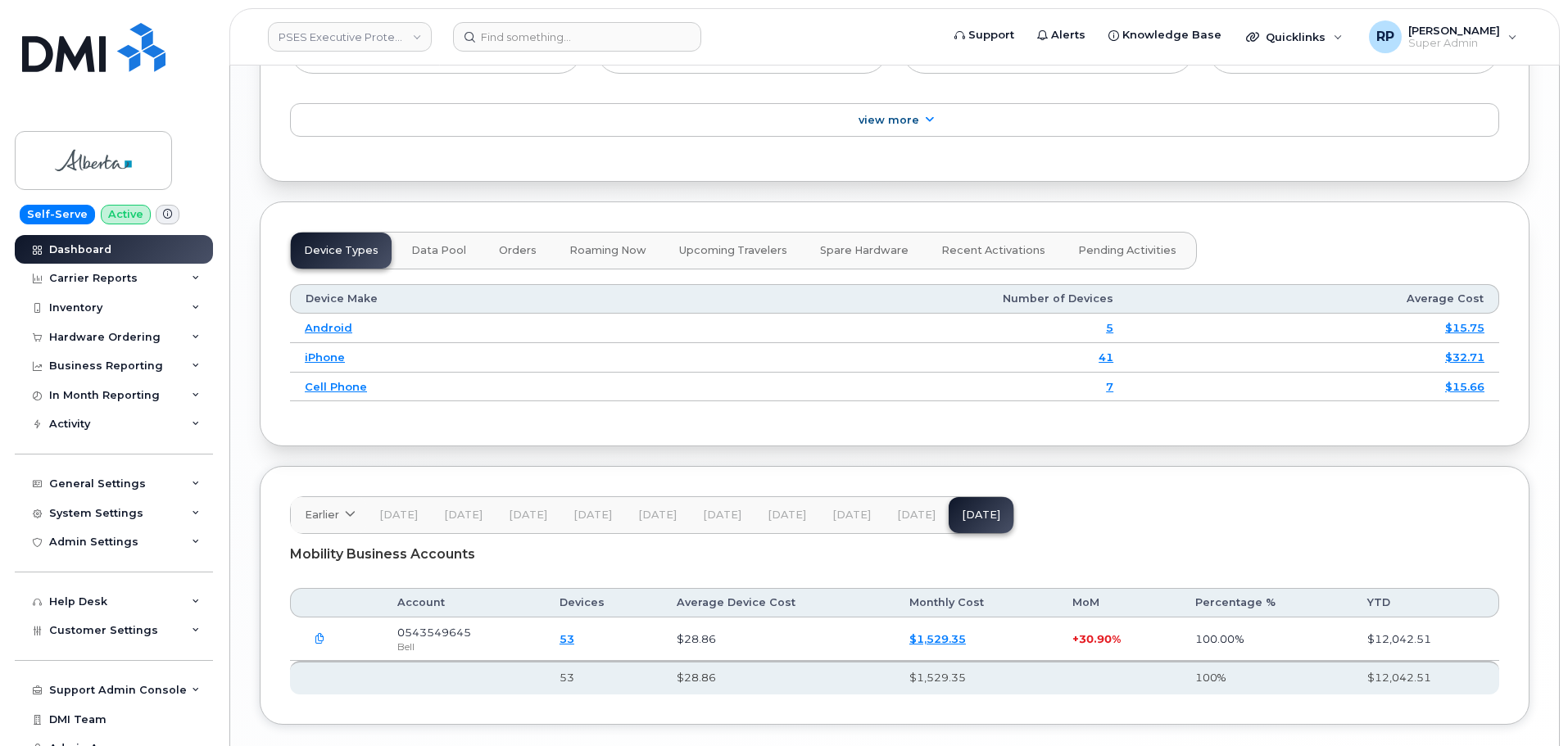
scroll to position [1898, 0]
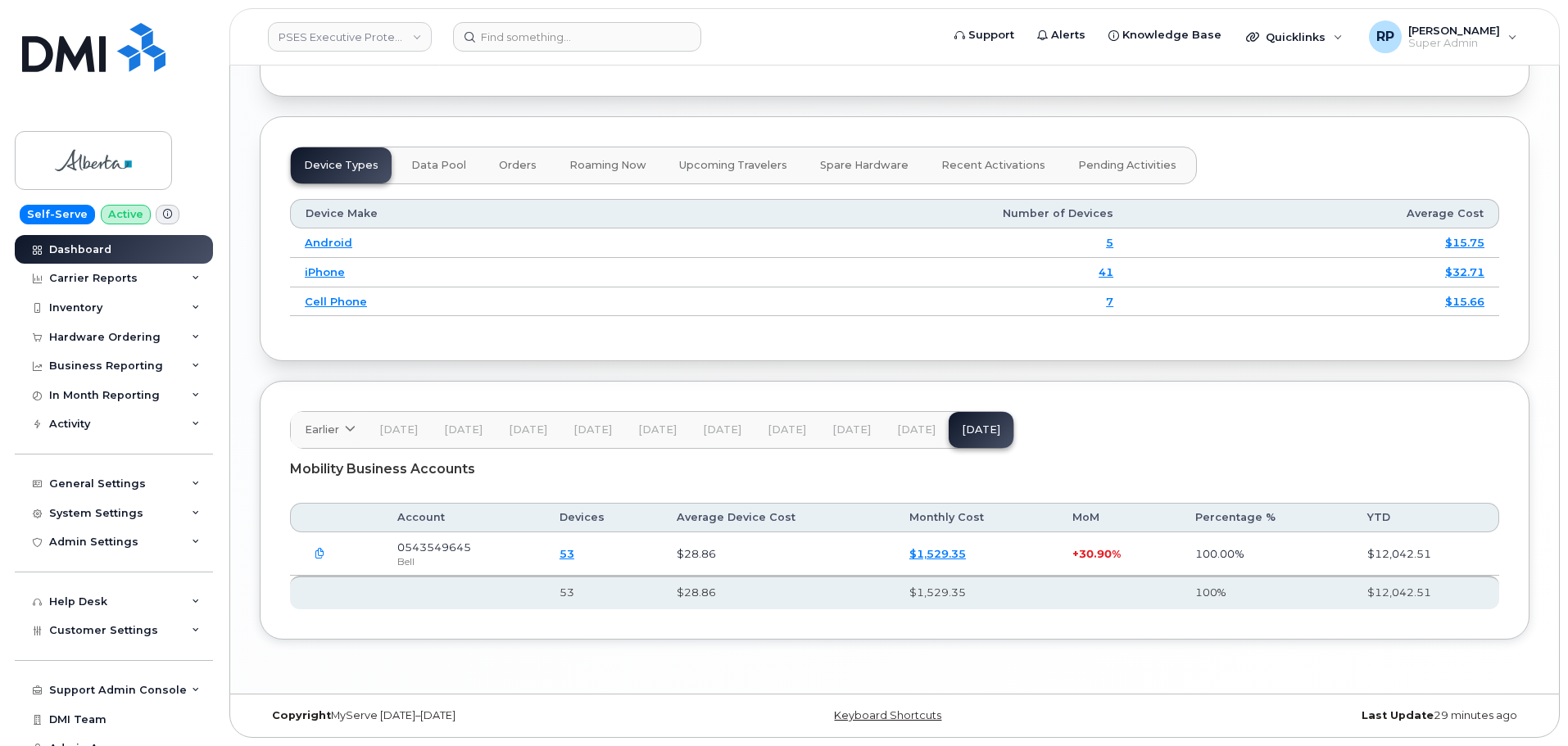
click at [317, 548] on icon "button" at bounding box center [320, 553] width 10 height 10
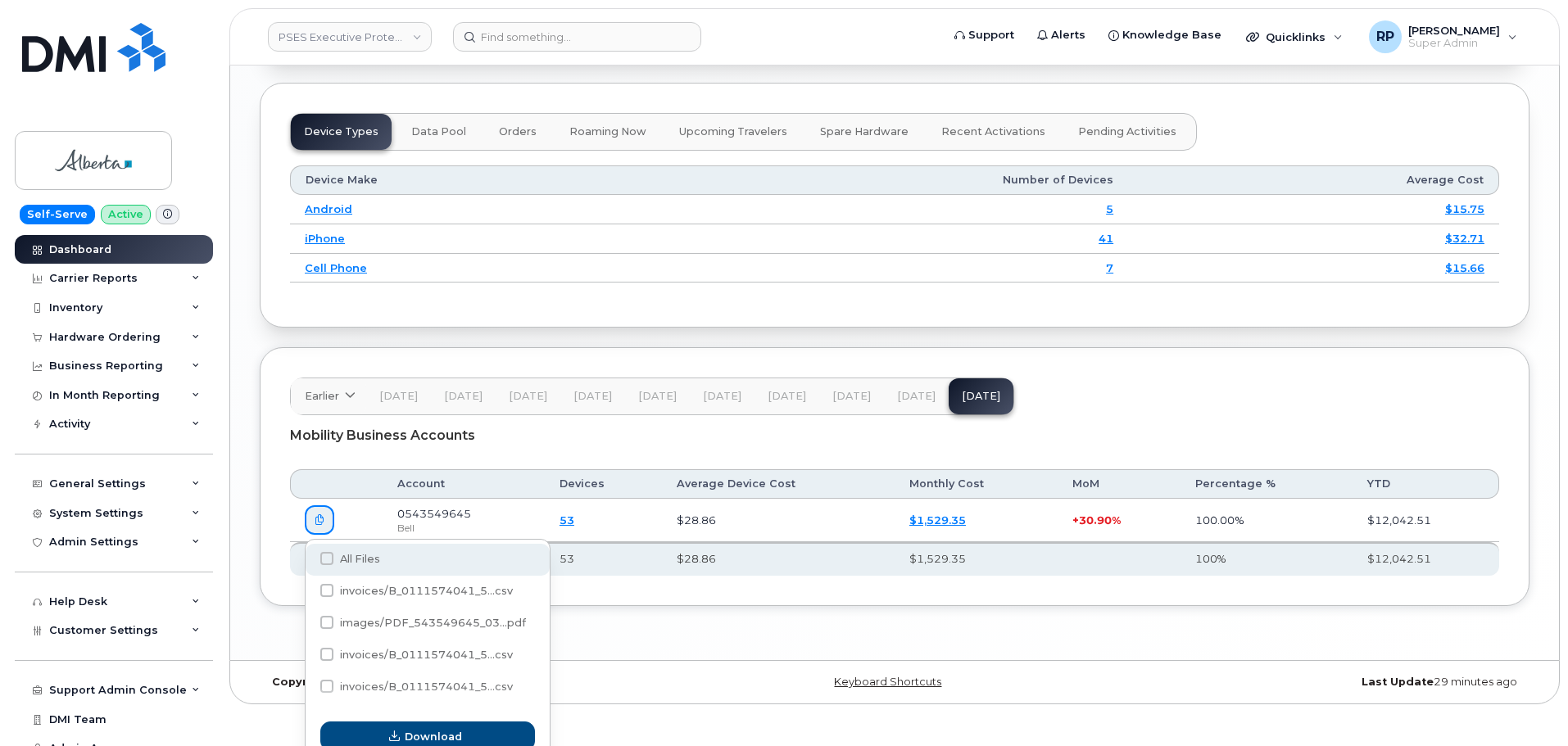
scroll to position [1947, 0]
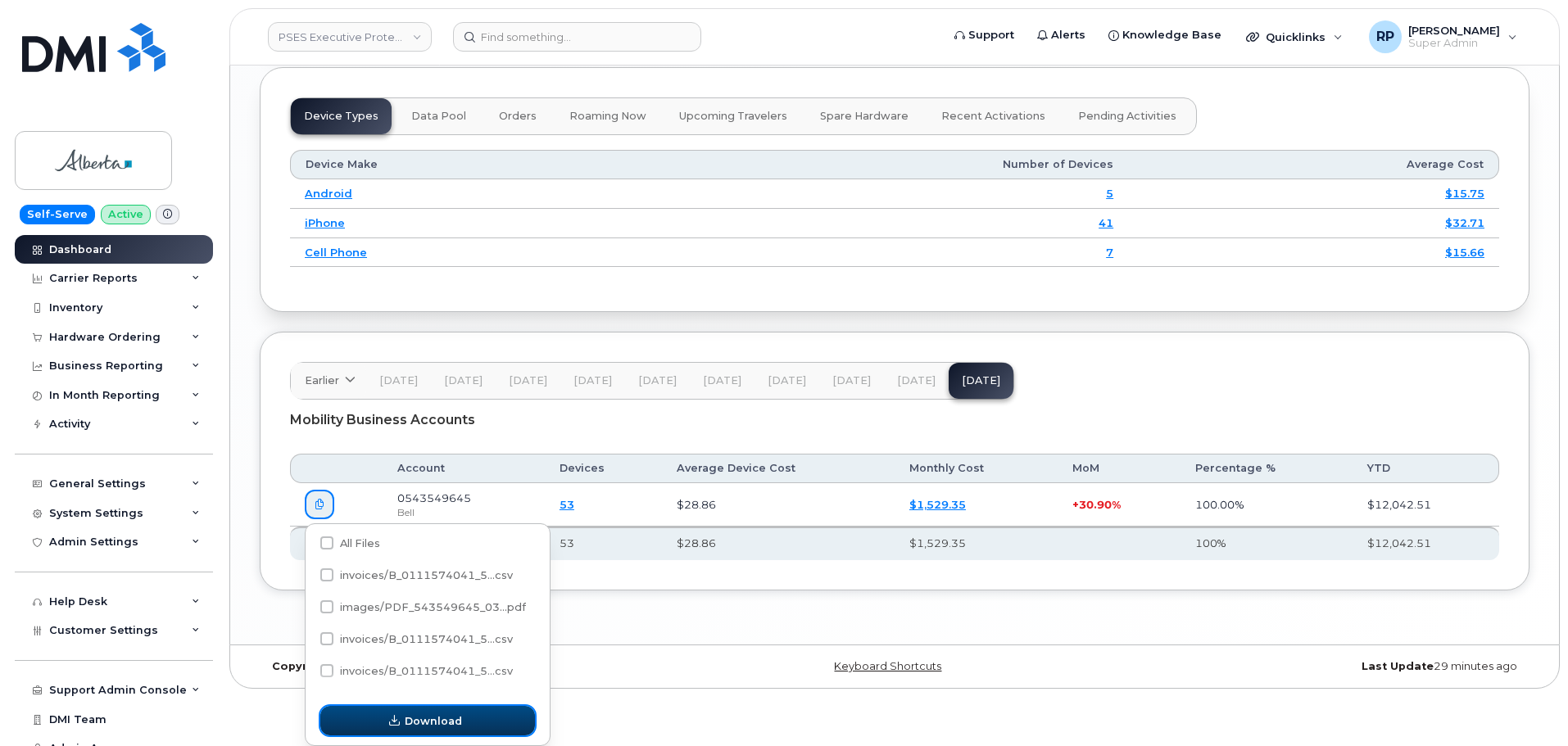
click at [415, 720] on span "Download" at bounding box center [433, 720] width 58 height 15
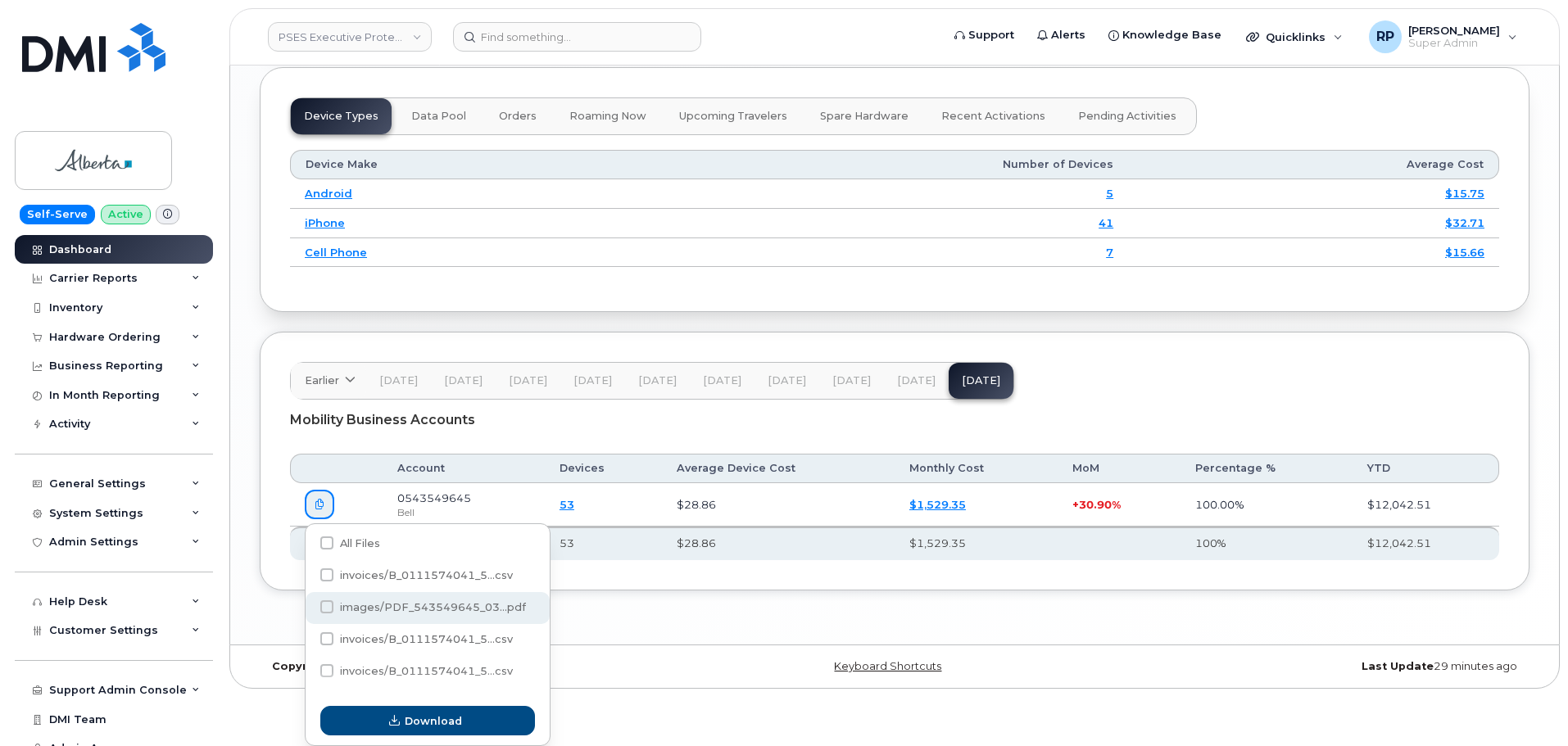
click at [332, 605] on span at bounding box center [327, 607] width 13 height 13
click at [309, 605] on input "images/PDF_543549645_03...pdf" at bounding box center [305, 607] width 9 height 9
checkbox input "true"
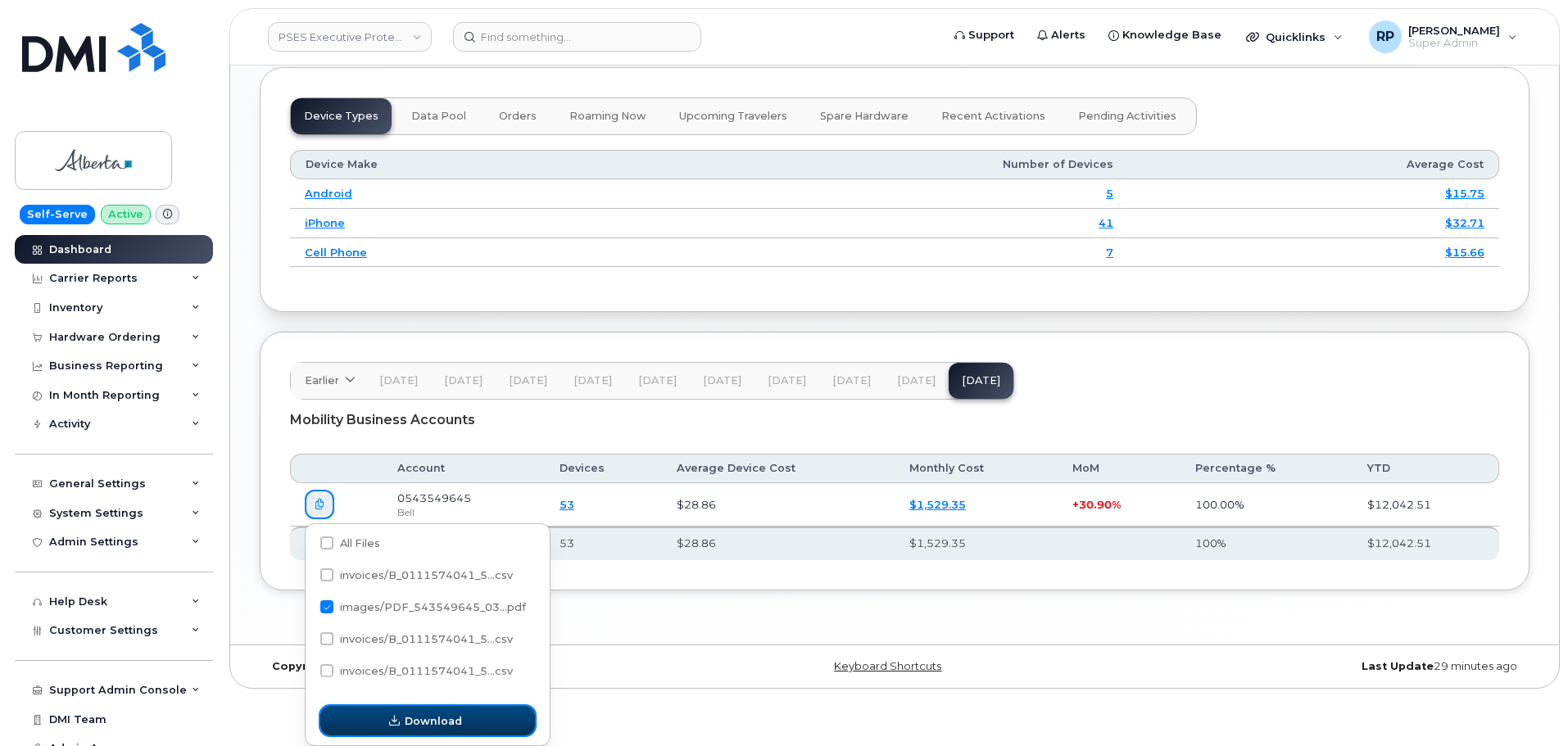
click at [459, 725] on span "Download" at bounding box center [433, 720] width 58 height 15
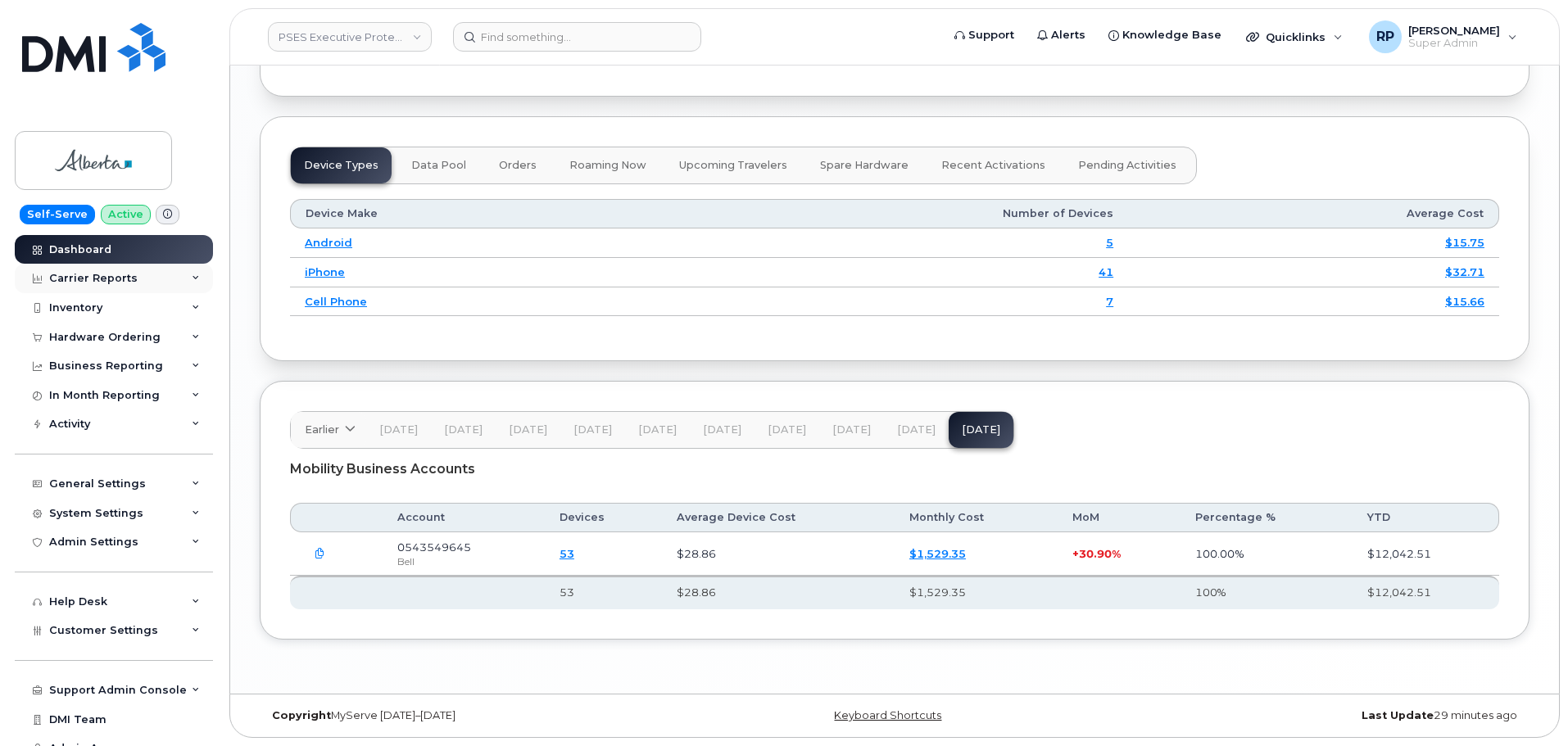
click at [113, 275] on div "Carrier Reports" at bounding box center [94, 279] width 89 height 13
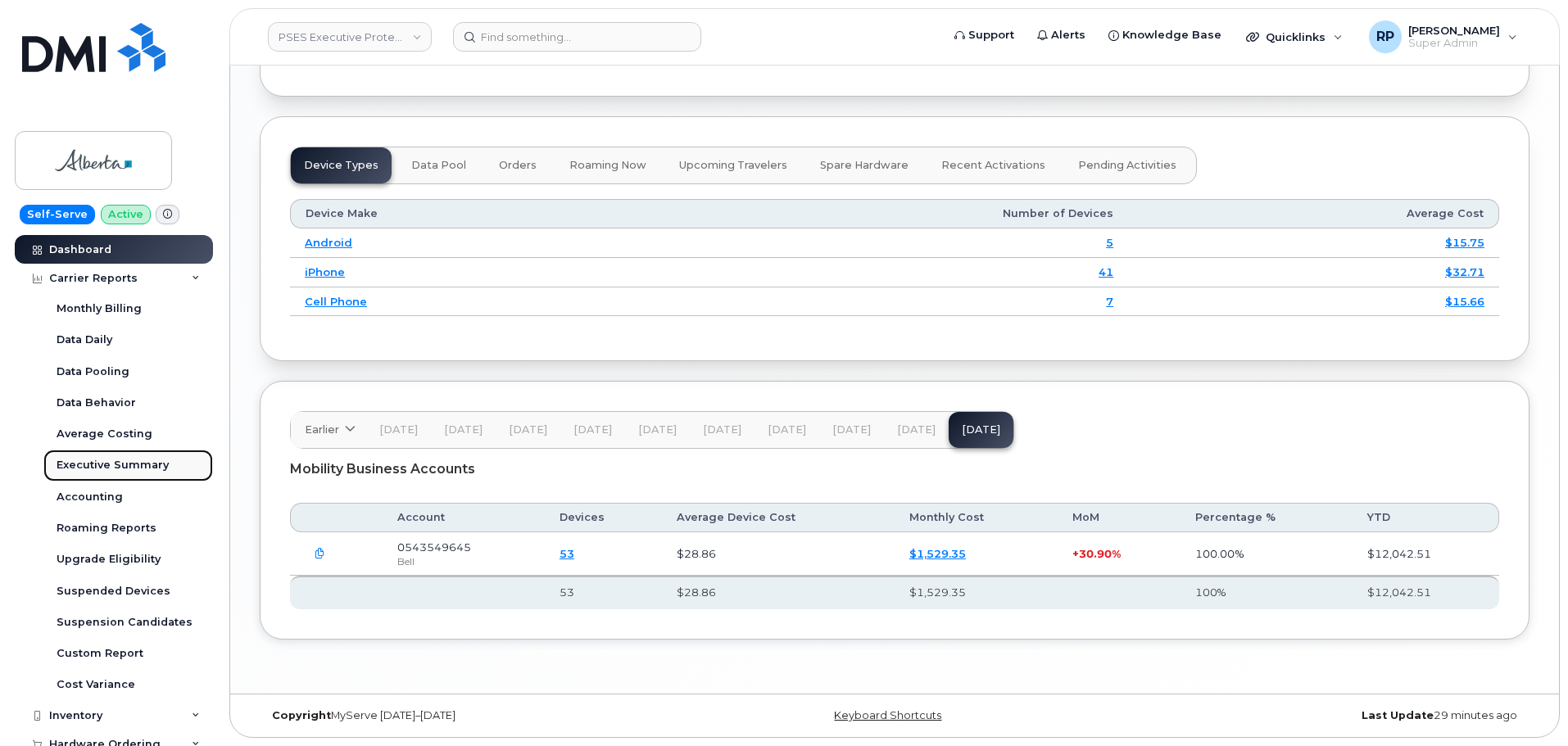
click at [126, 466] on div "Executive Summary" at bounding box center [113, 465] width 113 height 15
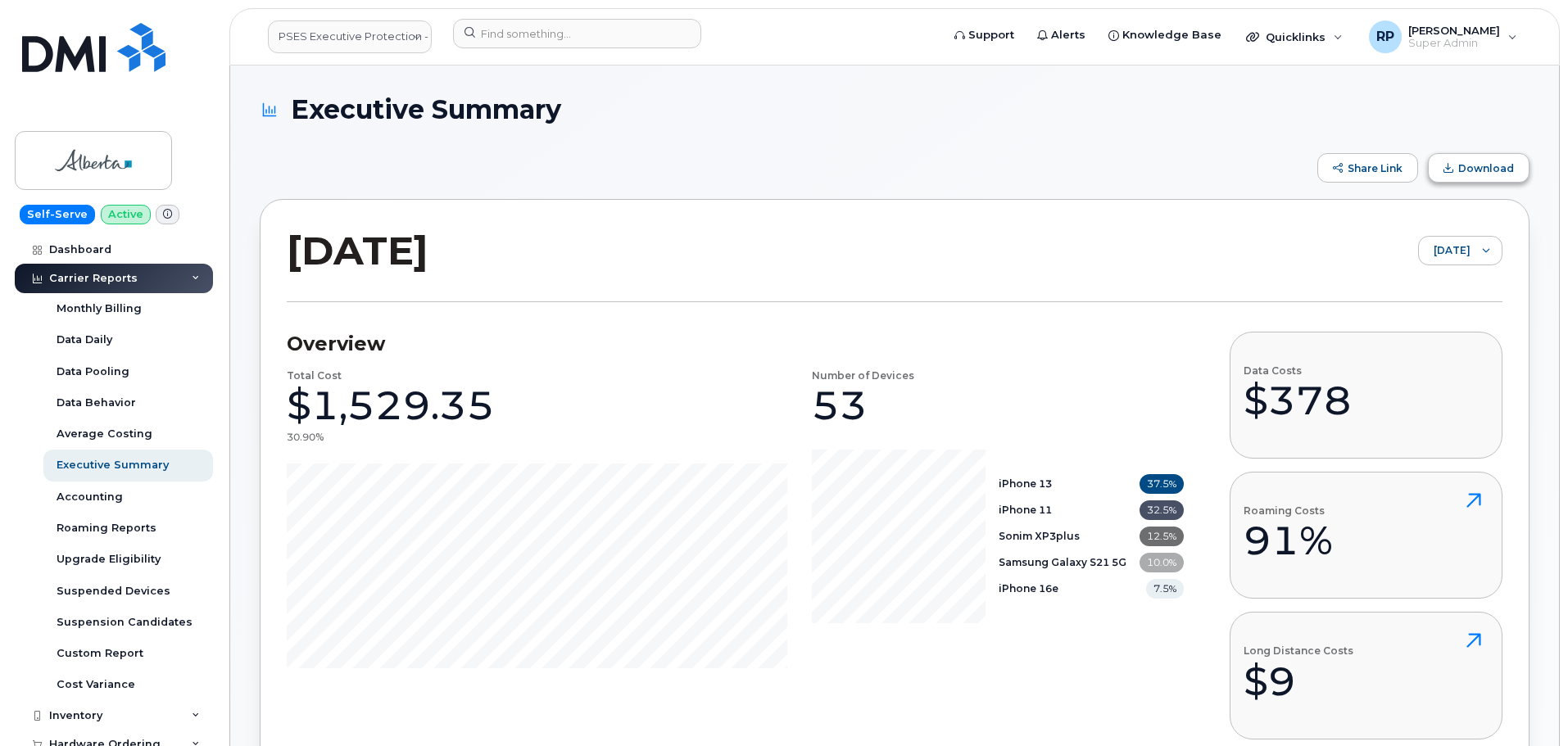
click at [1484, 167] on span "Download" at bounding box center [1486, 168] width 56 height 12
click at [530, 37] on input at bounding box center [577, 33] width 248 height 29
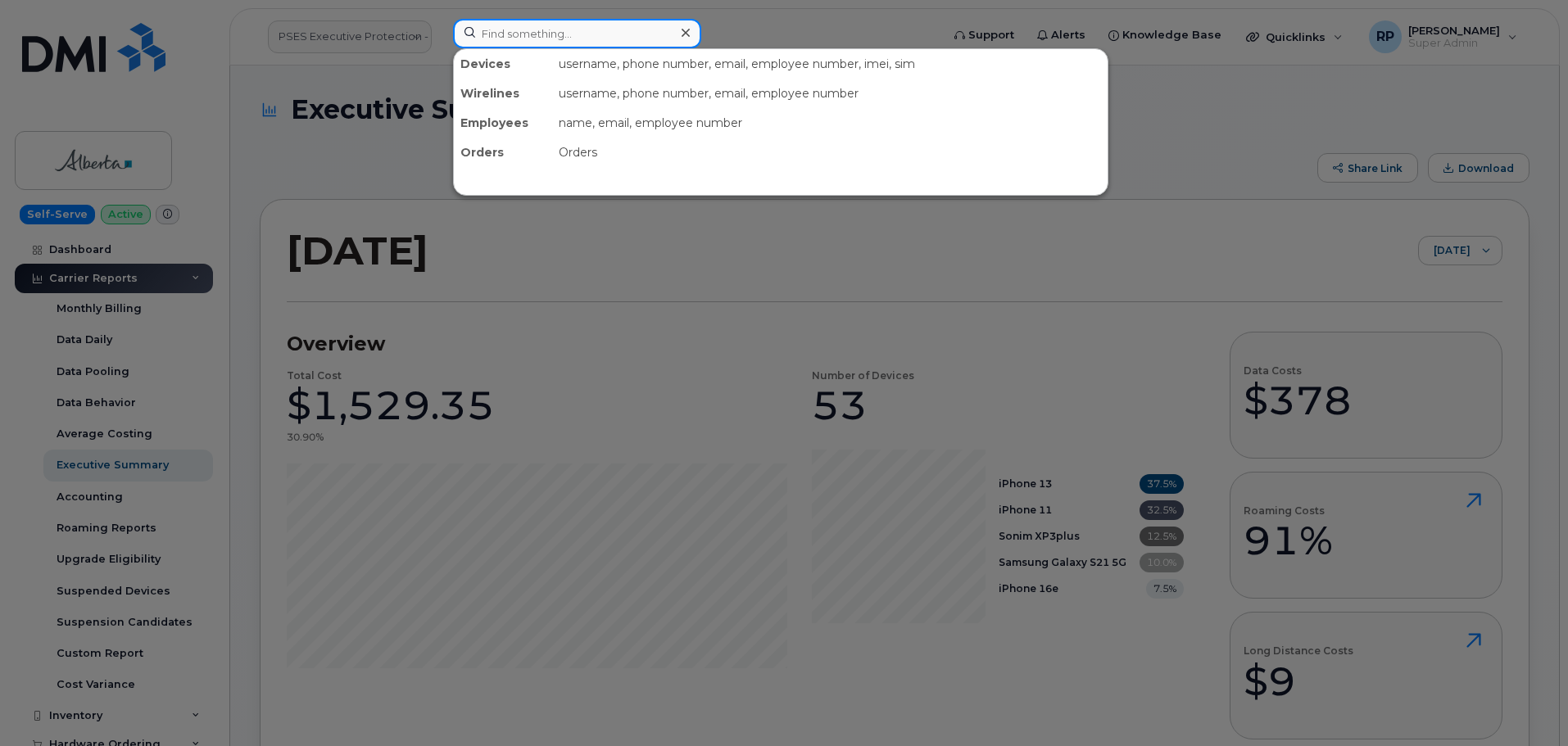
paste input "4037631621"
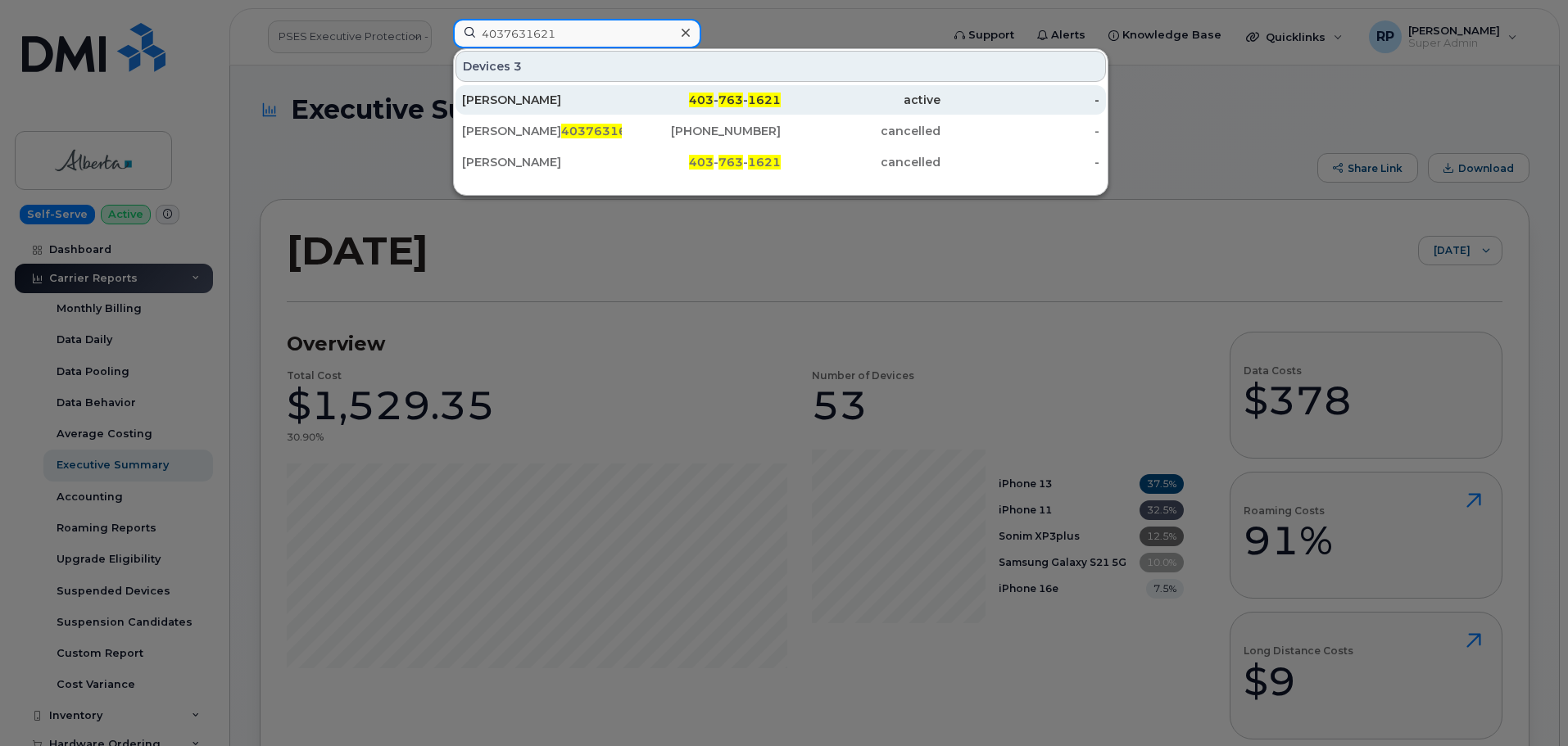
type input "4037631621"
click at [555, 99] on div "Alex Moring" at bounding box center [542, 99] width 160 height 16
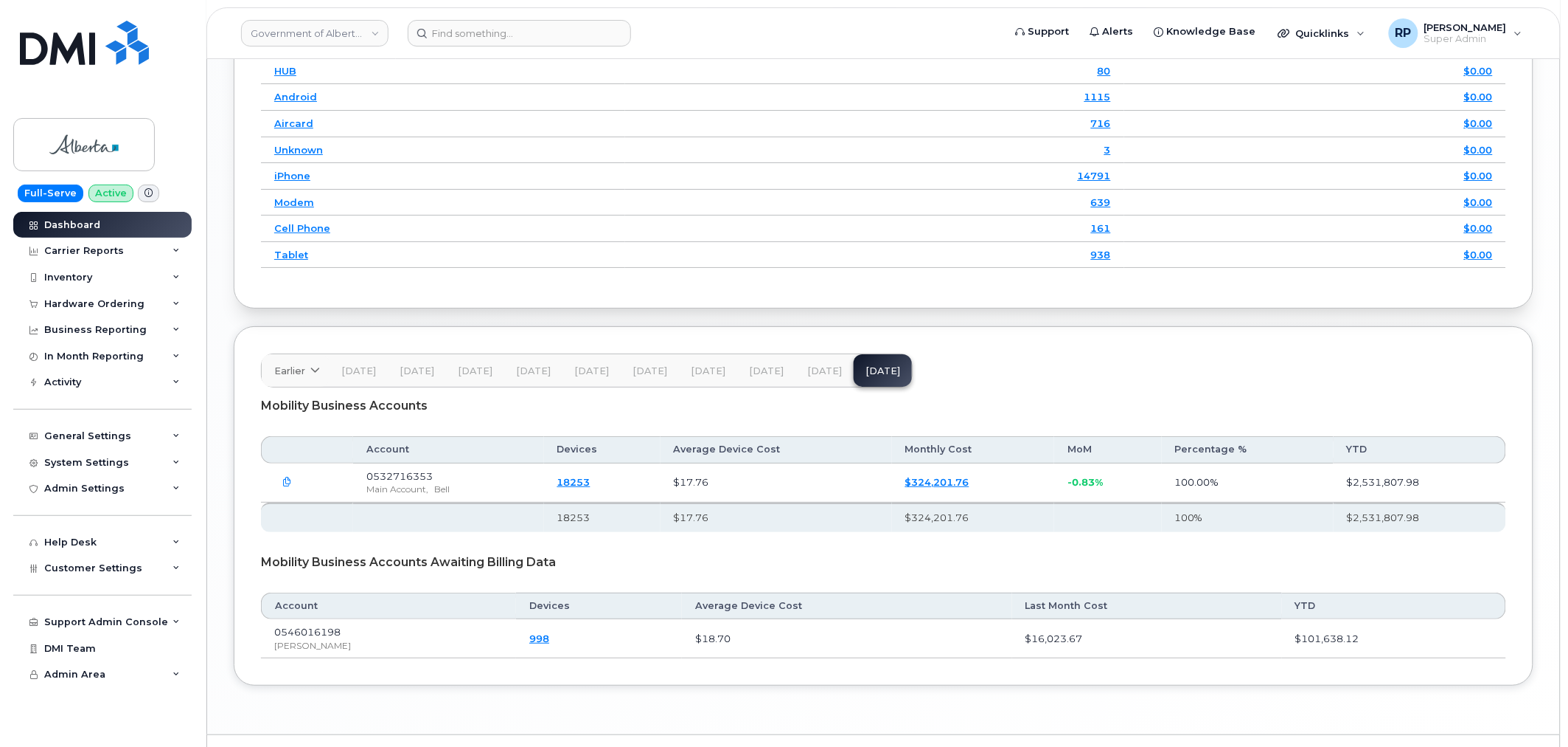
scroll to position [1922, 0]
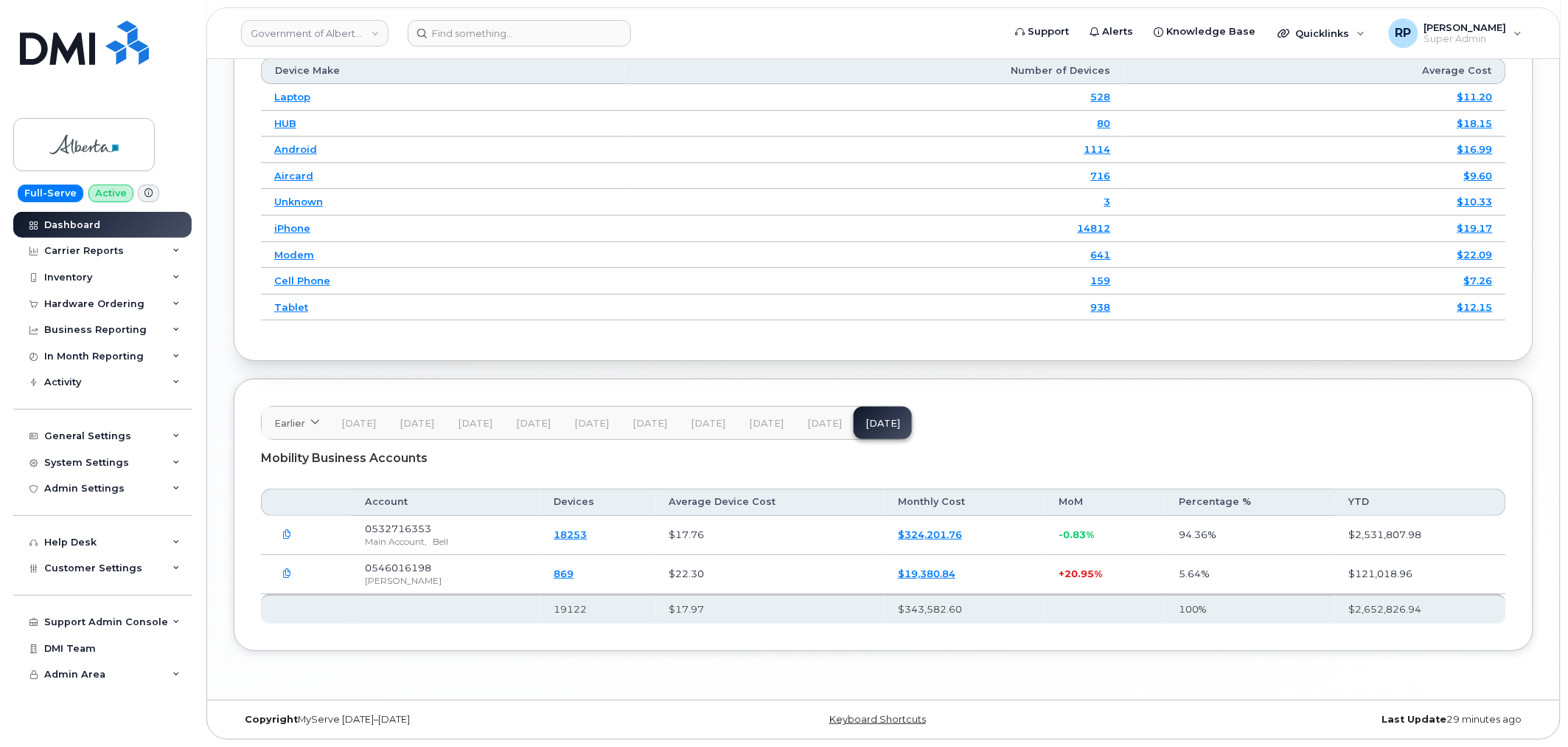
scroll to position [1870, 0]
click at [283, 539] on icon "button" at bounding box center [288, 534] width 9 height 9
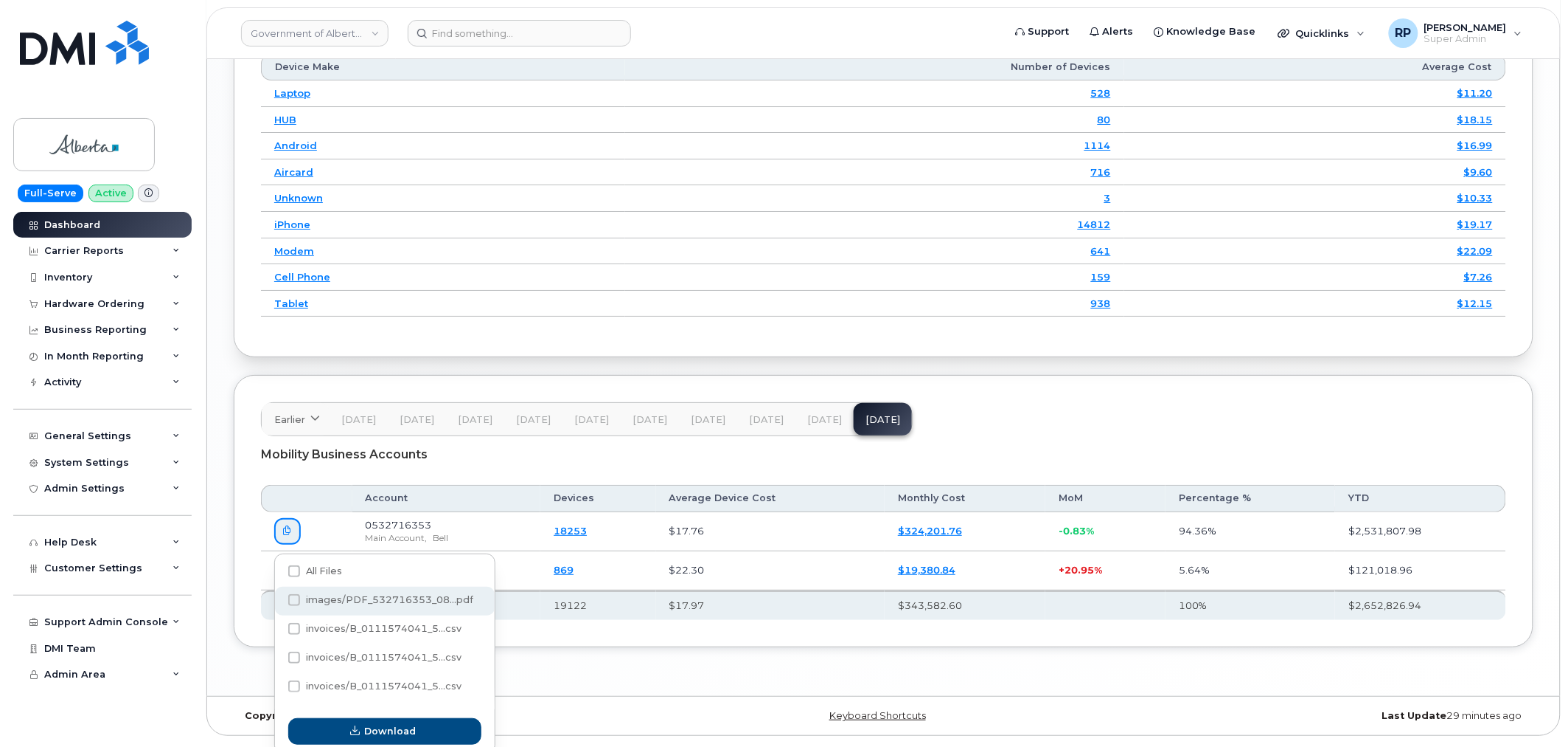
click at [375, 615] on div "images/PDF_532716353_08...pdf" at bounding box center [385, 629] width 220 height 29
checkbox input "true"
click at [394, 731] on span "Download" at bounding box center [391, 731] width 52 height 14
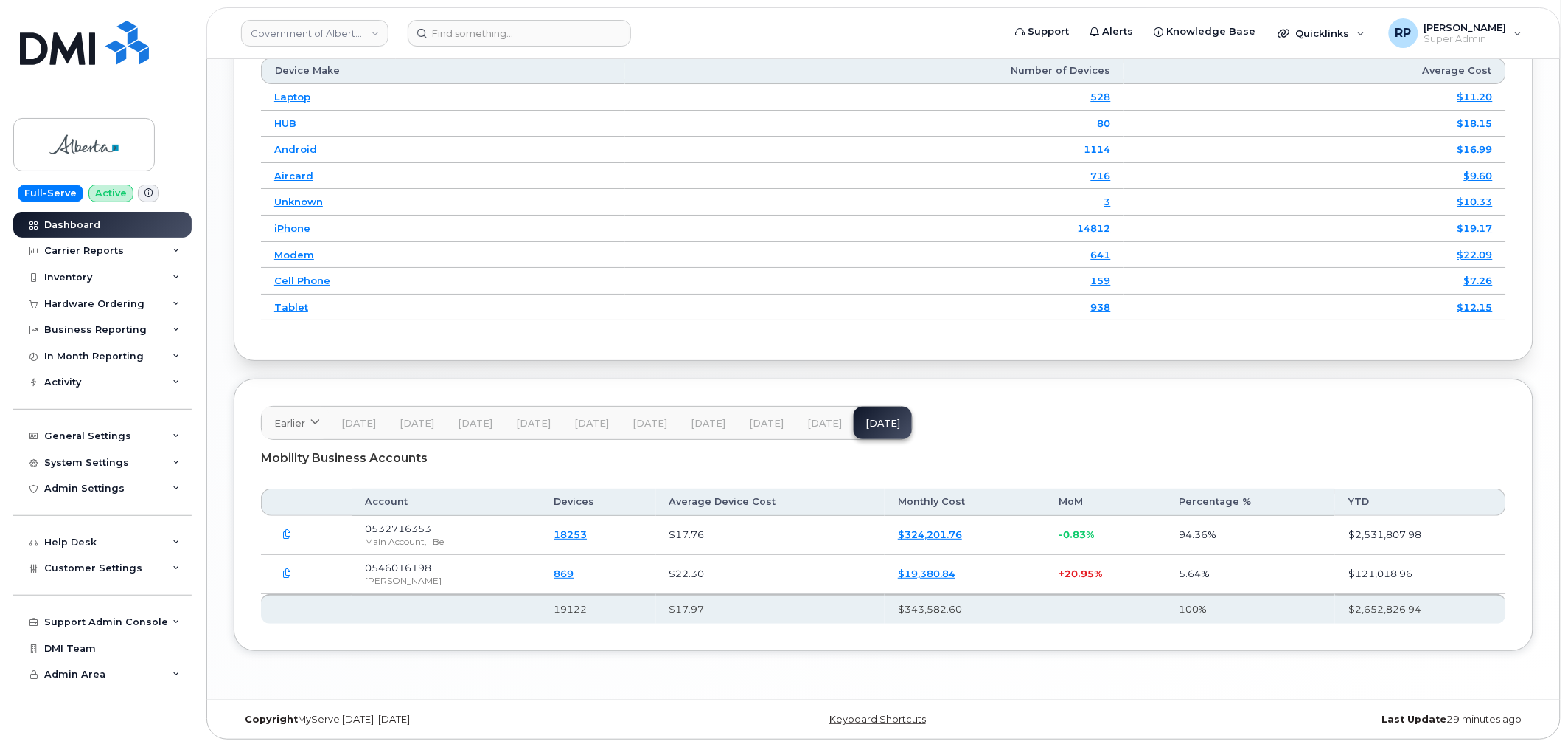
click at [291, 577] on icon "button" at bounding box center [288, 573] width 9 height 9
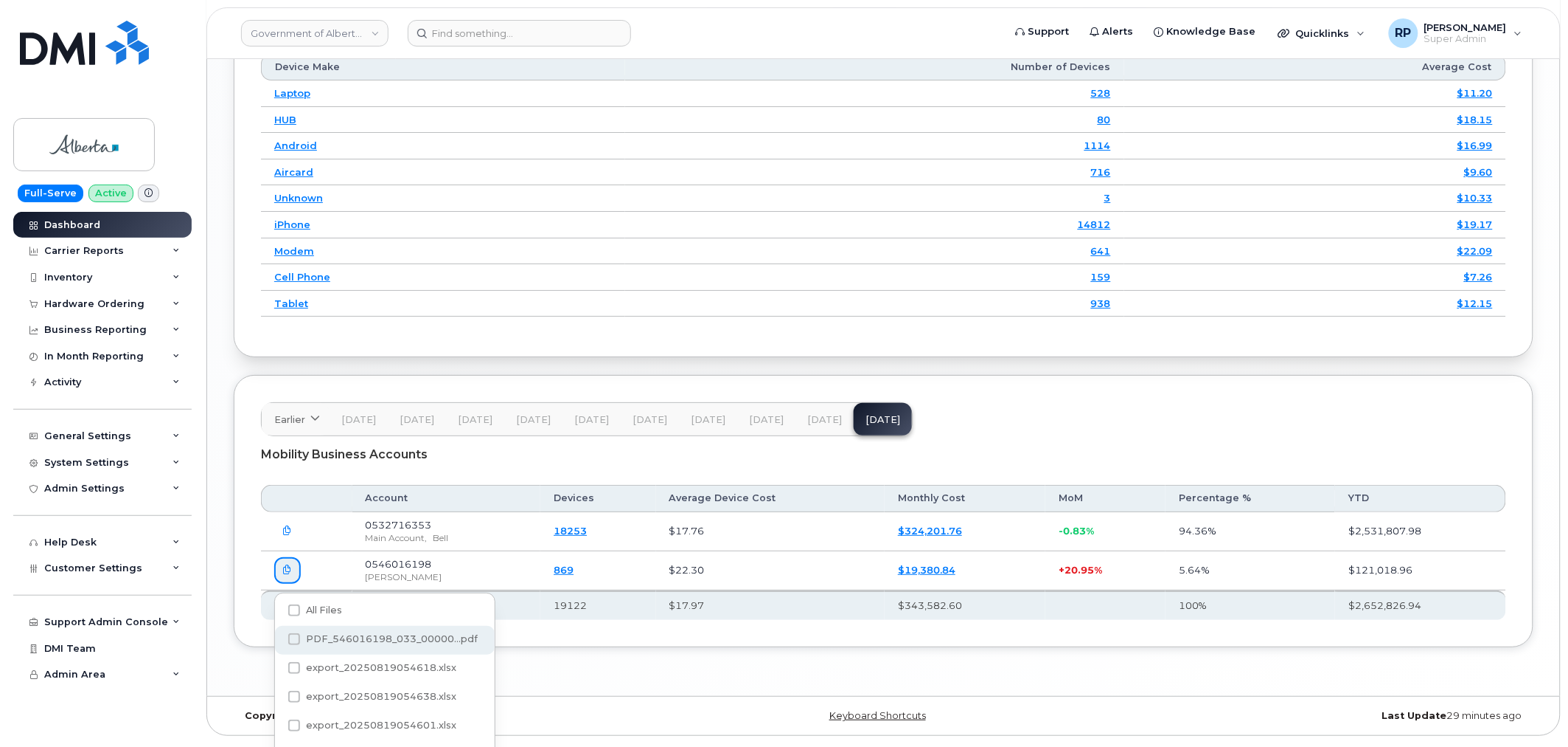
click at [357, 642] on span "PDF_546016198_033_00000...pdf" at bounding box center [392, 638] width 172 height 11
click at [278, 642] on input "PDF_546016198_033_00000...pdf" at bounding box center [274, 640] width 8 height 8
checkbox input "true"
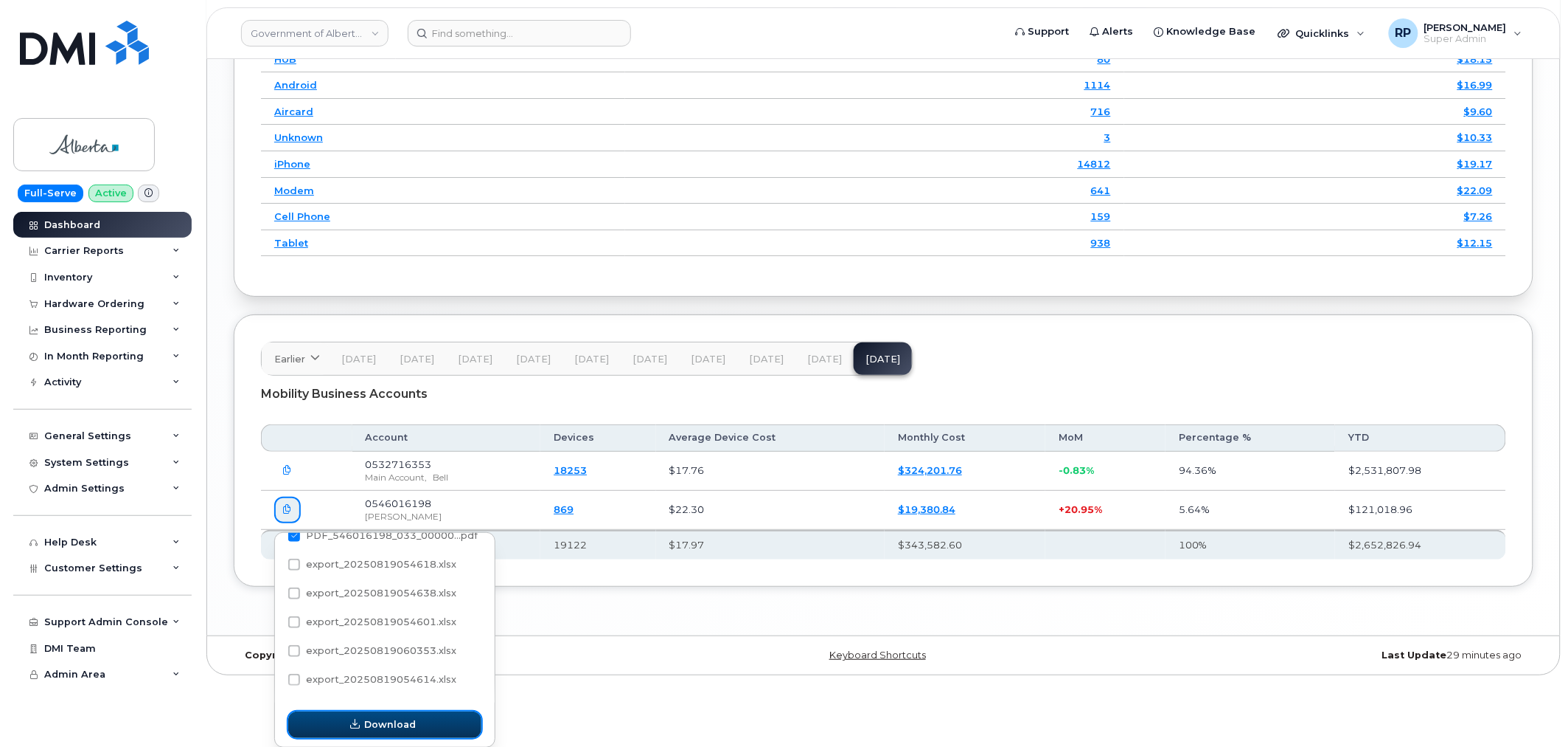
click at [405, 717] on span "Download" at bounding box center [391, 724] width 52 height 14
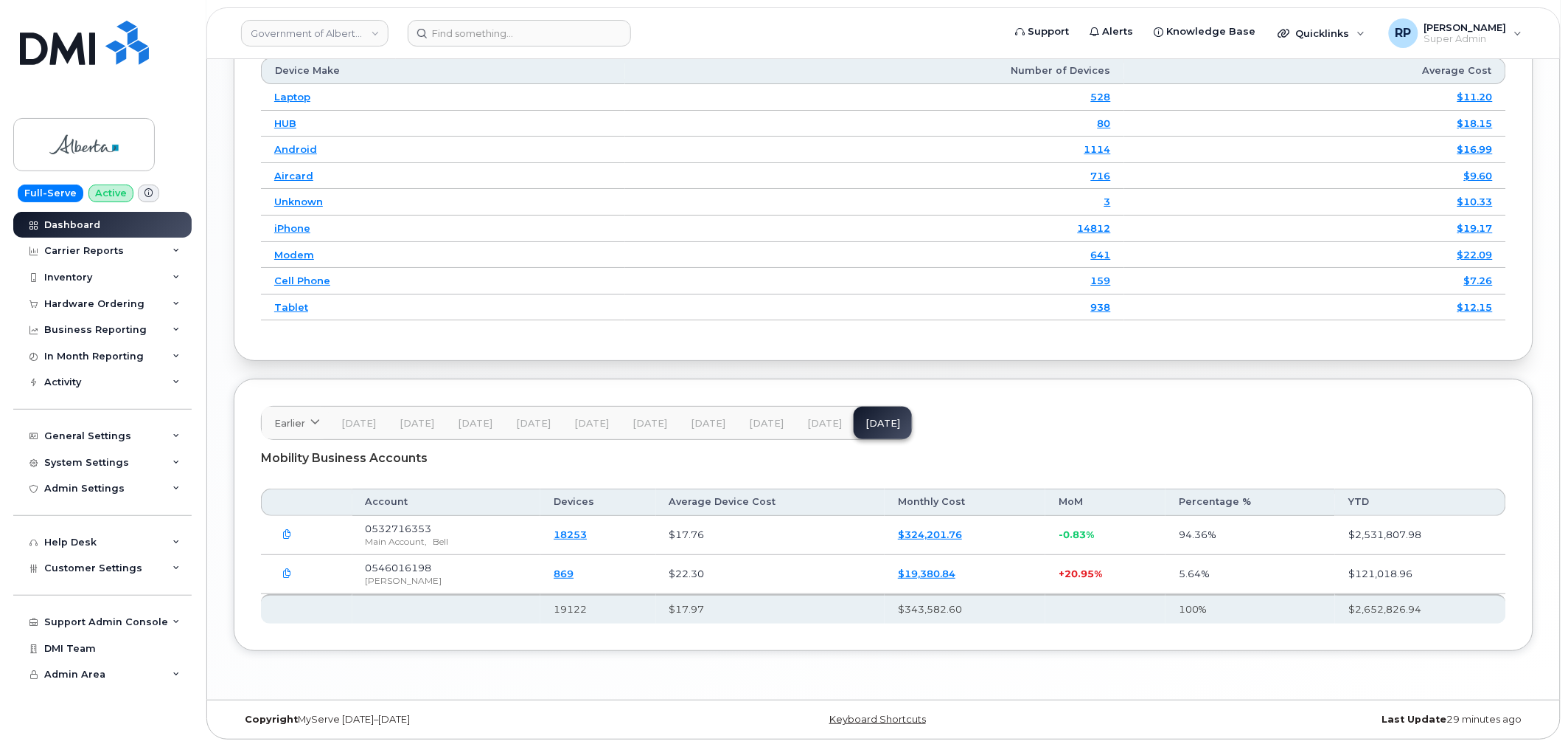
scroll to position [1870, 0]
click at [118, 256] on div "Carrier Reports" at bounding box center [84, 251] width 80 height 12
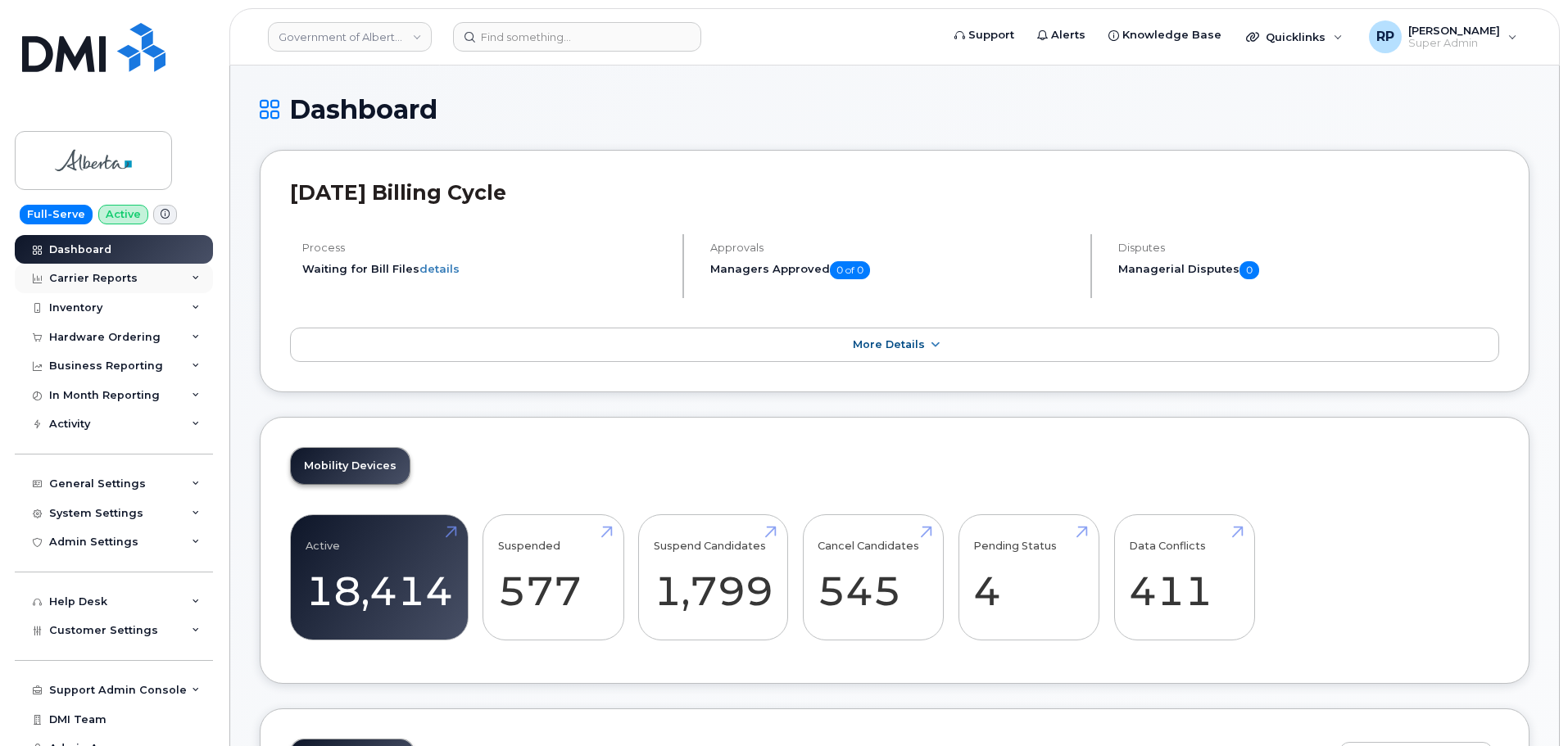
click at [141, 277] on div "Carrier Reports" at bounding box center [114, 278] width 199 height 29
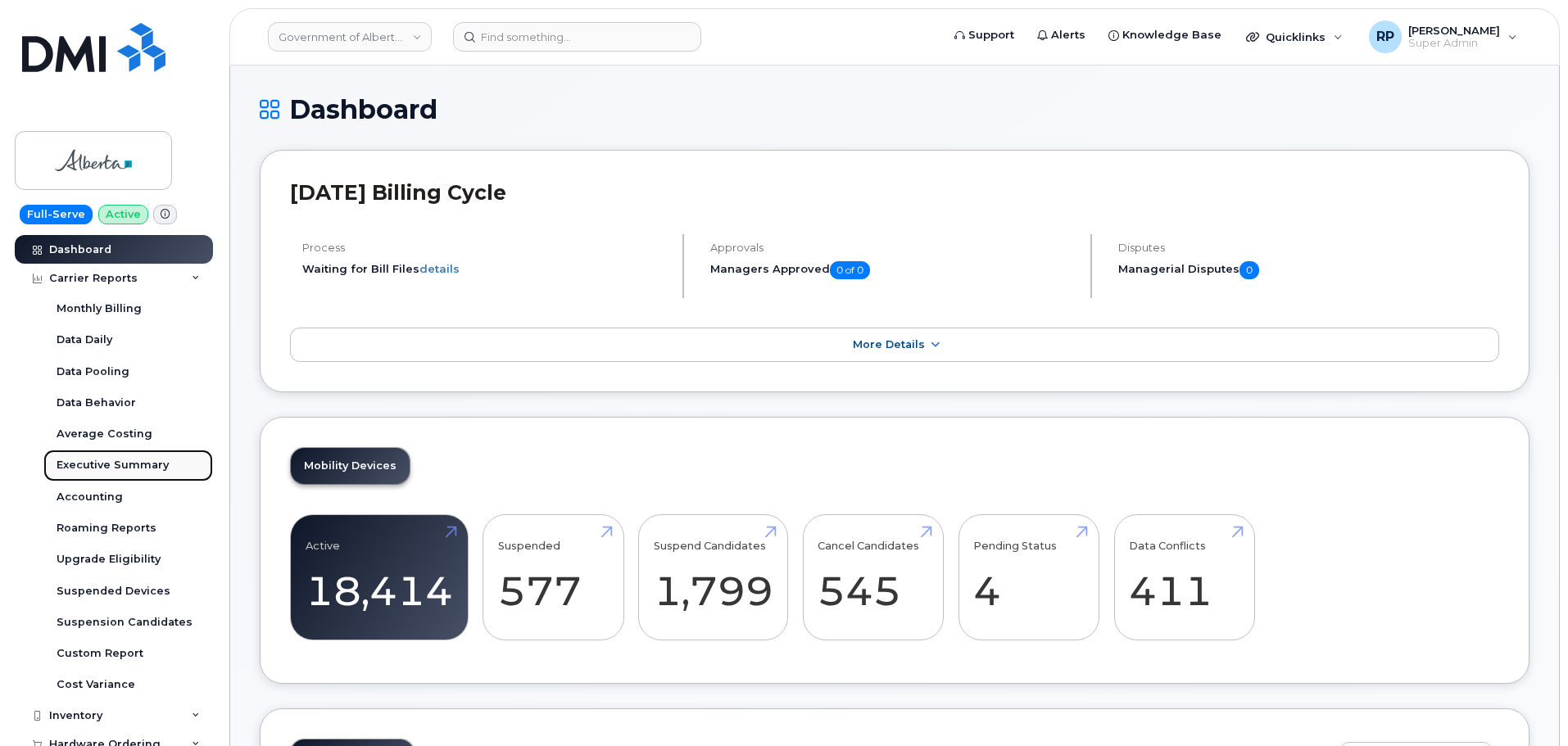
click at [114, 468] on div "Executive Summary" at bounding box center [113, 465] width 113 height 15
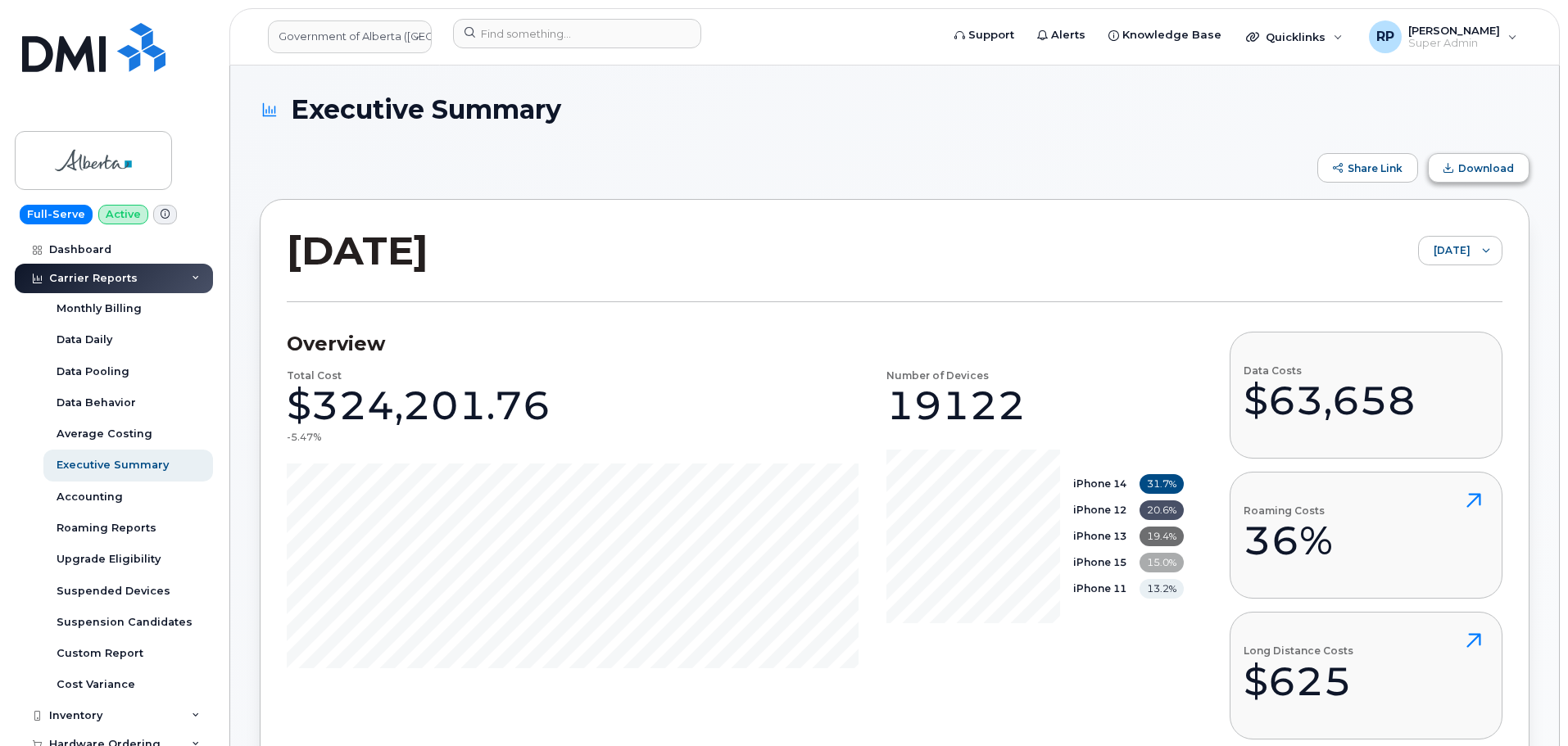
click at [1462, 172] on span "Download" at bounding box center [1486, 168] width 56 height 12
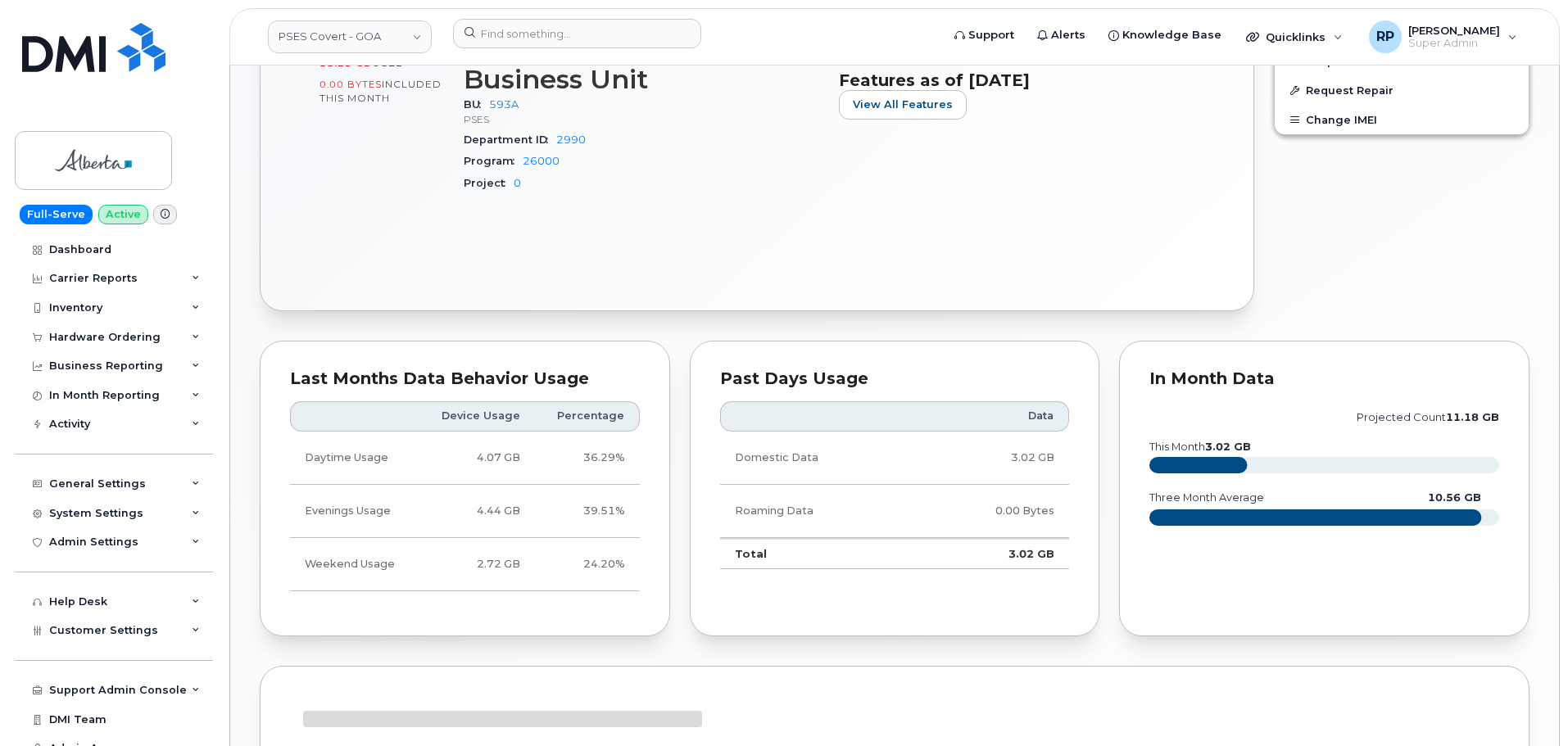
scroll to position [887, 0]
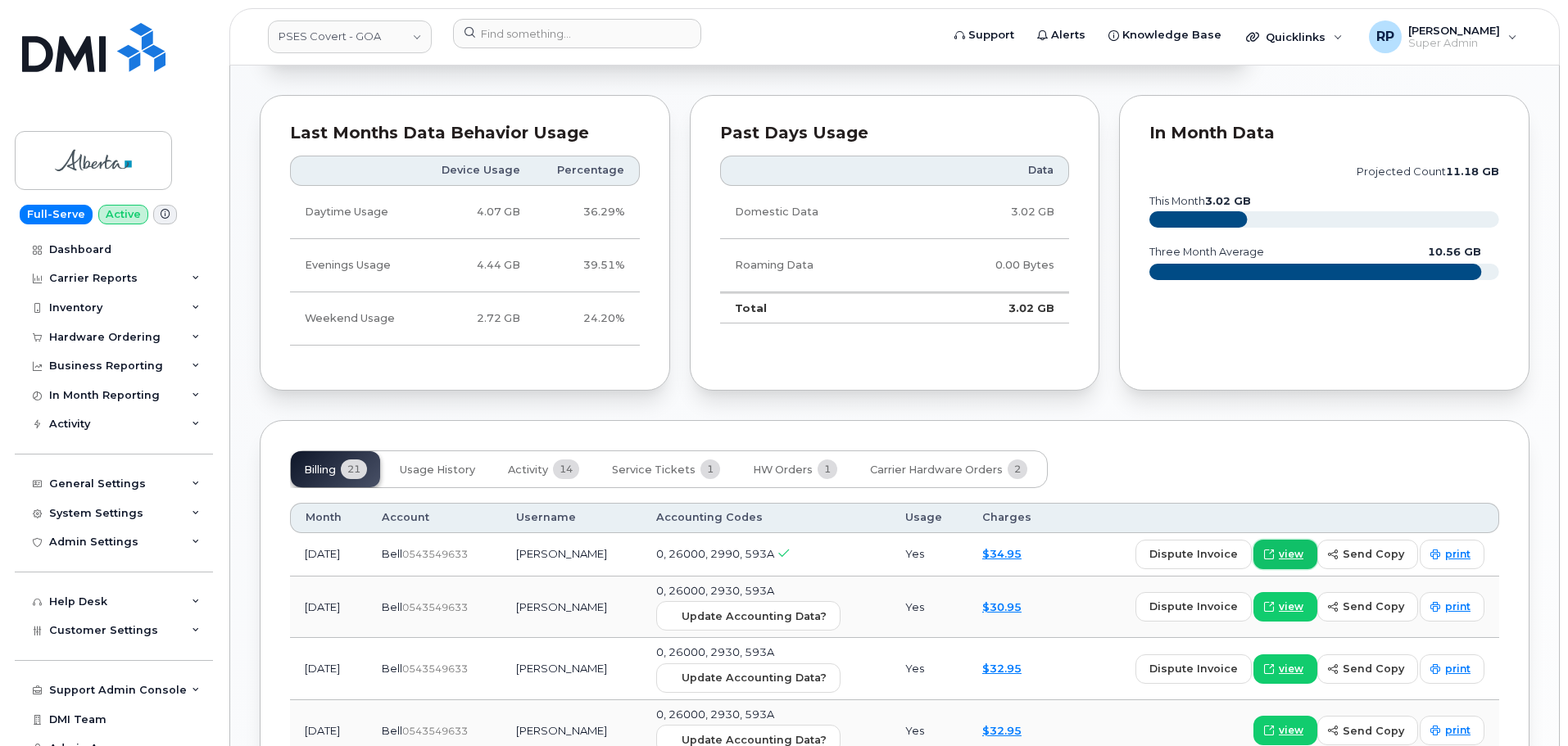
click at [1282, 543] on link "view" at bounding box center [1285, 554] width 64 height 29
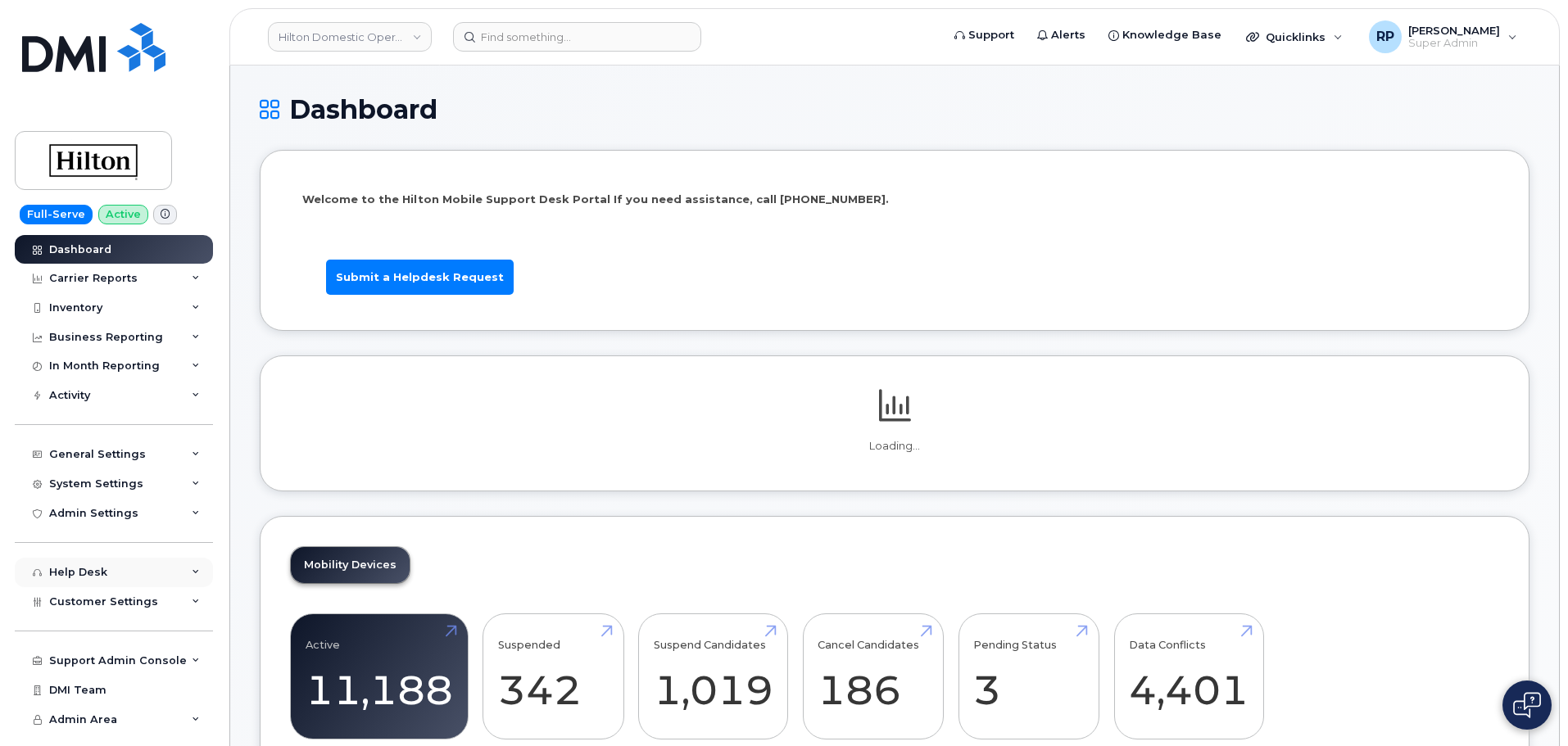
click at [126, 583] on div "Help Desk" at bounding box center [114, 572] width 199 height 29
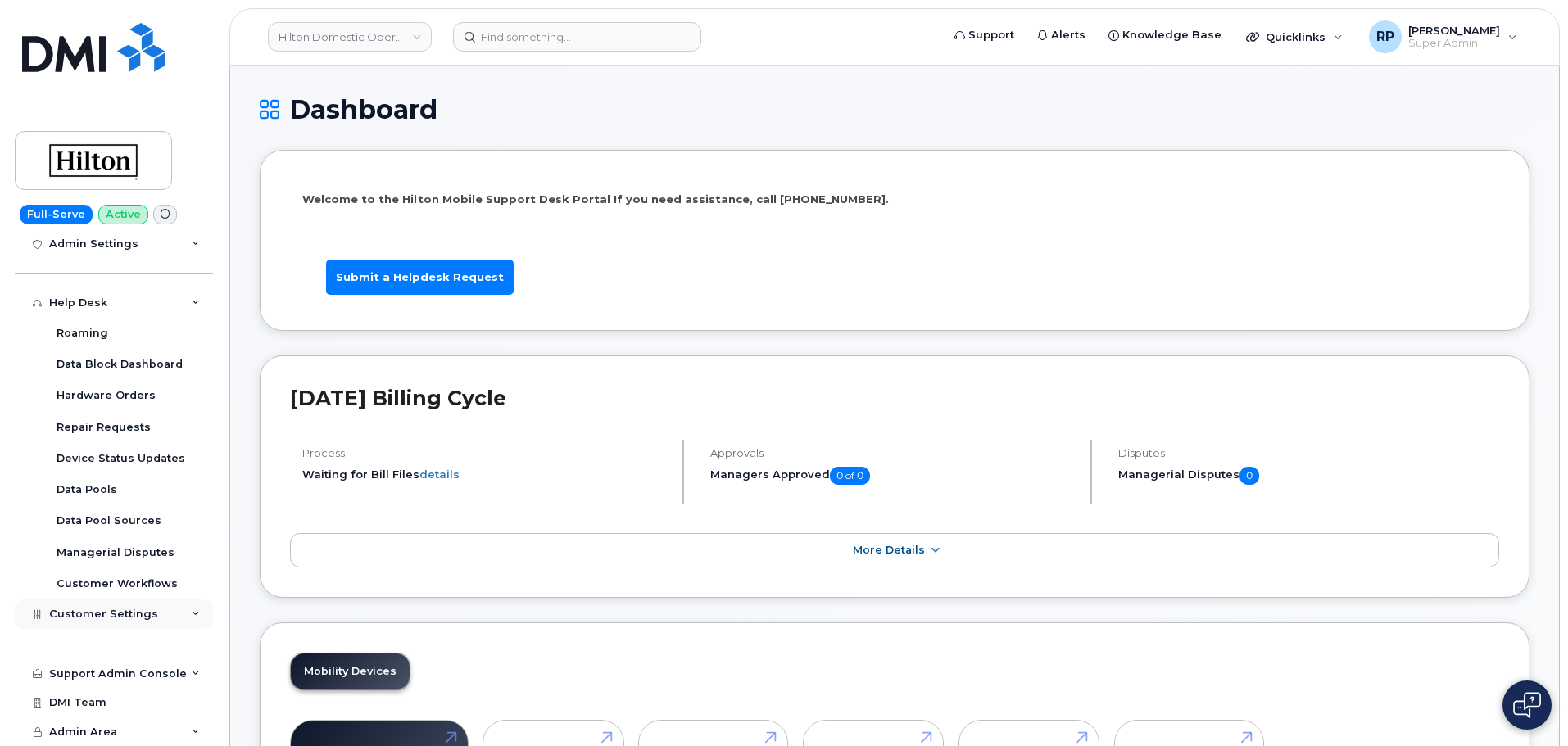
click at [109, 613] on span "Customer Settings" at bounding box center [103, 614] width 109 height 12
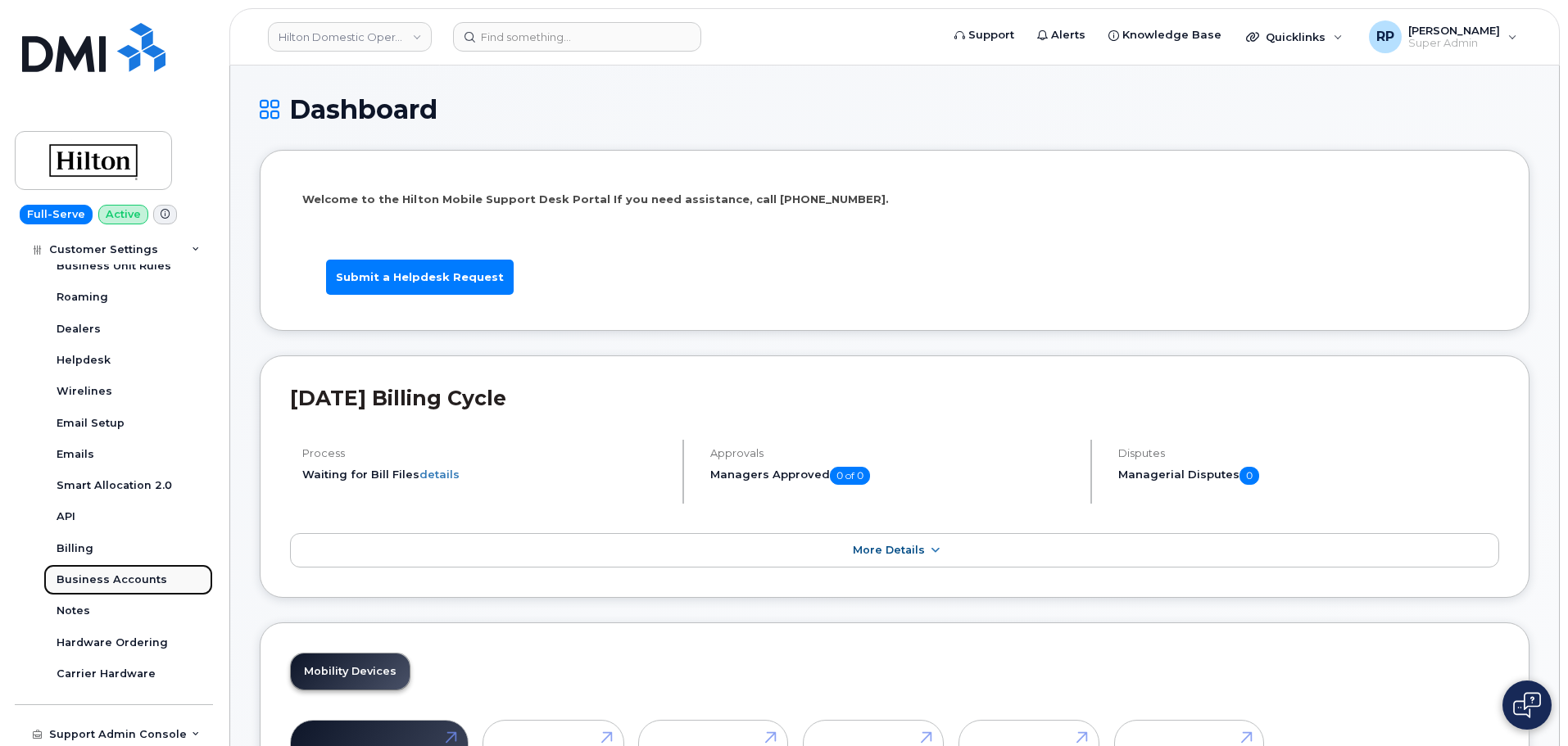
click at [109, 578] on div "Business Accounts" at bounding box center [112, 580] width 111 height 15
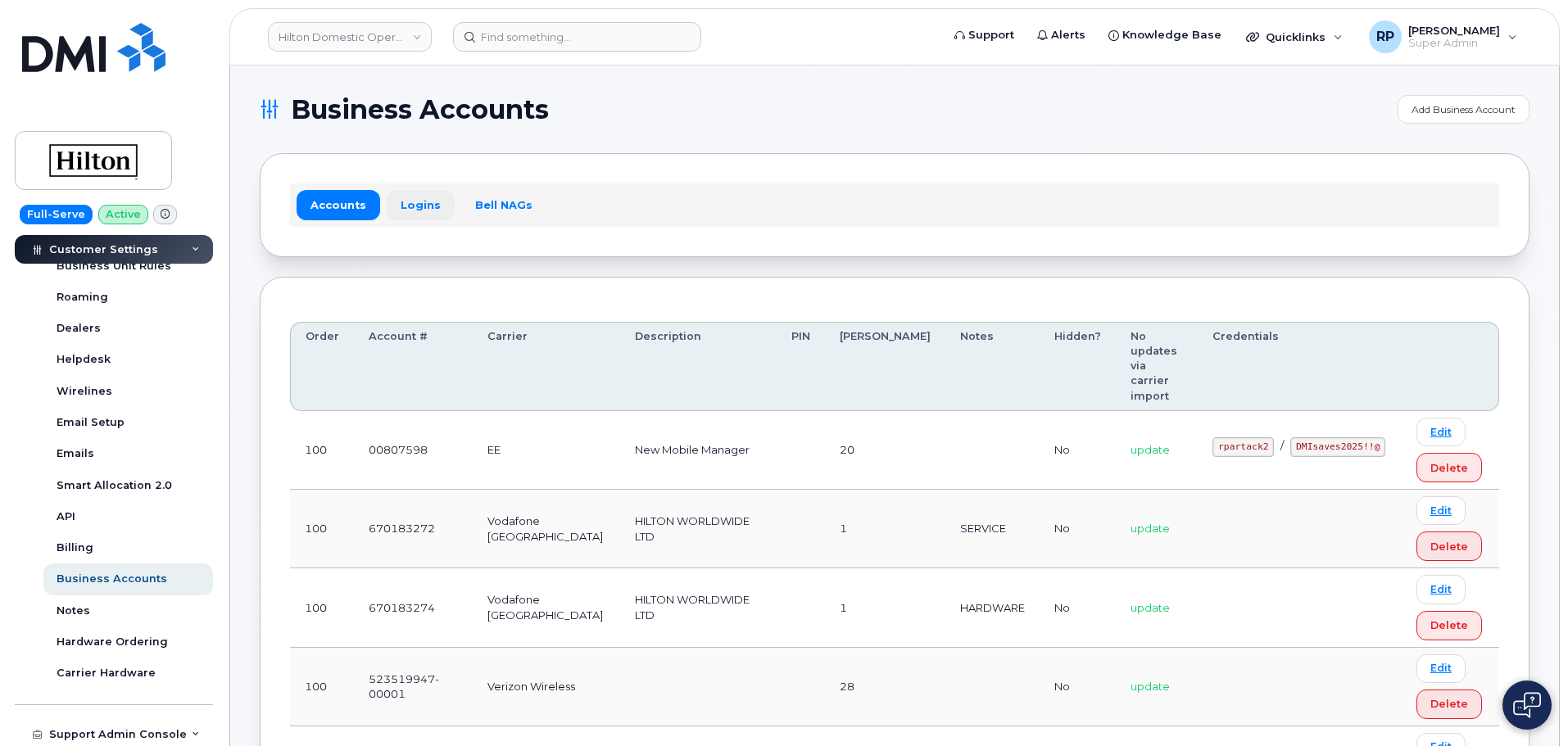
click at [410, 203] on link "Logins" at bounding box center [421, 204] width 68 height 29
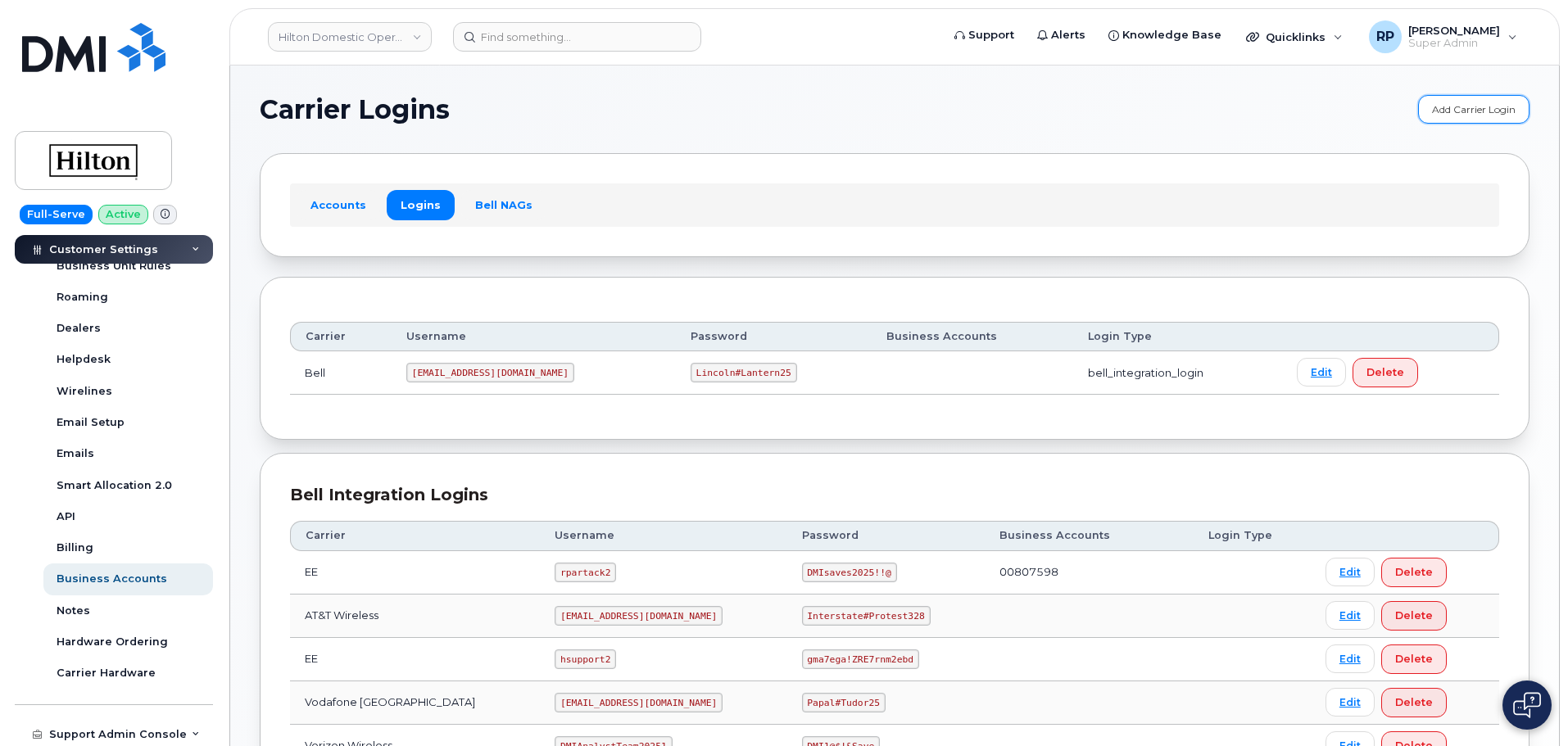
click at [1462, 109] on link "Add Carrier Login" at bounding box center [1473, 109] width 112 height 28
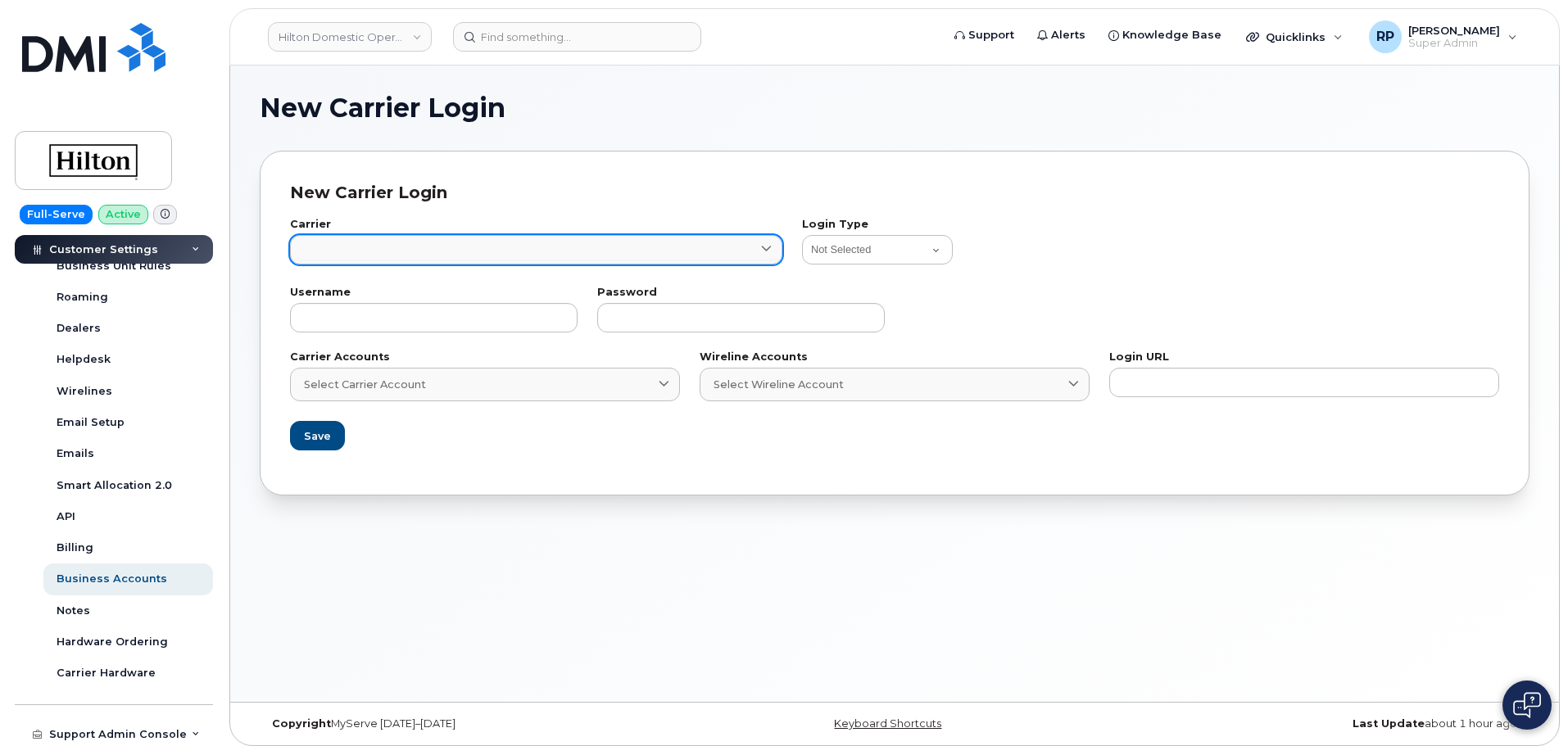
click at [395, 252] on link at bounding box center [536, 250] width 493 height 29
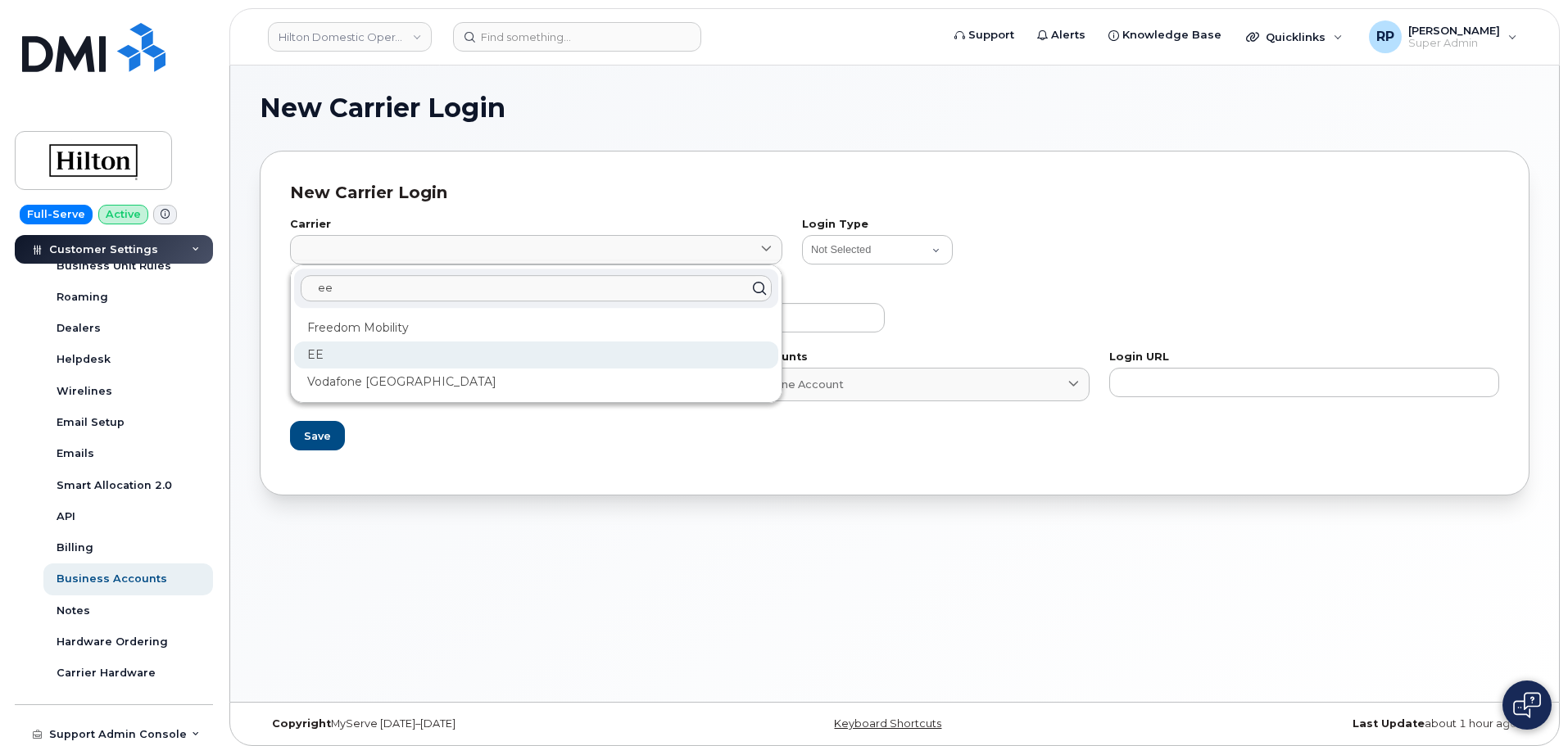
type input "ee"
click at [316, 355] on div "EE" at bounding box center [536, 355] width 484 height 27
type input "84"
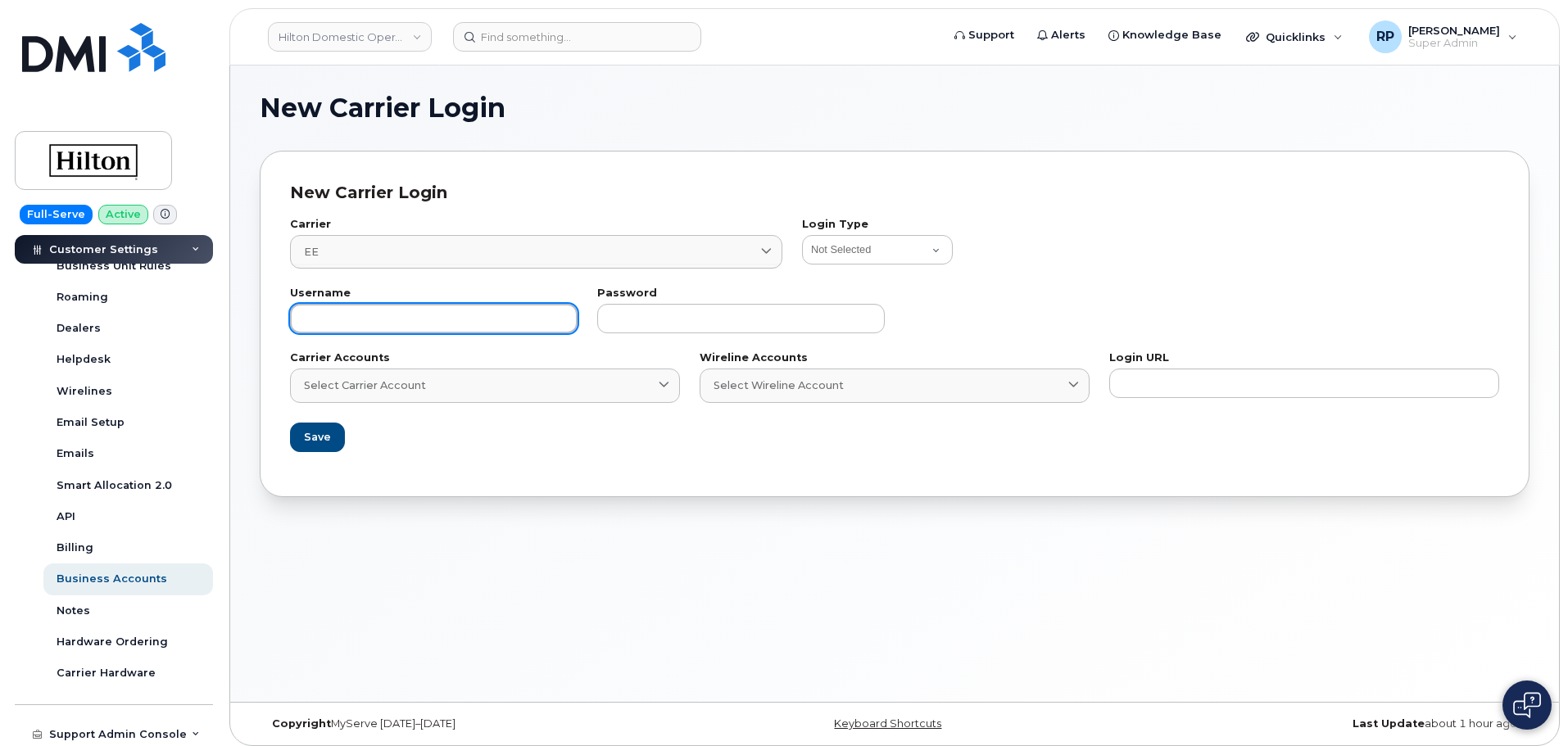
click at [382, 320] on input "text" at bounding box center [434, 318] width 287 height 29
paste input "rpartack2"
type input "rpartack1"
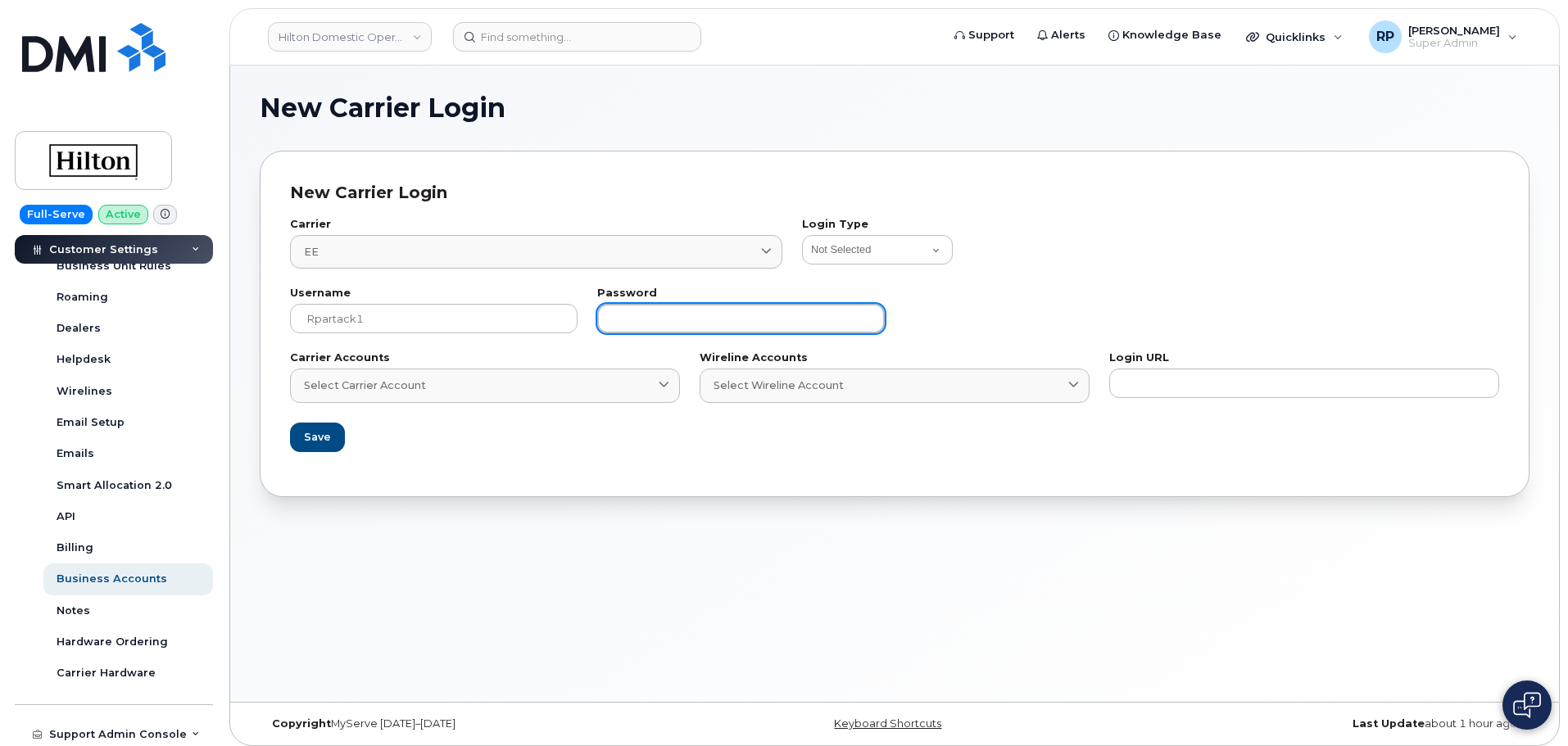
click at [694, 319] on input "text" at bounding box center [740, 318] width 287 height 29
paste input "DMIsaves2025!!@"
type input "DMIsaves2025!!@"
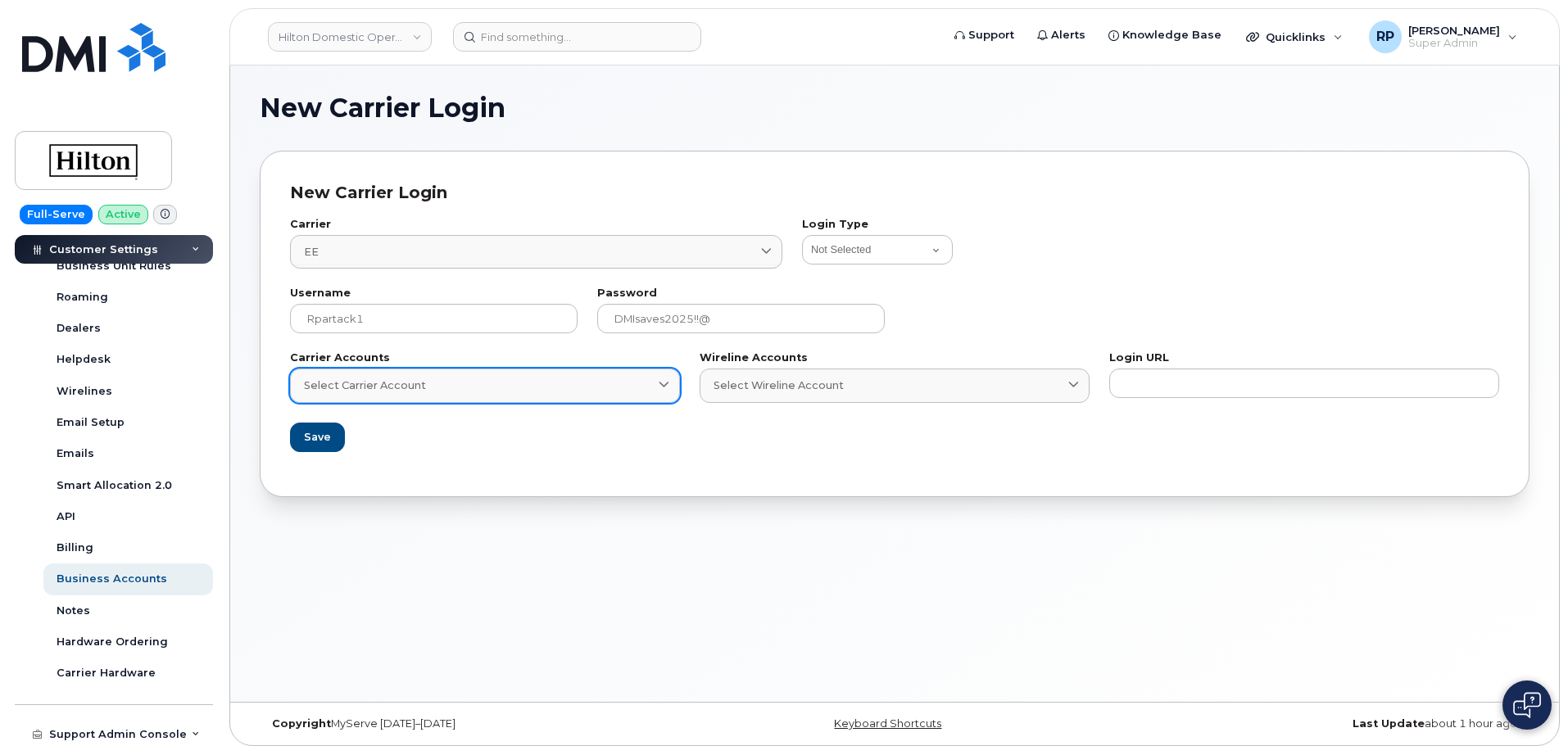
click at [510, 383] on div "Select Carrier Account" at bounding box center [484, 385] width 362 height 15
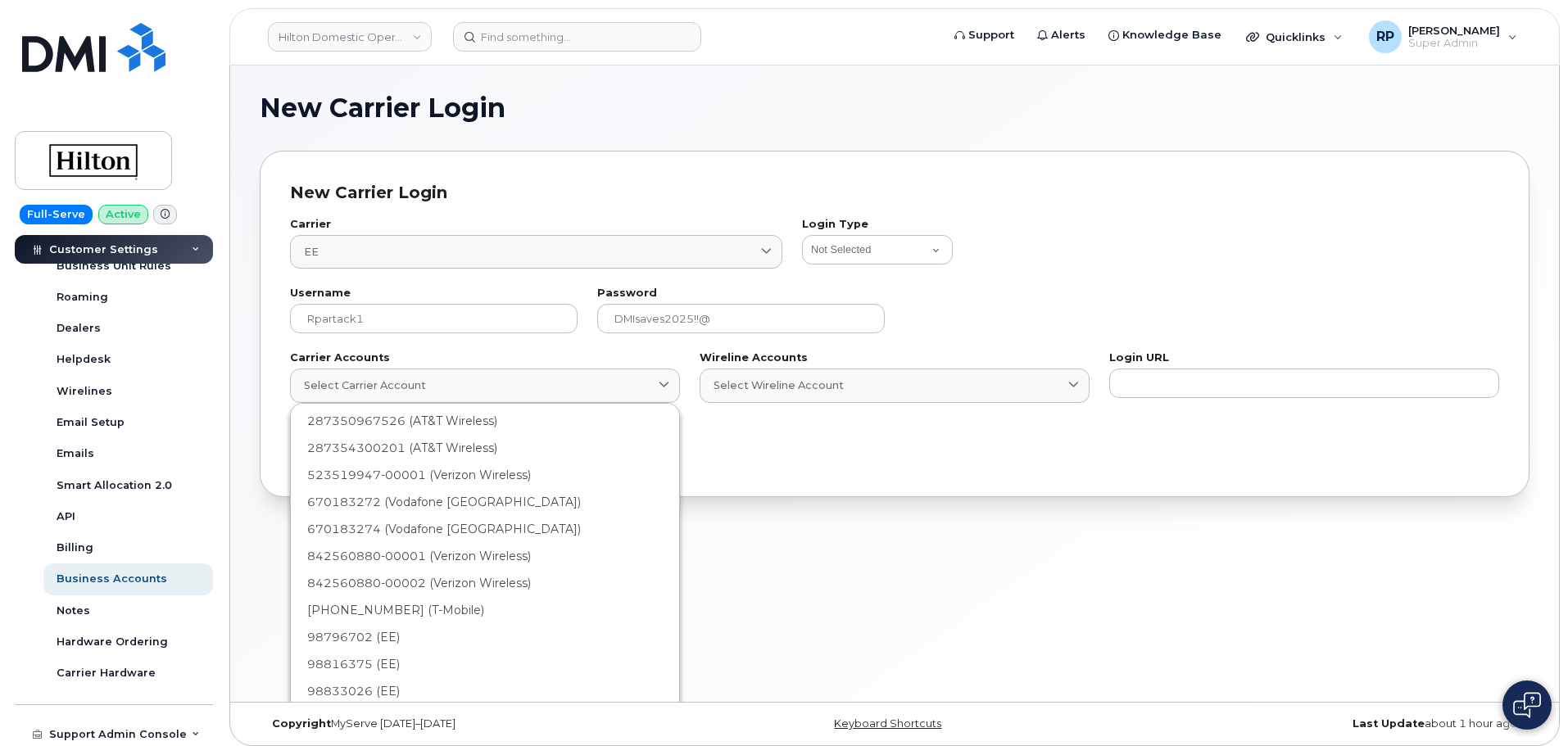
scroll to position [1983, 0]
click at [379, 670] on div "98796702 (EE)" at bounding box center [485, 684] width 382 height 27
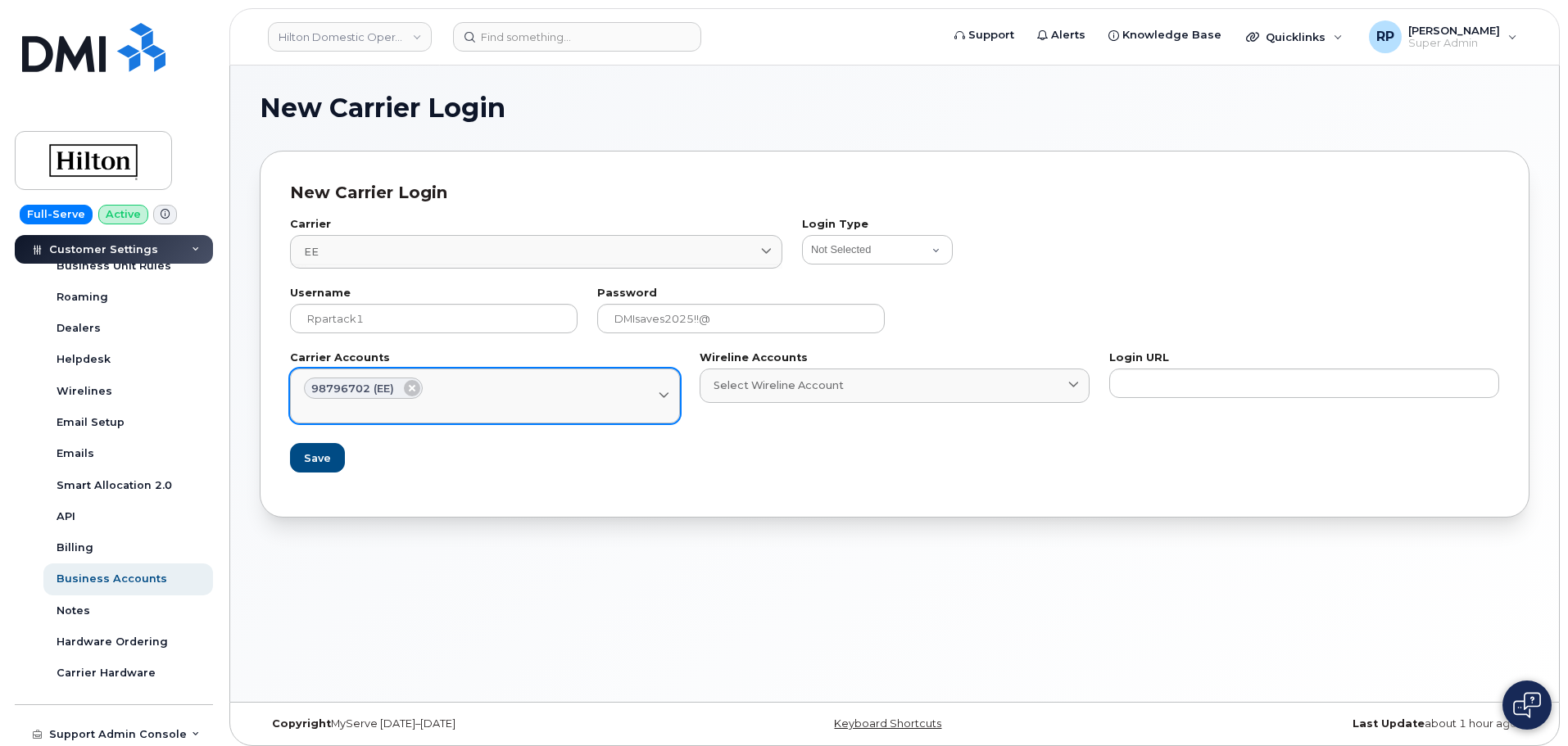
click at [527, 402] on div "Select Carrier Account" at bounding box center [484, 407] width 362 height 15
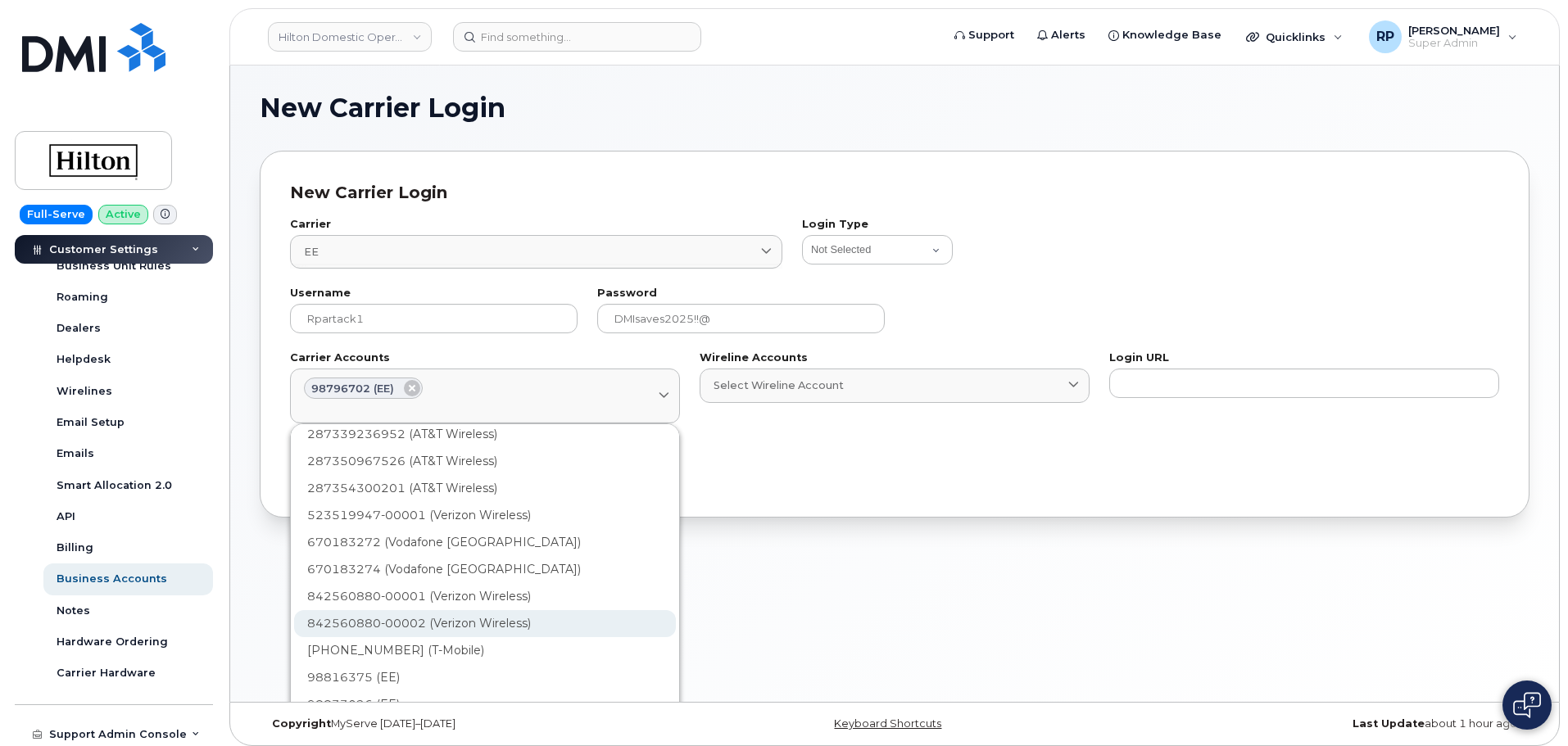
scroll to position [9, 0]
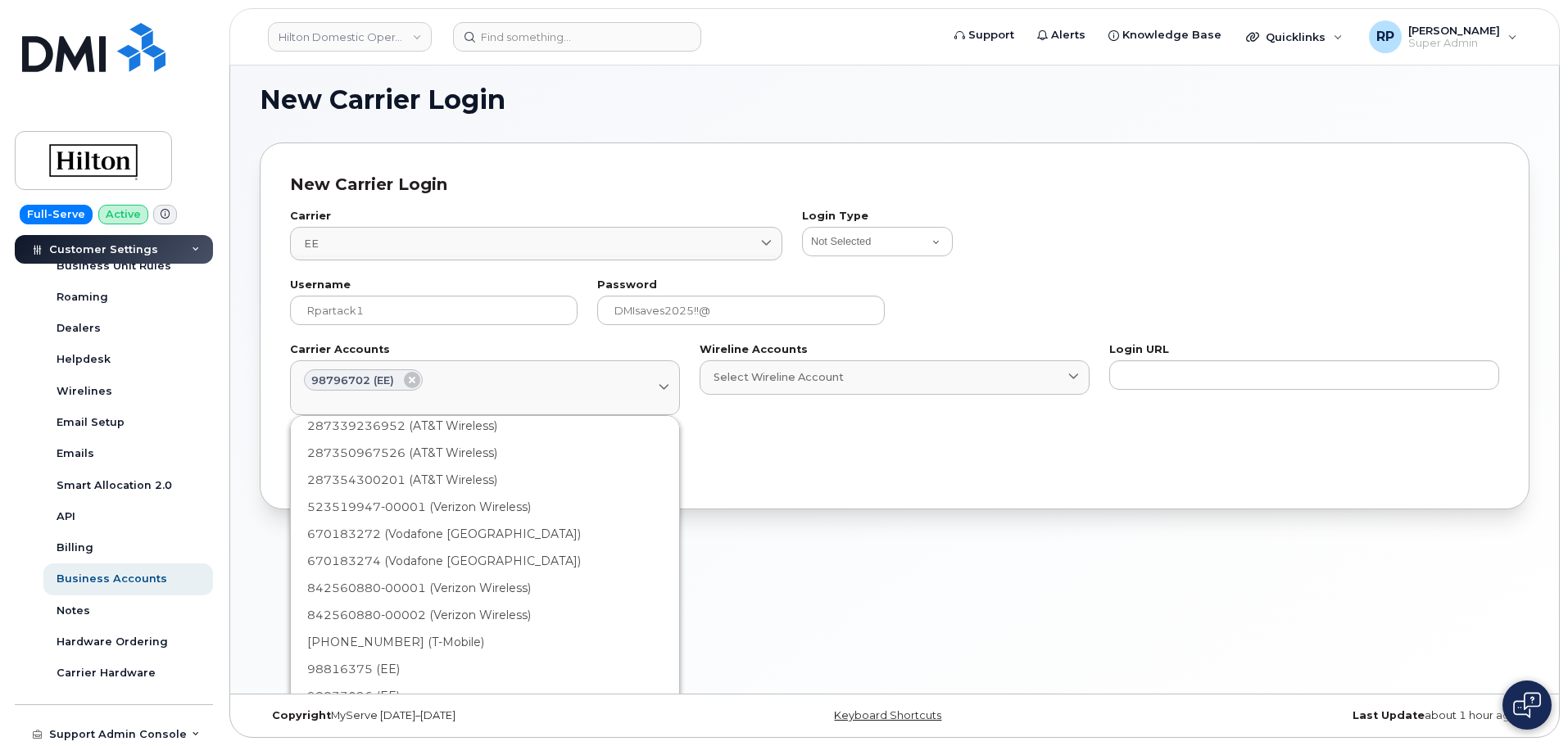
click at [897, 643] on div "New Carrier Login New Carrier Login Carrier EE 84 ee Freedom Mobility EE Vodafo…" at bounding box center [894, 375] width 1329 height 636
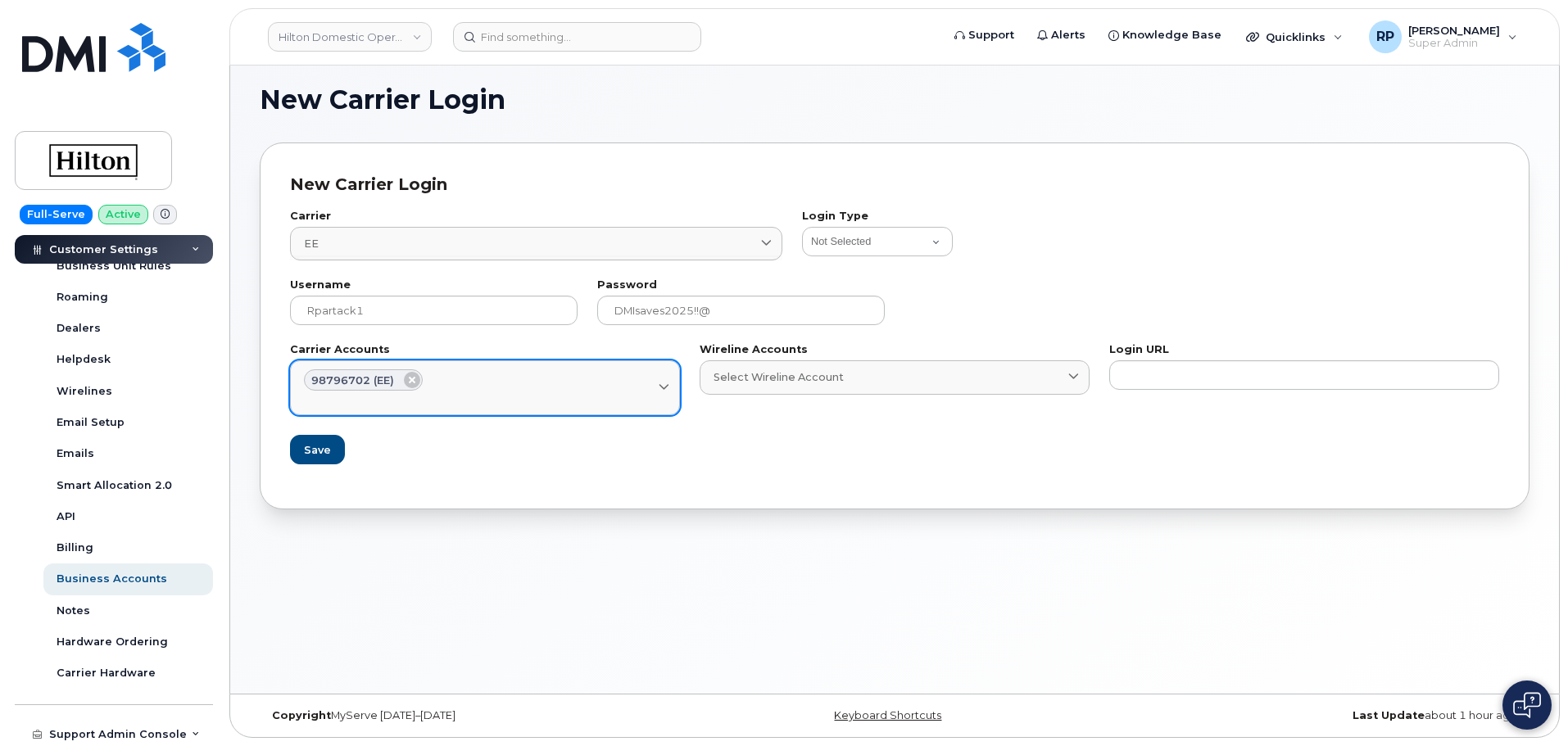
click at [617, 373] on div "98796702 (EE)" at bounding box center [484, 380] width 362 height 22
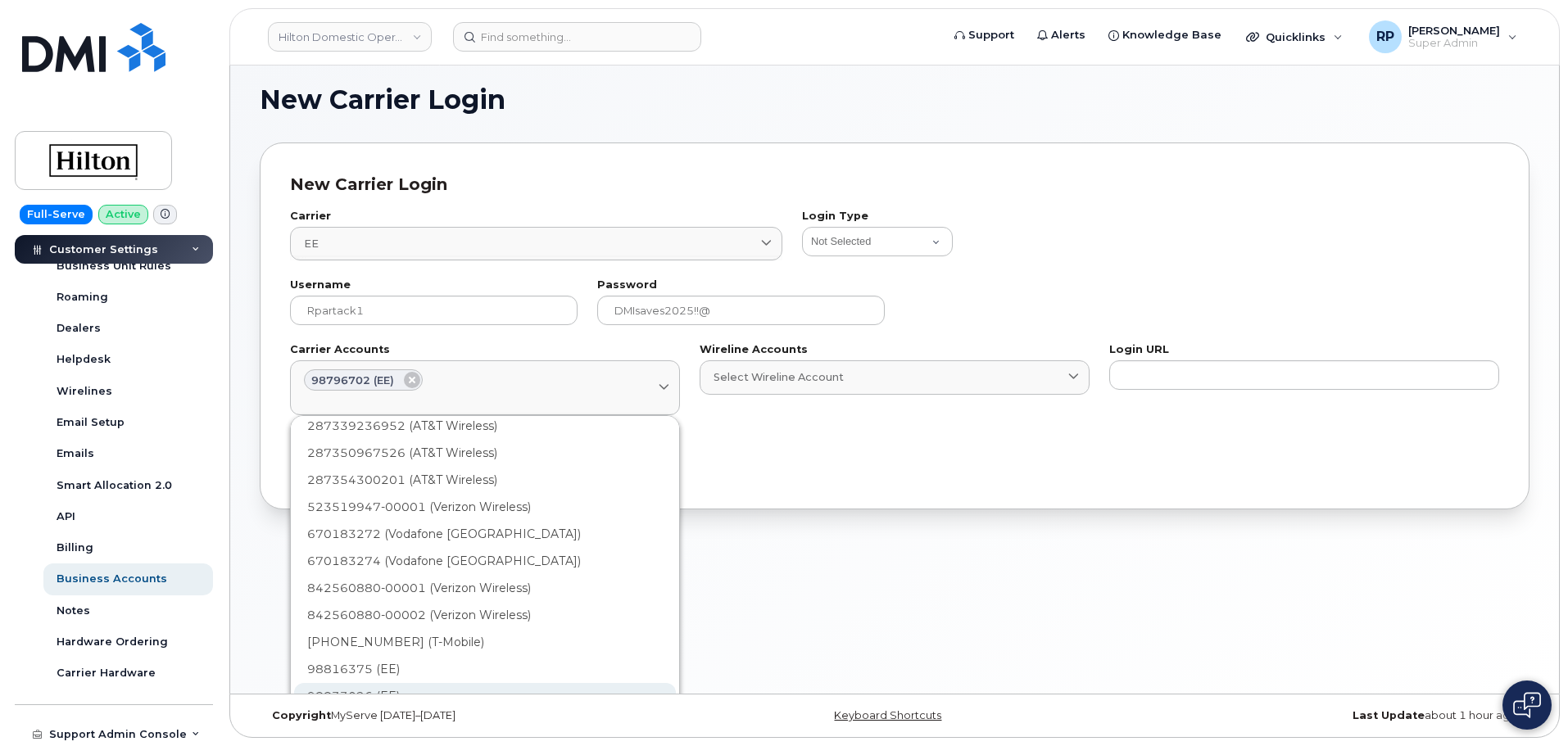
click at [383, 685] on div "98833026 (EE)" at bounding box center [485, 696] width 382 height 27
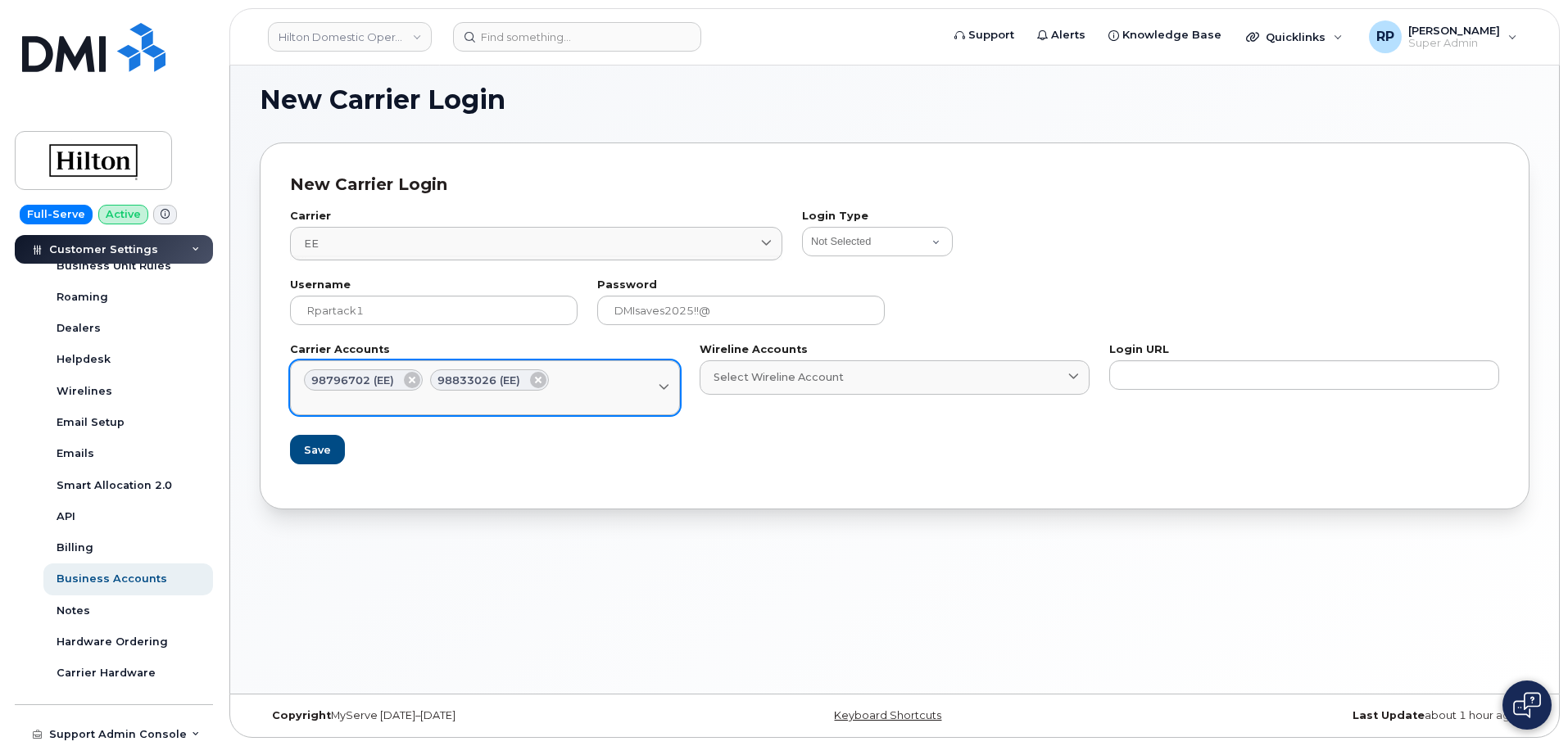
click at [640, 398] on div "Select Carrier Account" at bounding box center [484, 398] width 362 height 15
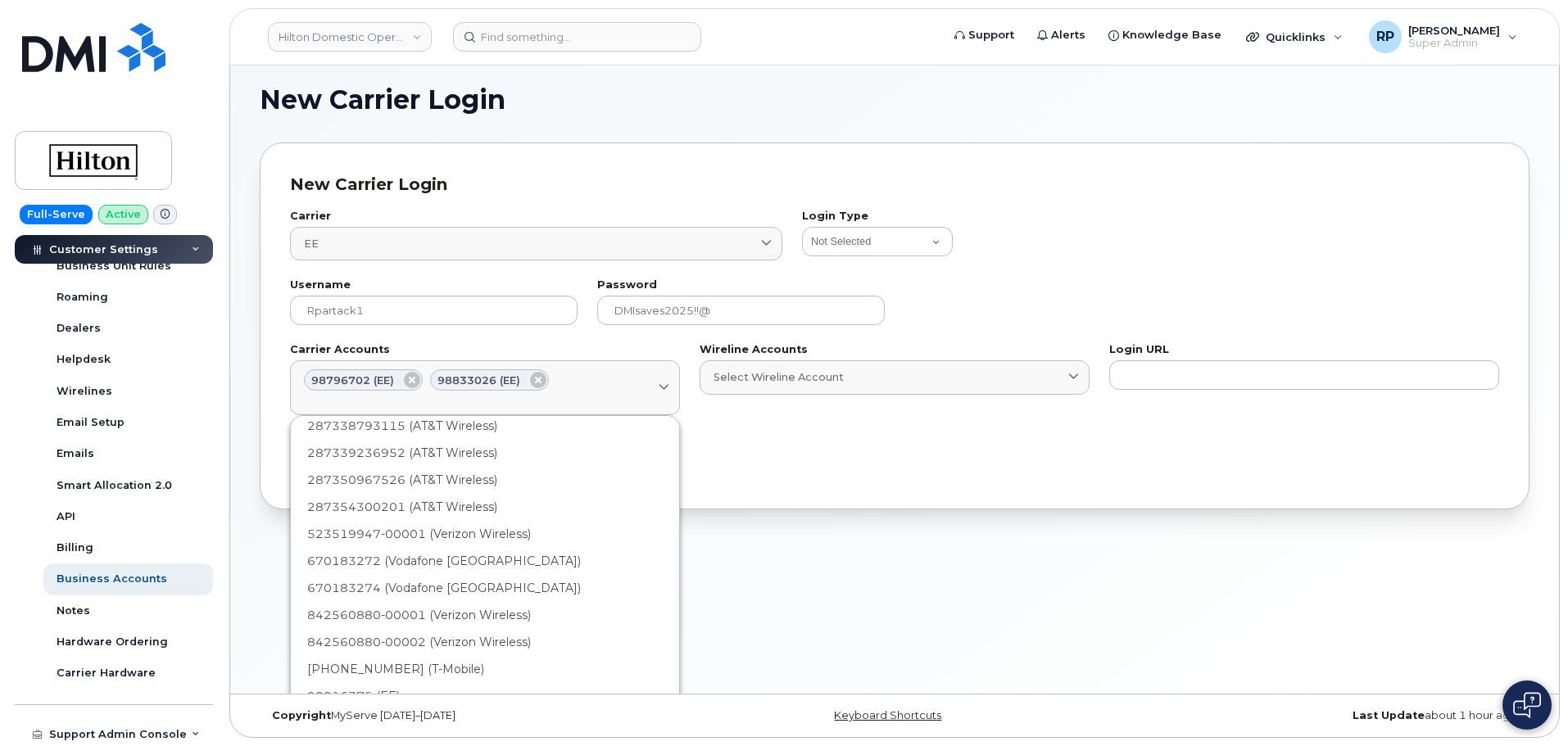
click at [787, 606] on div "New Carrier Login New Carrier Login Carrier EE 84 ee Freedom Mobility EE Vodafo…" at bounding box center [894, 375] width 1329 height 636
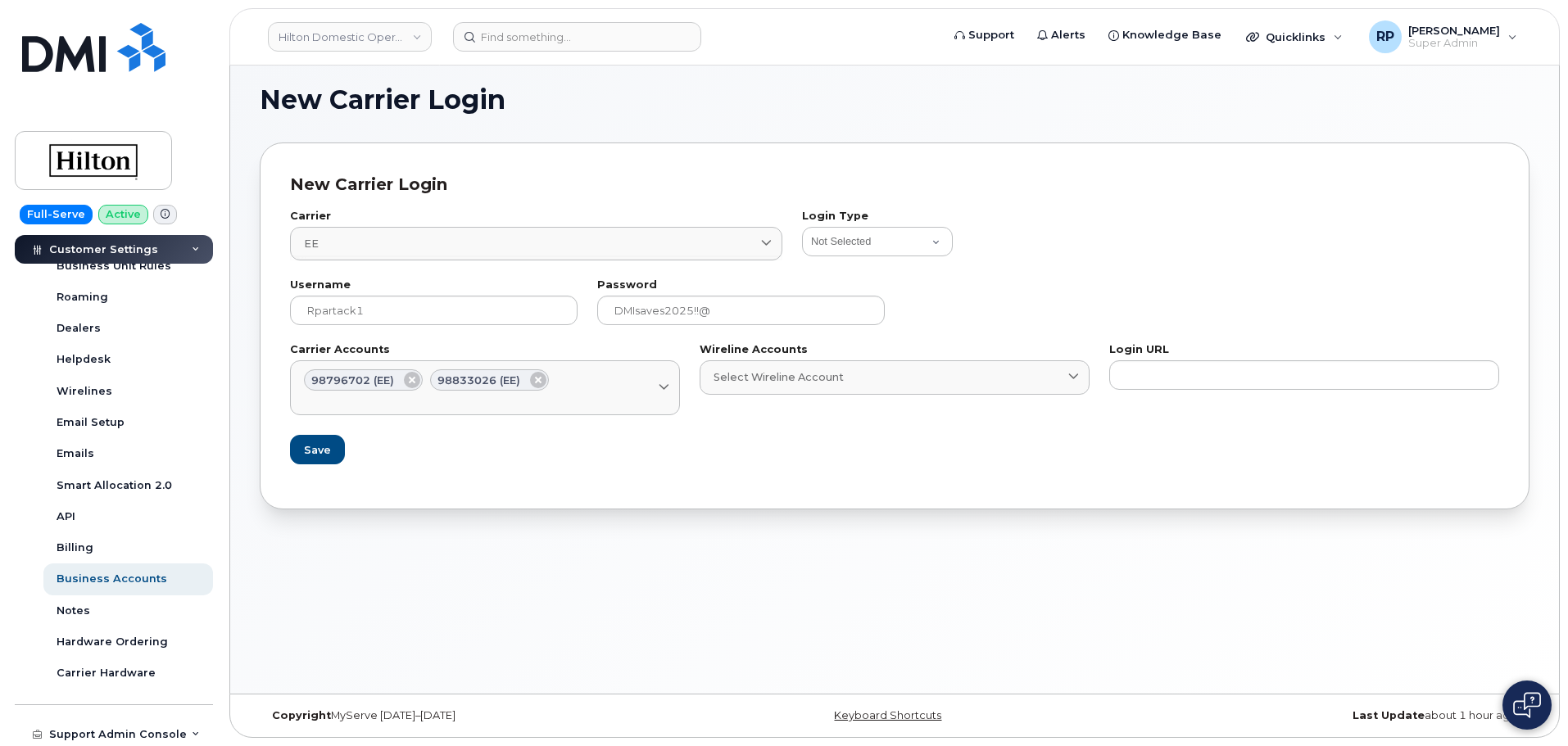
click at [837, 601] on div "New Carrier Login New Carrier Login Carrier EE 84 ee Freedom Mobility EE Vodafo…" at bounding box center [894, 375] width 1329 height 636
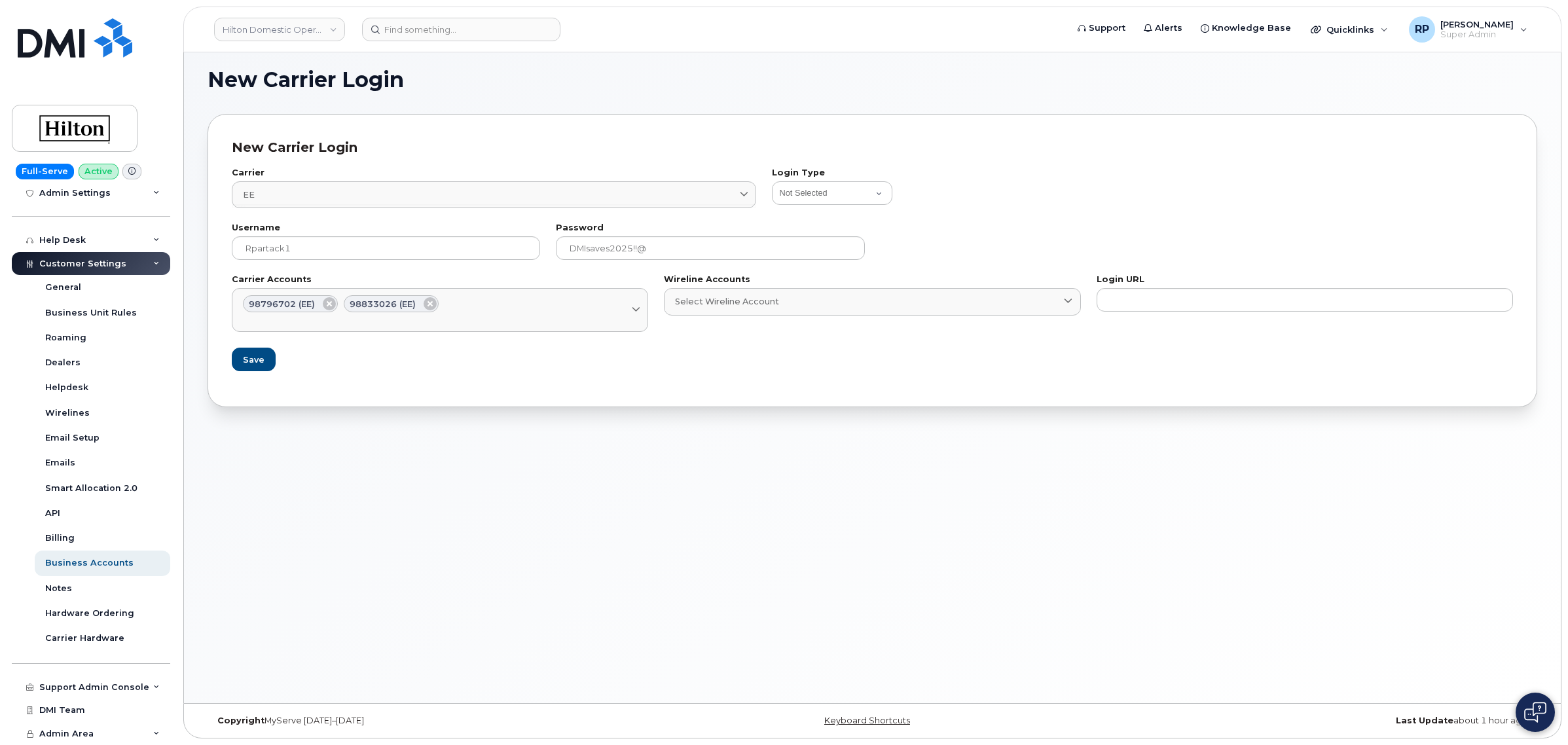
scroll to position [221, 0]
click at [576, 316] on div "Select Carrier Account" at bounding box center [439, 318] width 394 height 12
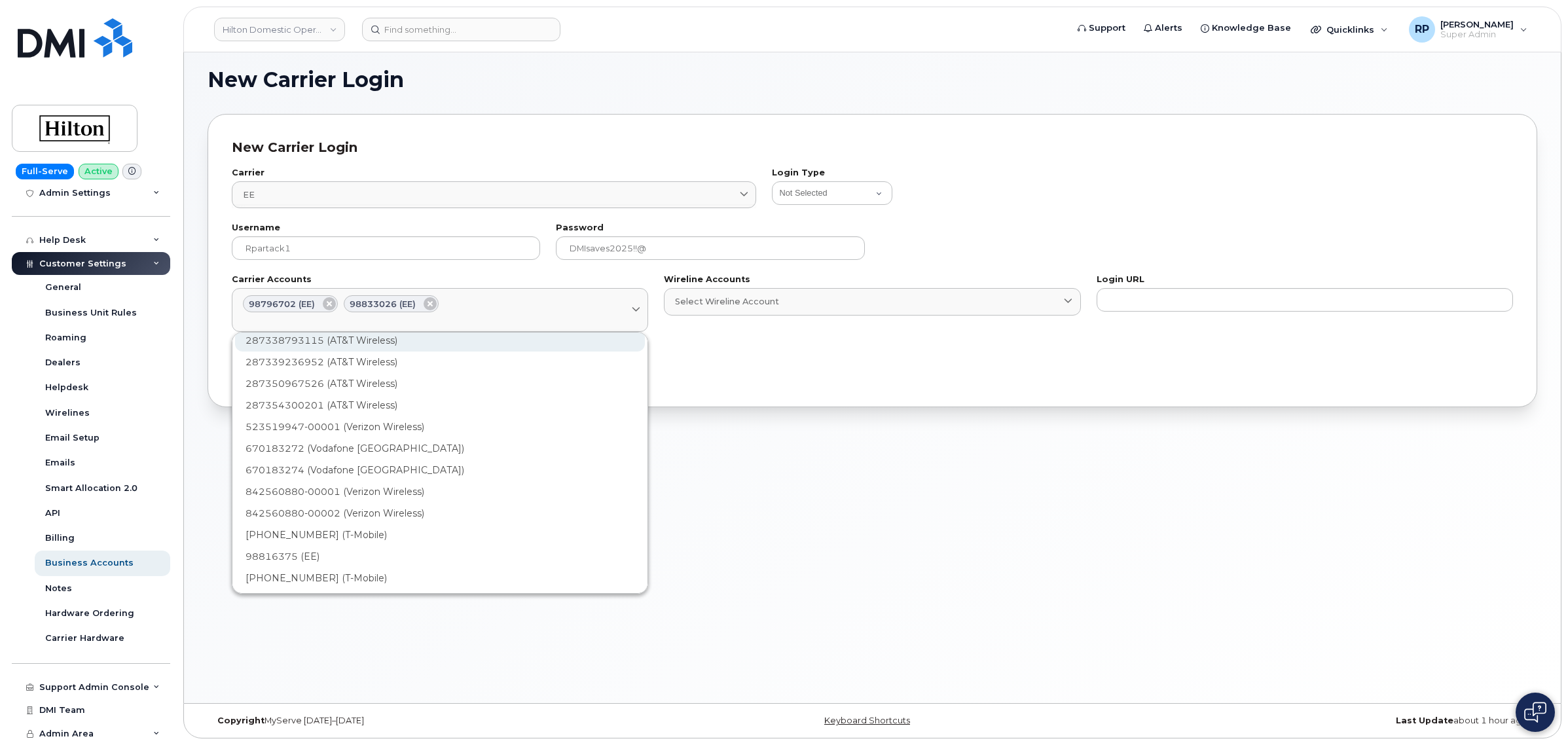
scroll to position [1540, 0]
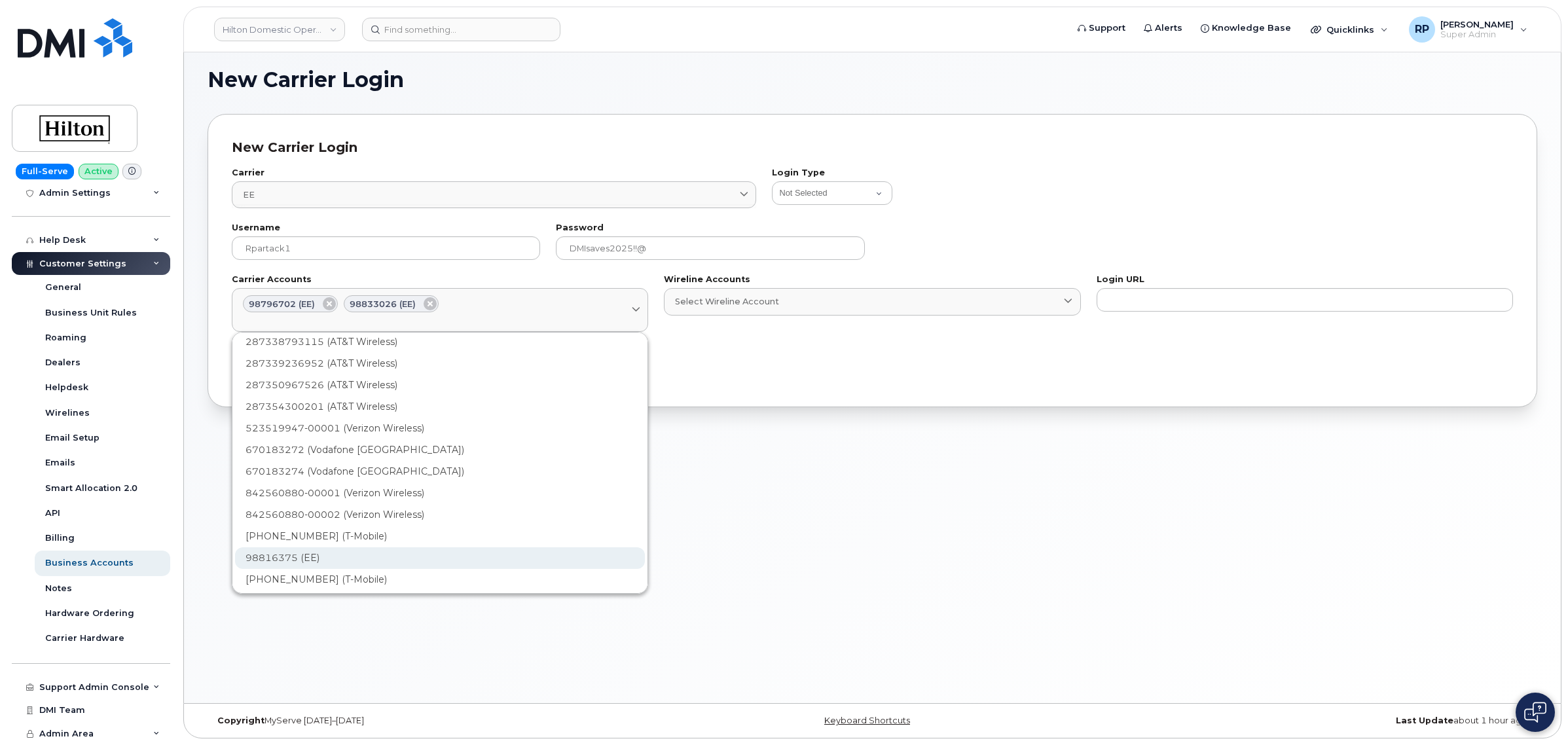
click at [317, 554] on div "98816375 (EE)" at bounding box center [440, 558] width 410 height 22
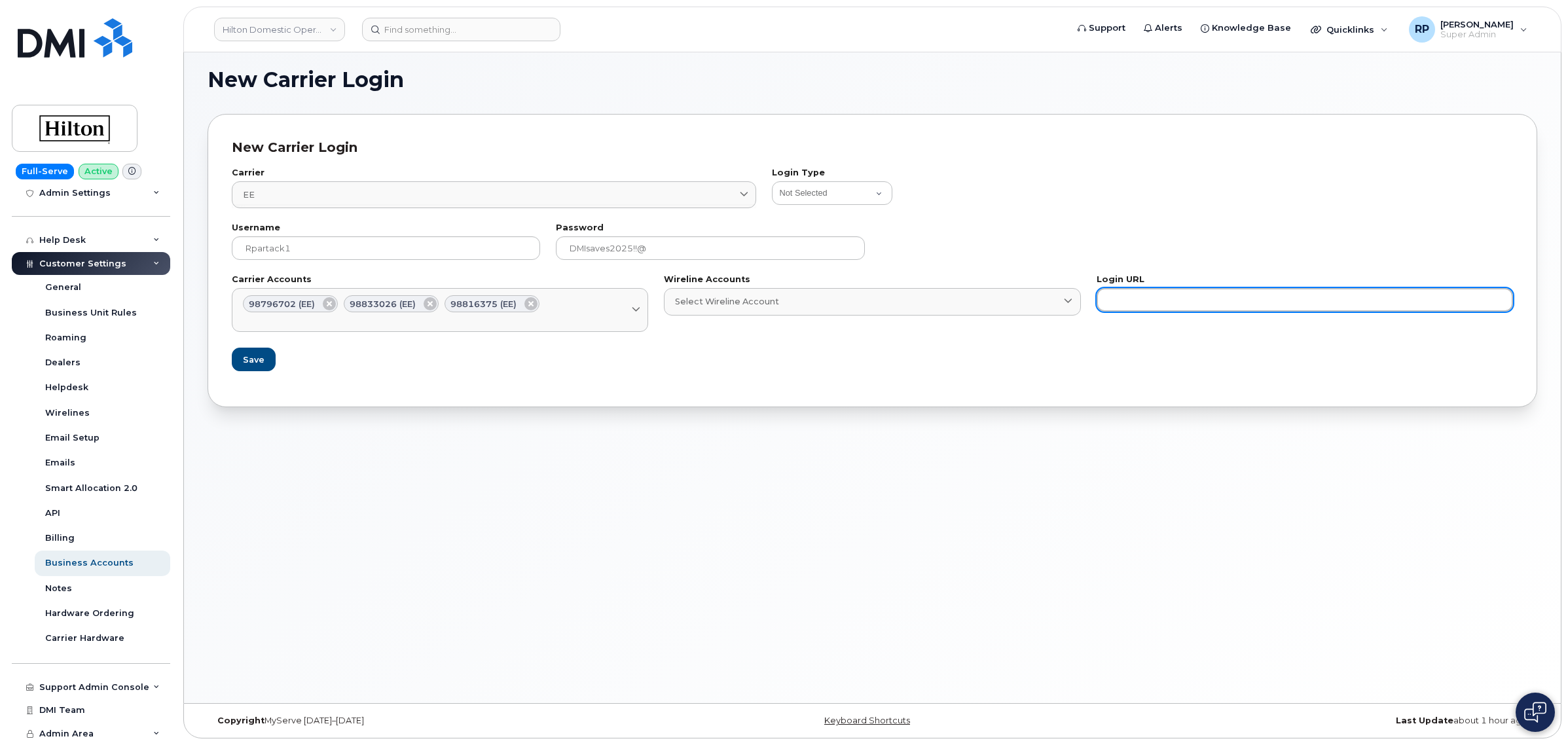
paste input "[URL][DOMAIN_NAME]"
type input "[URL][DOMAIN_NAME]"
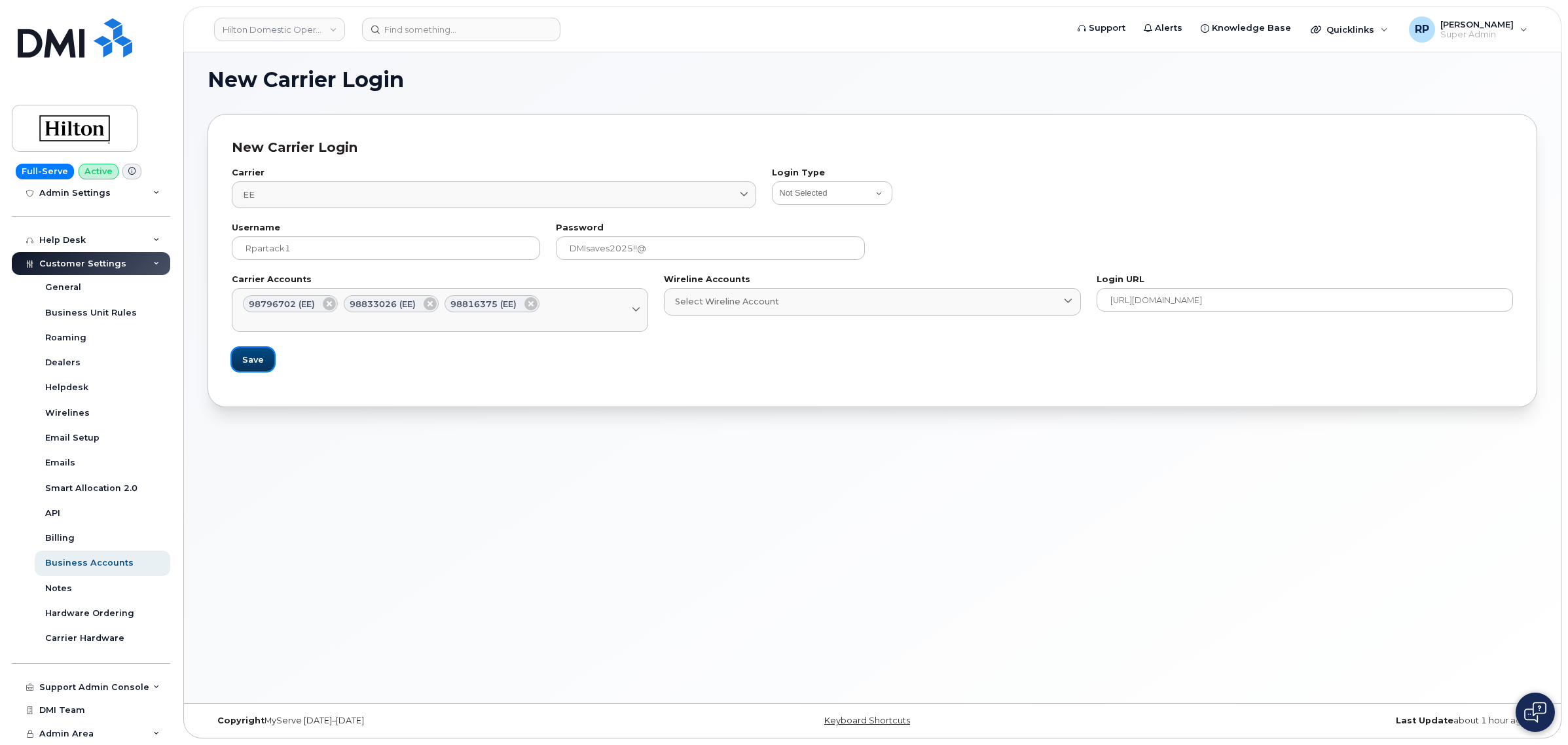
click at [244, 355] on span "Save" at bounding box center [253, 360] width 22 height 12
